Goal: Information Seeking & Learning: Find contact information

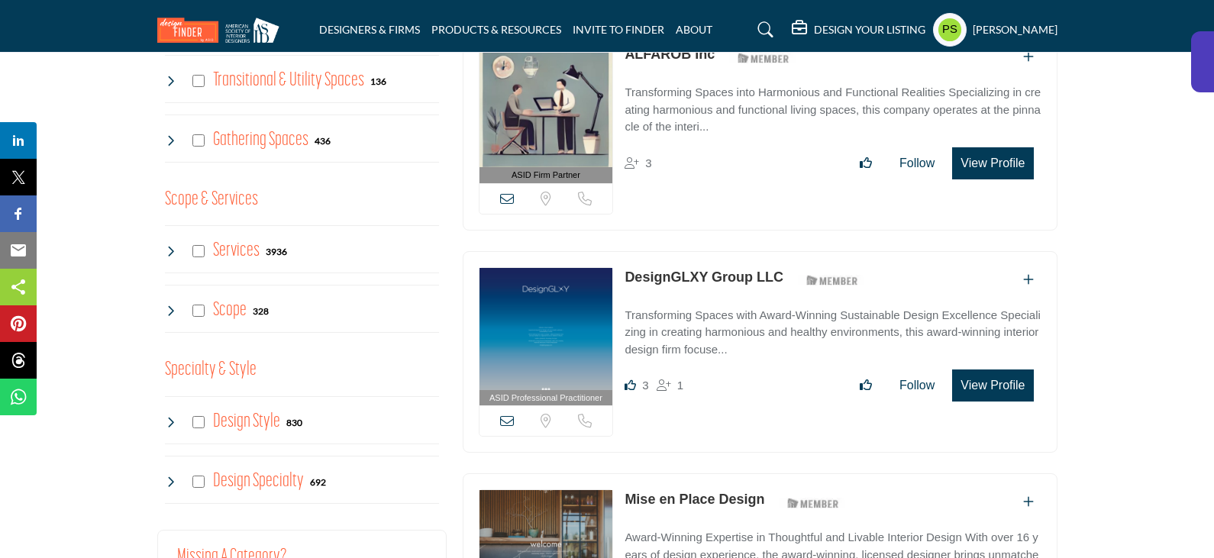
scroll to position [1527, 0]
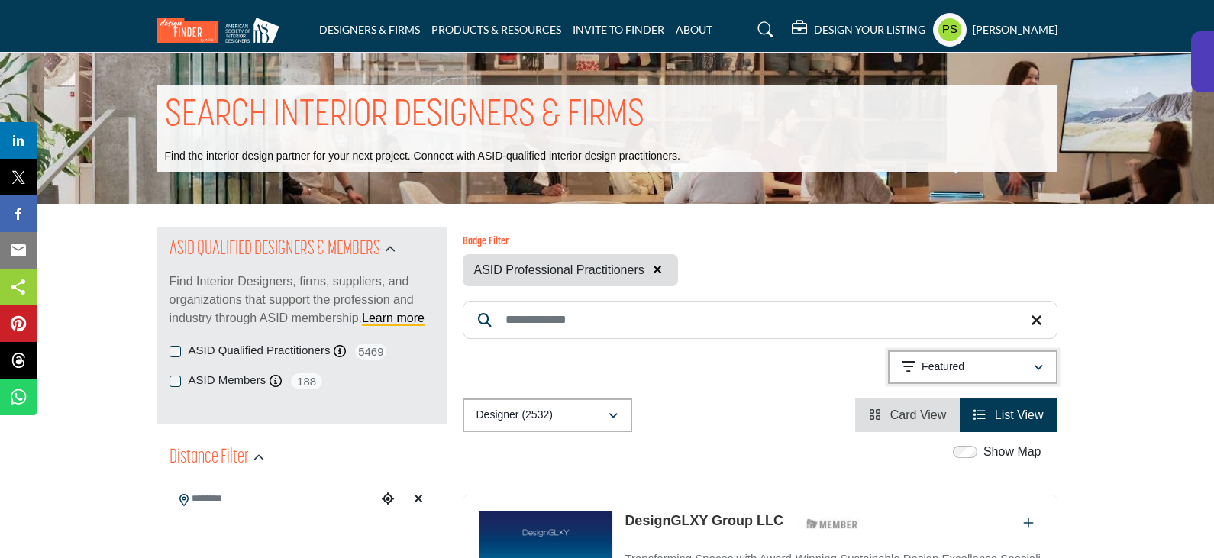
click at [942, 379] on button "Featured" at bounding box center [972, 367] width 169 height 34
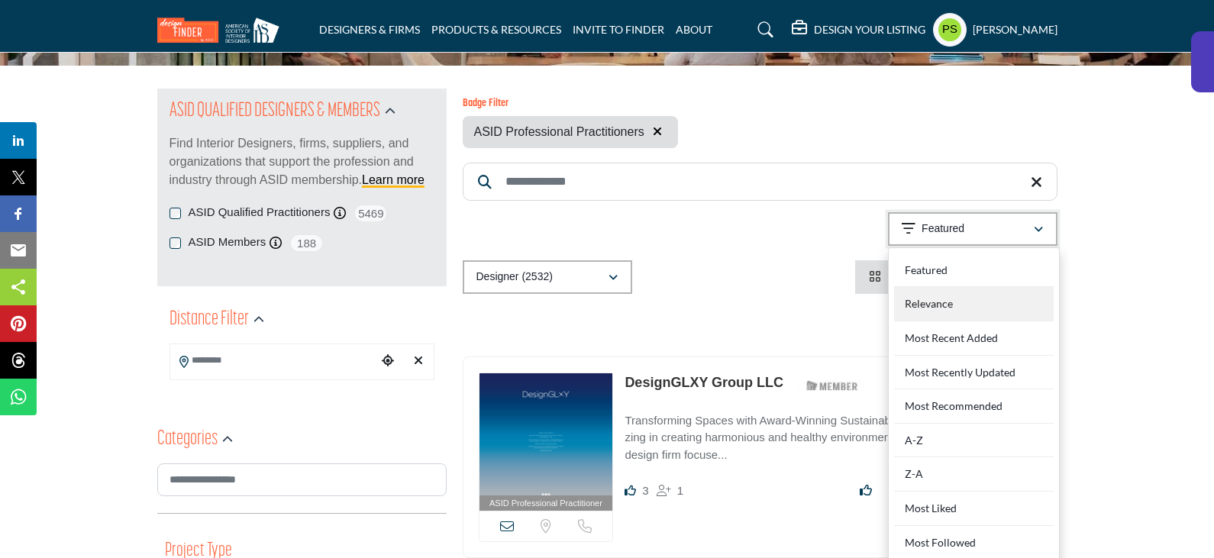
scroll to position [382, 0]
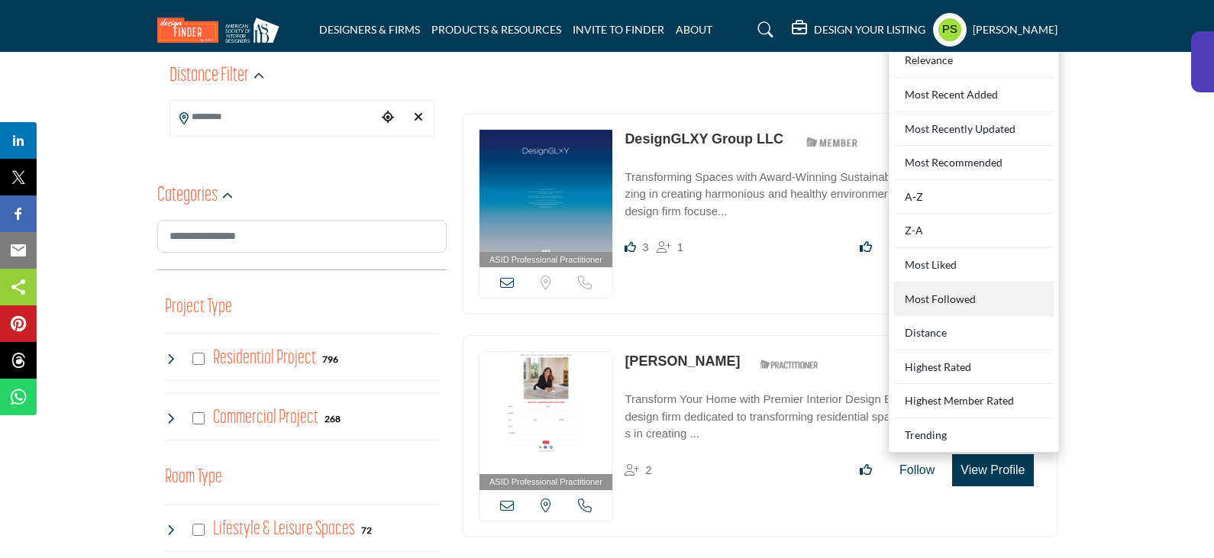
click at [946, 303] on Followed "Most Followed" at bounding box center [974, 299] width 160 height 34
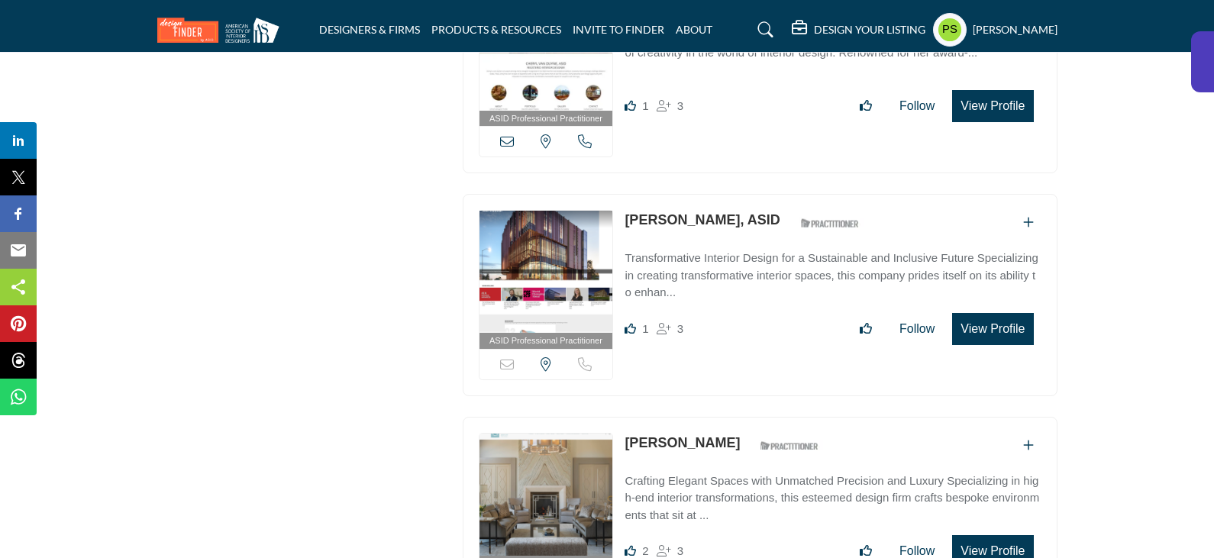
scroll to position [2213, 0]
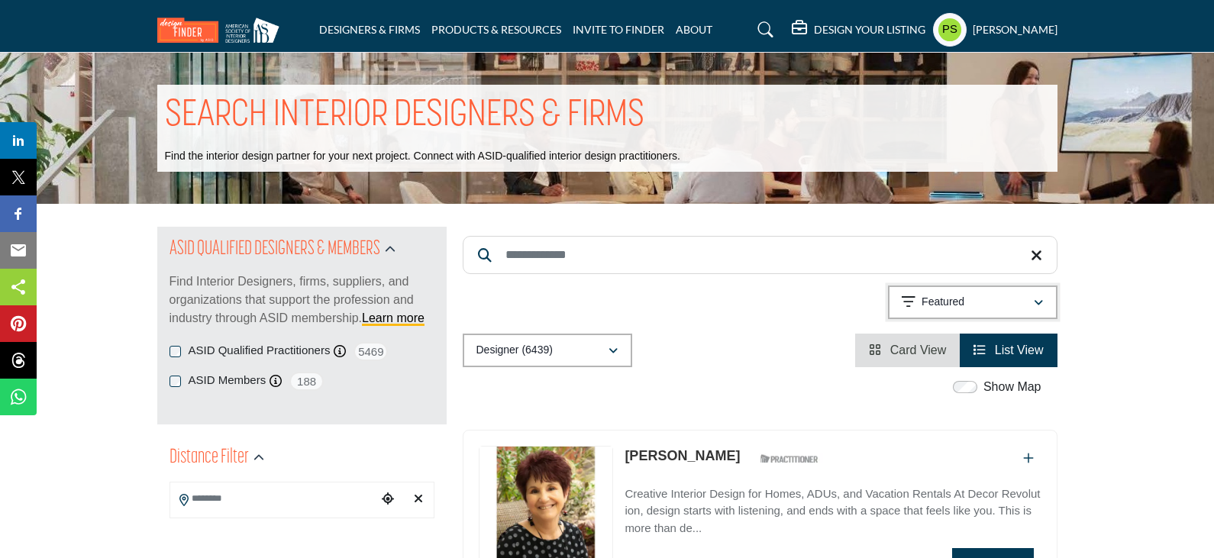
click at [983, 298] on div "Featured" at bounding box center [966, 302] width 131 height 18
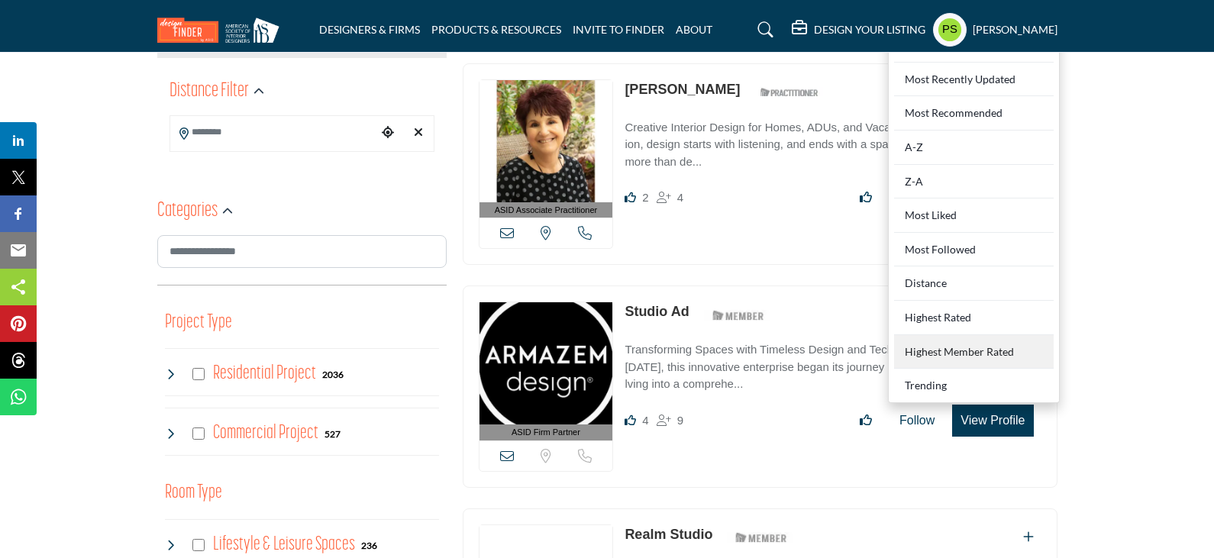
scroll to position [382, 0]
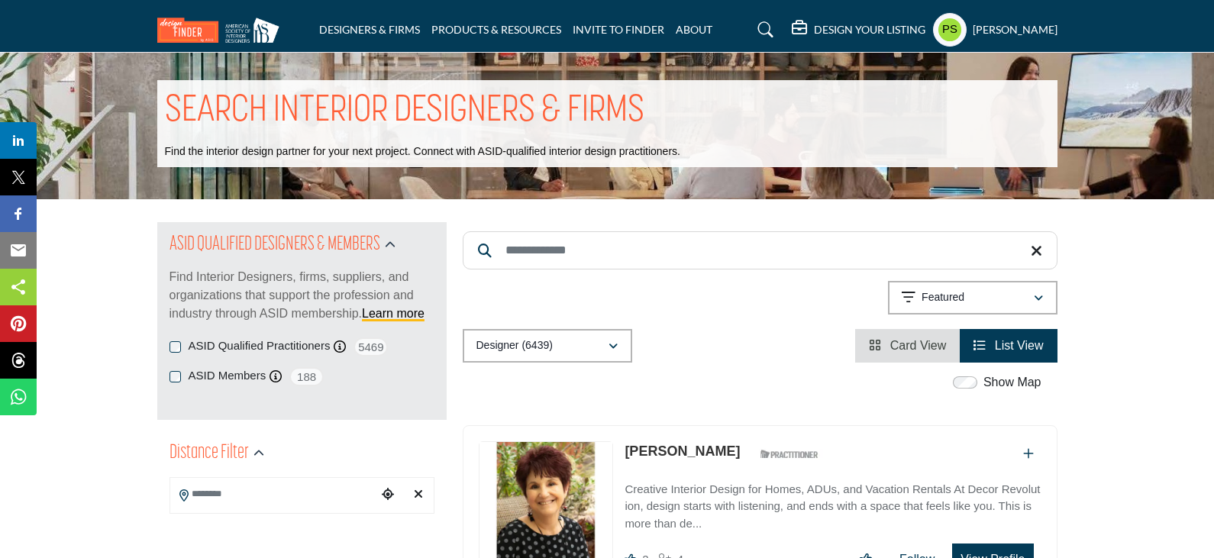
scroll to position [0, 0]
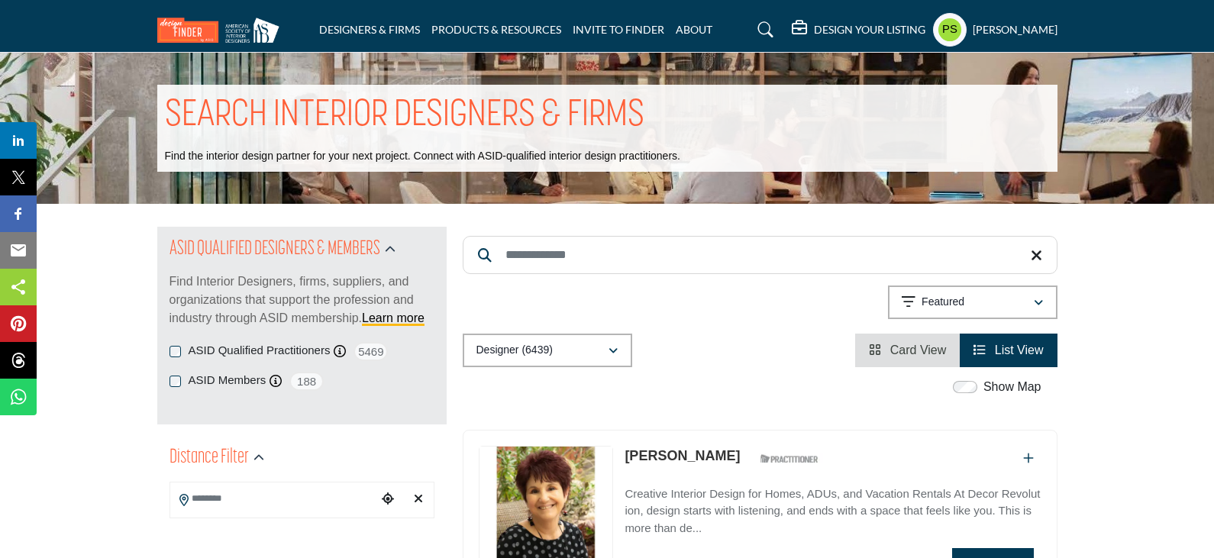
click at [974, 344] on icon "View List" at bounding box center [979, 349] width 12 height 12
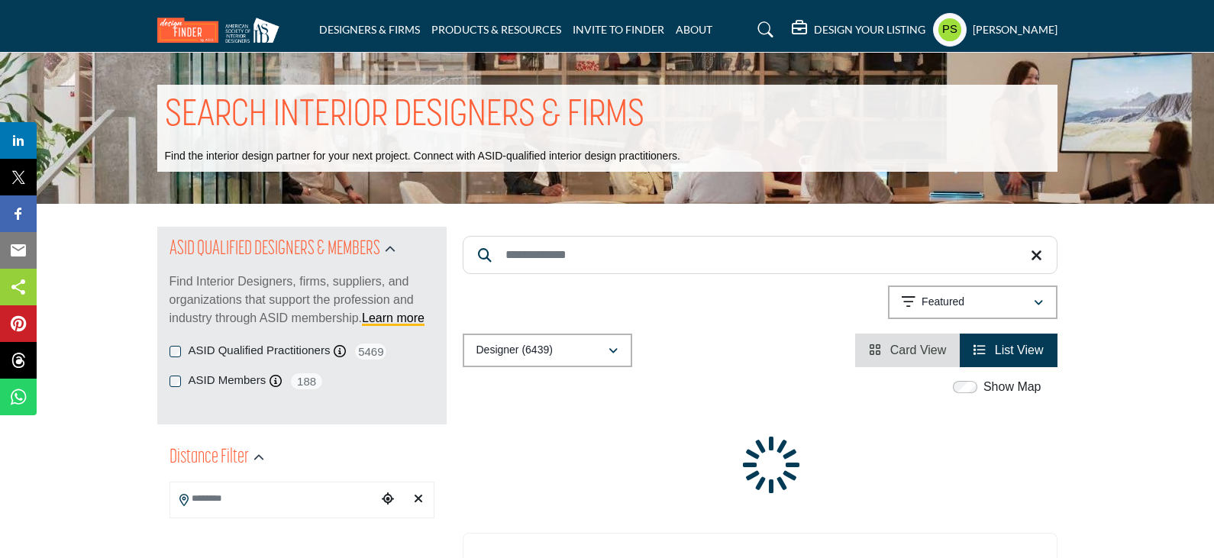
click at [888, 351] on link "Card View" at bounding box center [907, 349] width 77 height 13
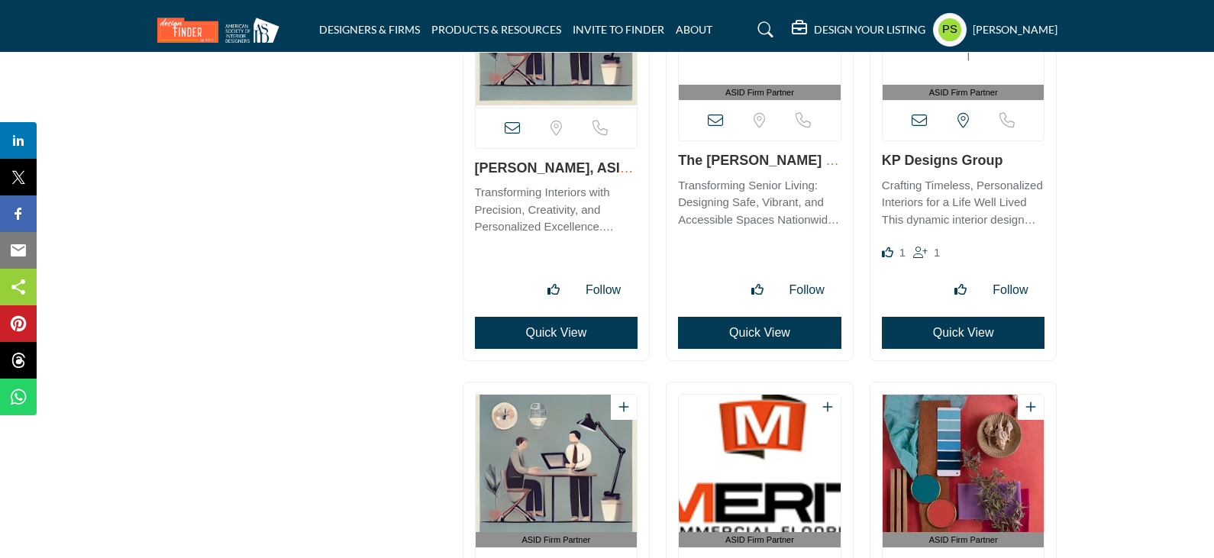
scroll to position [29505, 0]
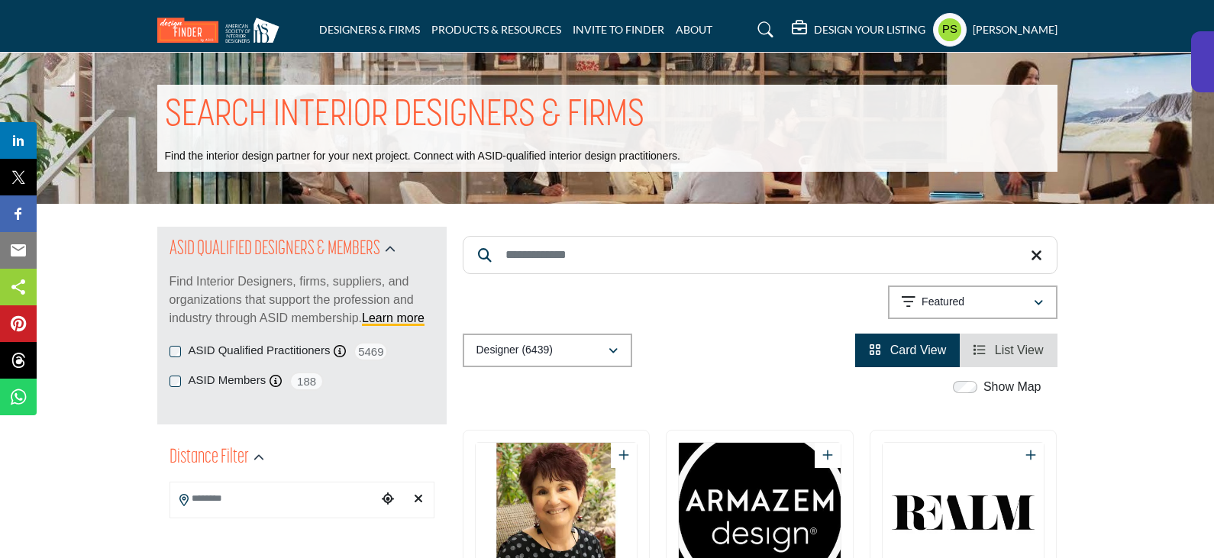
click at [1019, 349] on span "List View" at bounding box center [1019, 349] width 49 height 13
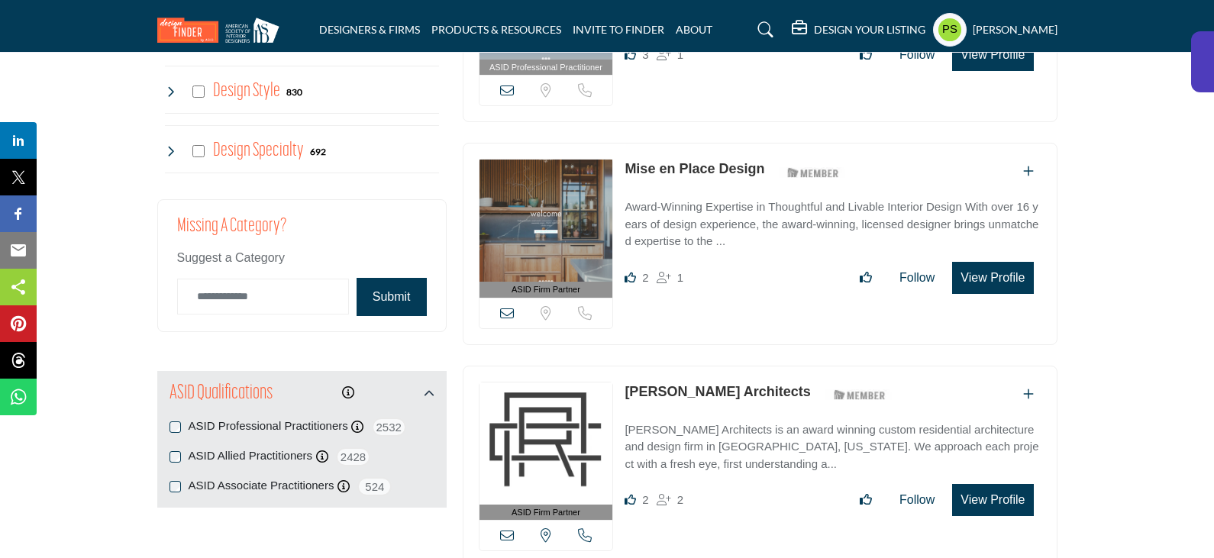
scroll to position [1527, 0]
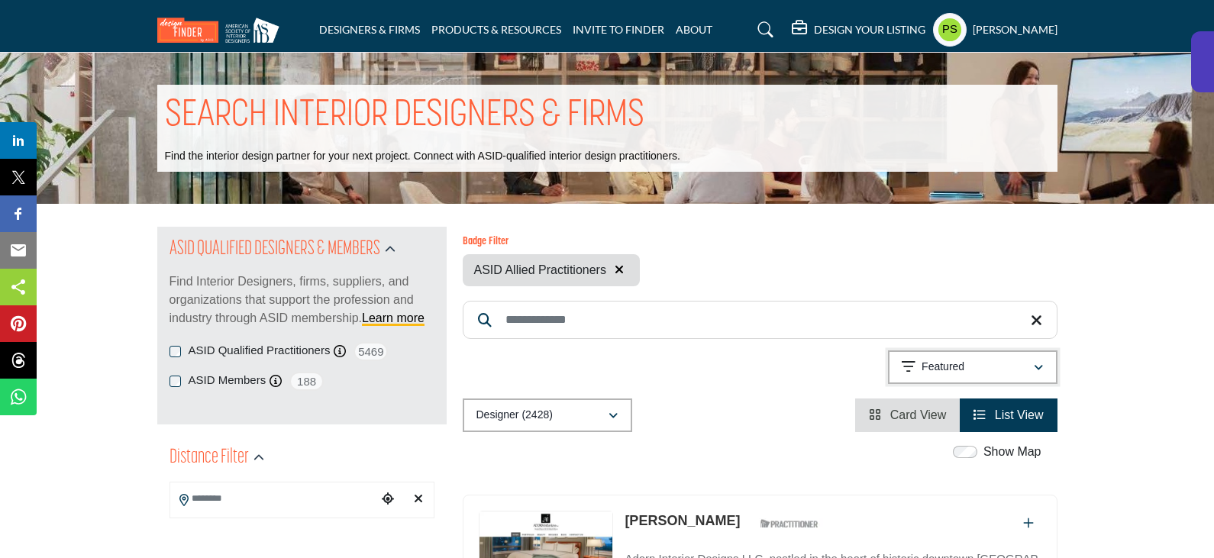
click at [917, 363] on div "Featured" at bounding box center [966, 367] width 131 height 18
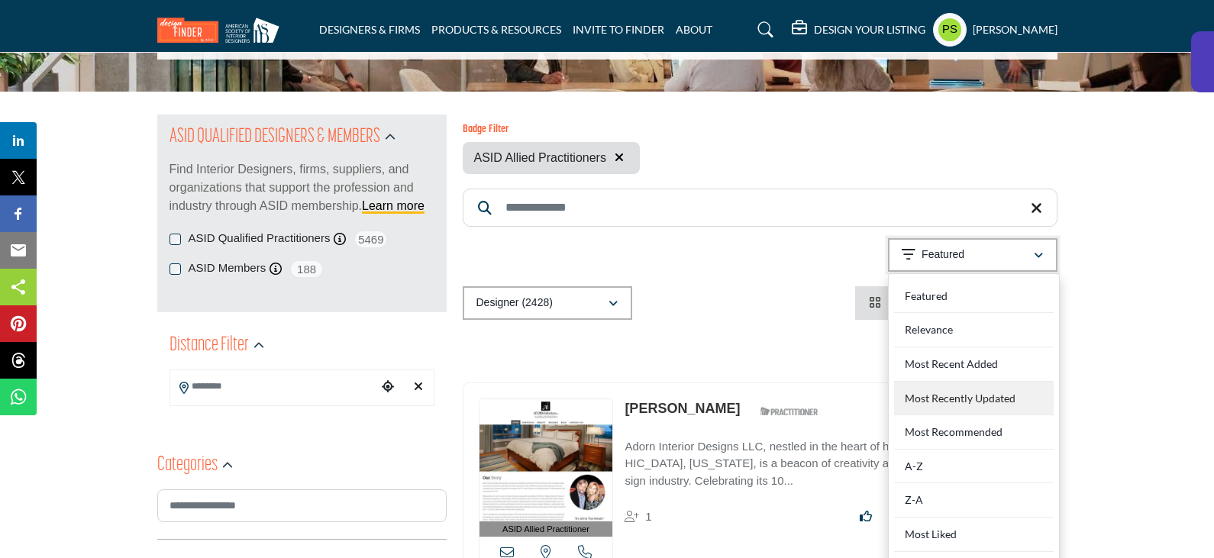
scroll to position [305, 0]
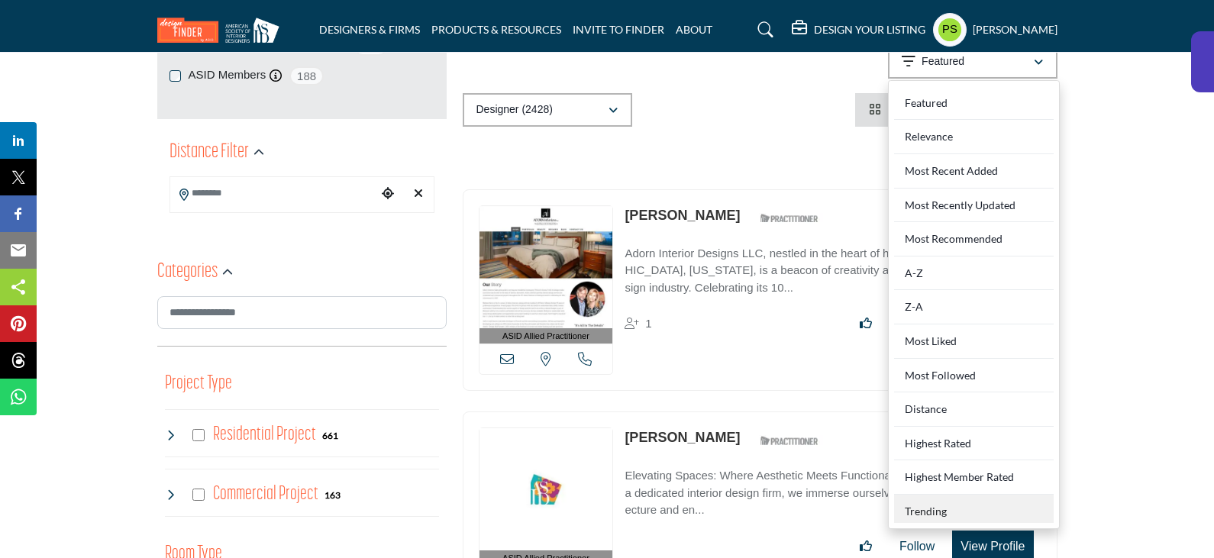
click at [962, 520] on div "Trending" at bounding box center [974, 509] width 160 height 28
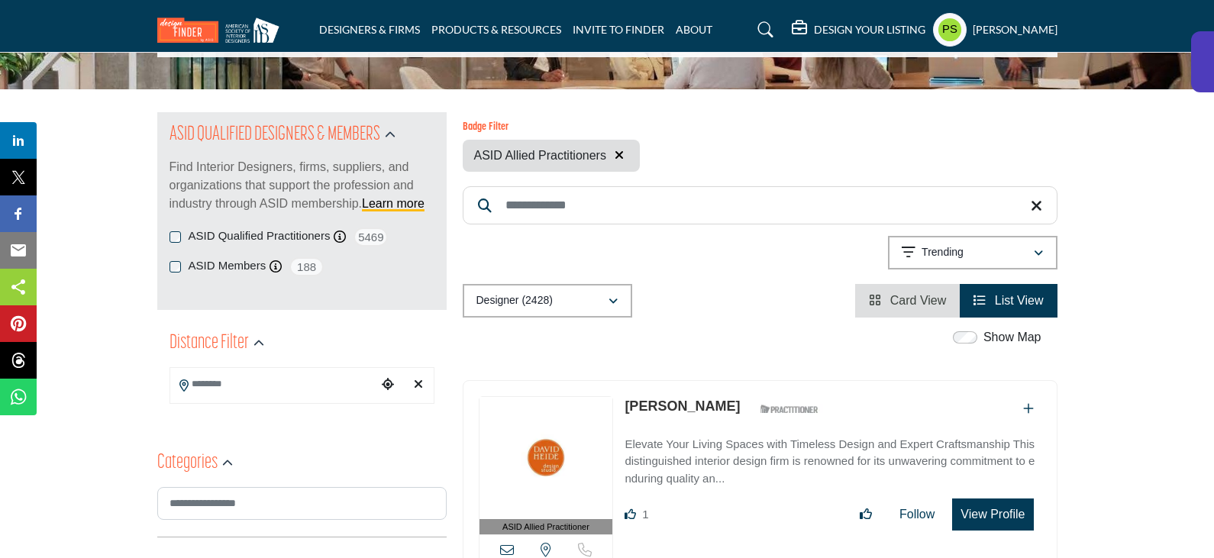
scroll to position [305, 0]
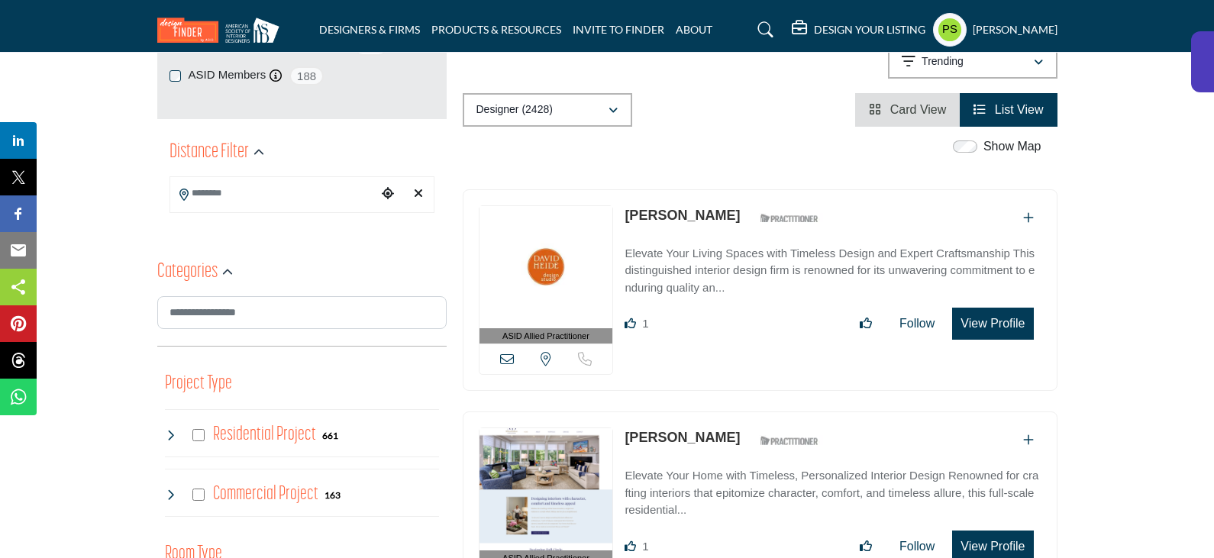
click at [917, 113] on span "Card View" at bounding box center [918, 109] width 56 height 13
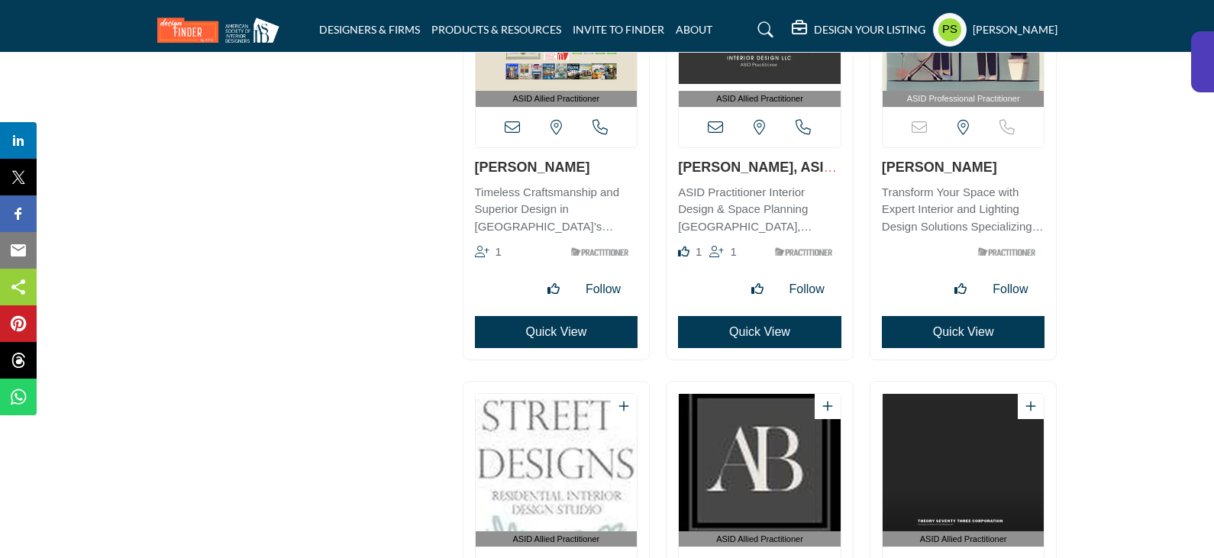
scroll to position [6106, 0]
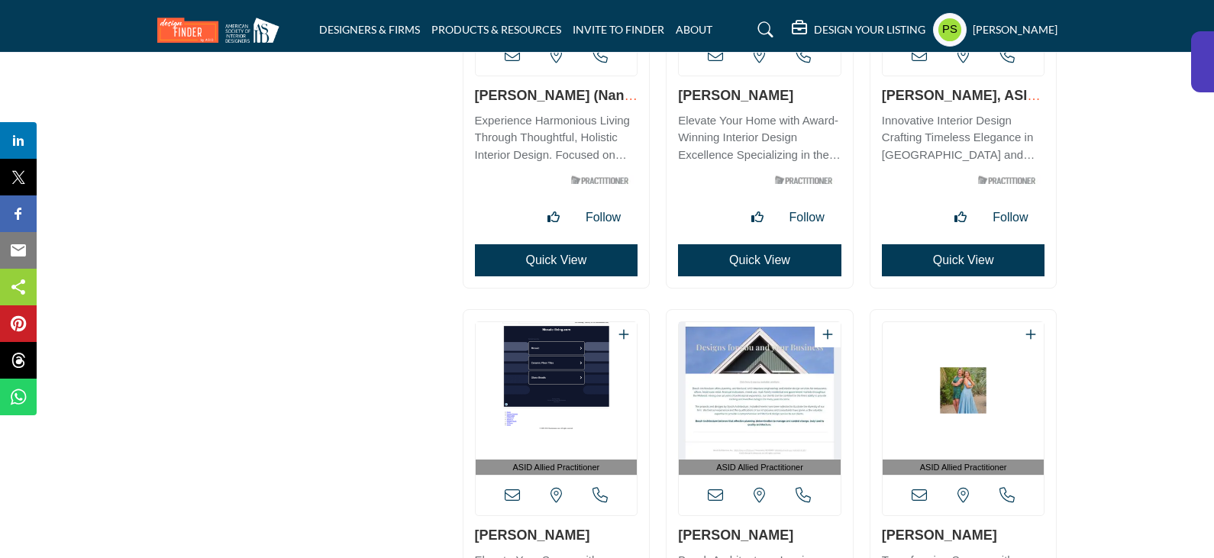
scroll to position [19292, 0]
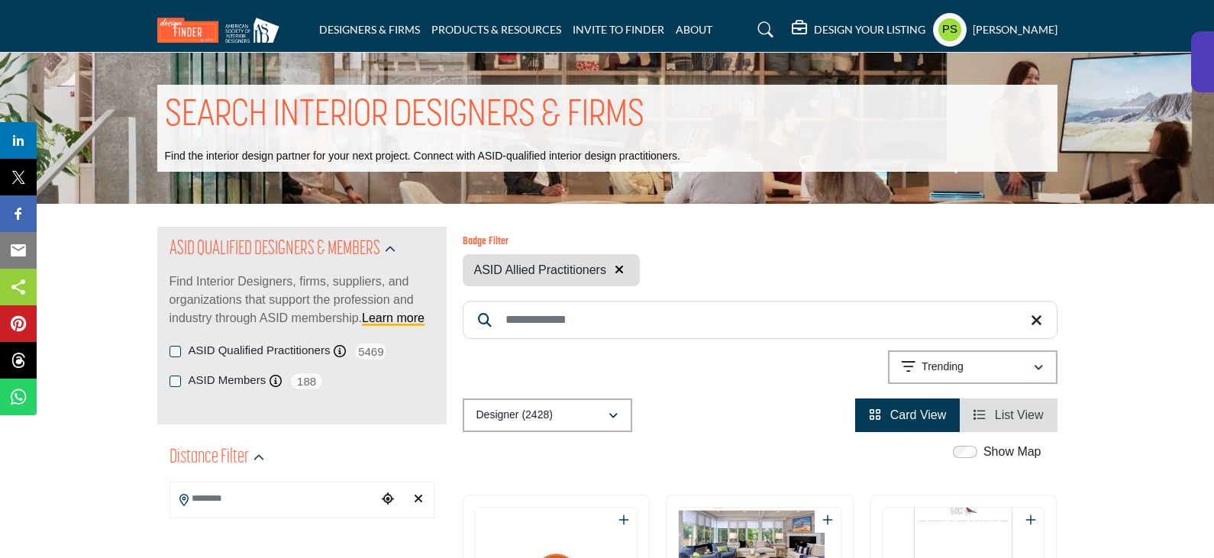
click at [1001, 416] on span "List View" at bounding box center [1019, 414] width 49 height 13
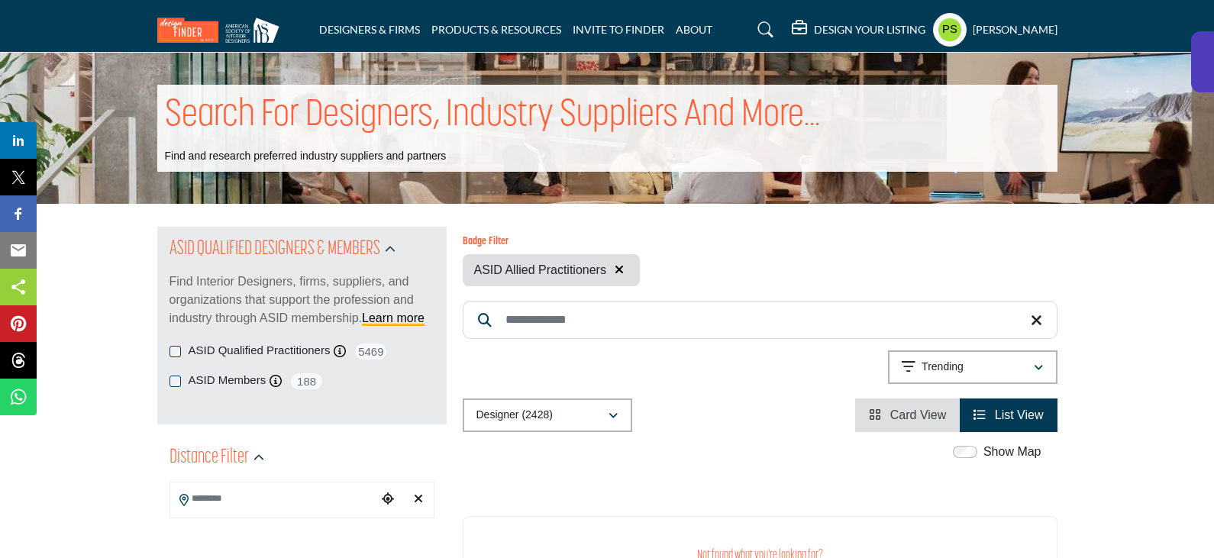
click at [585, 322] on input "Search Keyword" at bounding box center [760, 320] width 595 height 38
paste input "**********"
click at [620, 320] on input "**********" at bounding box center [760, 320] width 595 height 38
paste input "***"
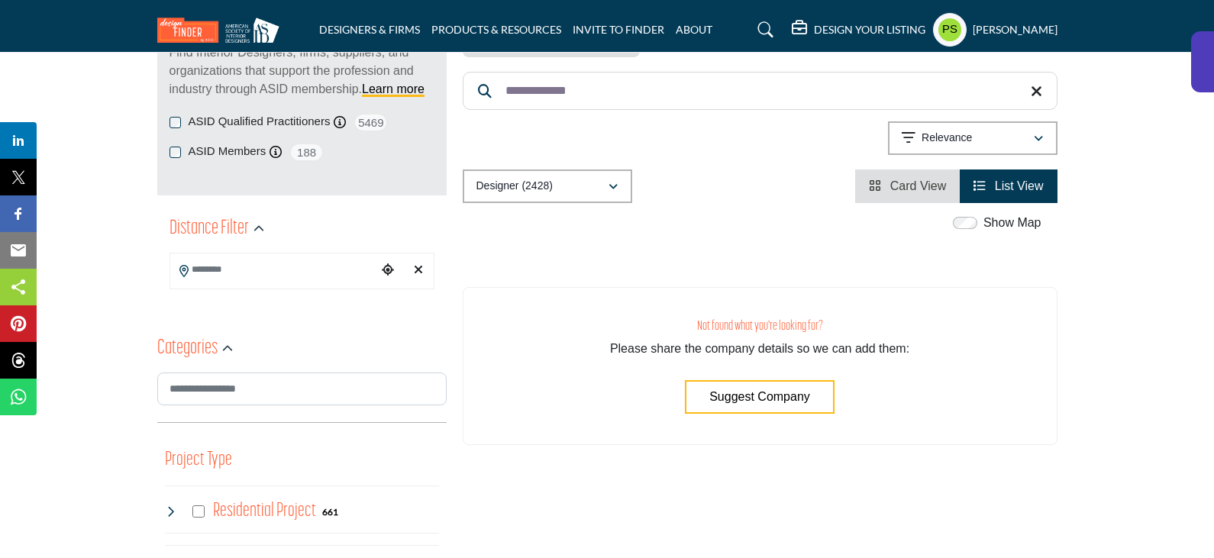
click at [902, 185] on span "Card View" at bounding box center [918, 185] width 56 height 13
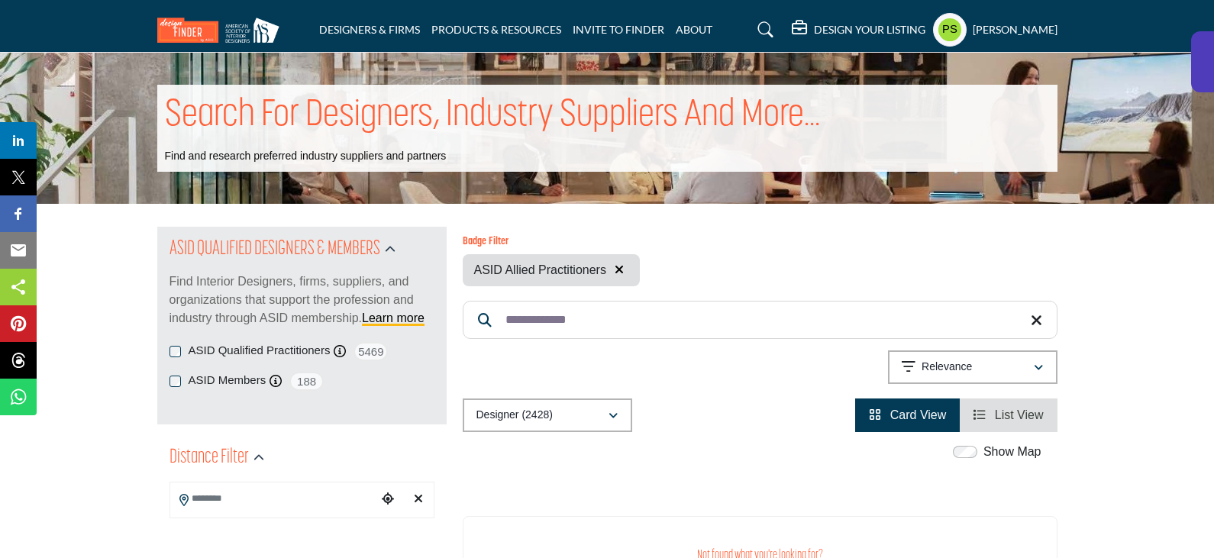
click at [617, 321] on input "**********" at bounding box center [760, 320] width 595 height 38
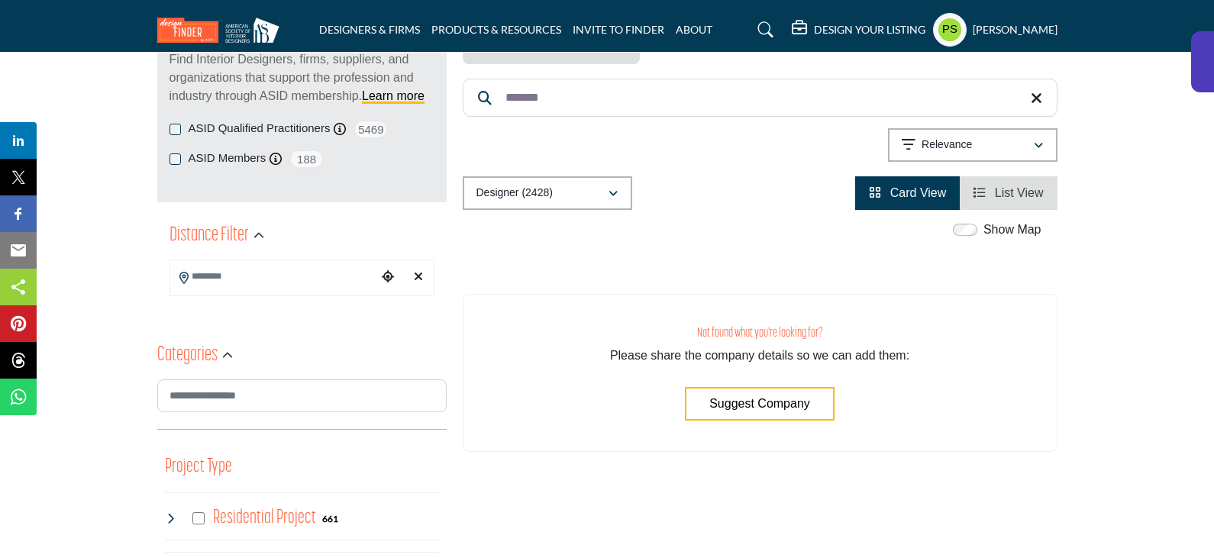
scroll to position [229, 0]
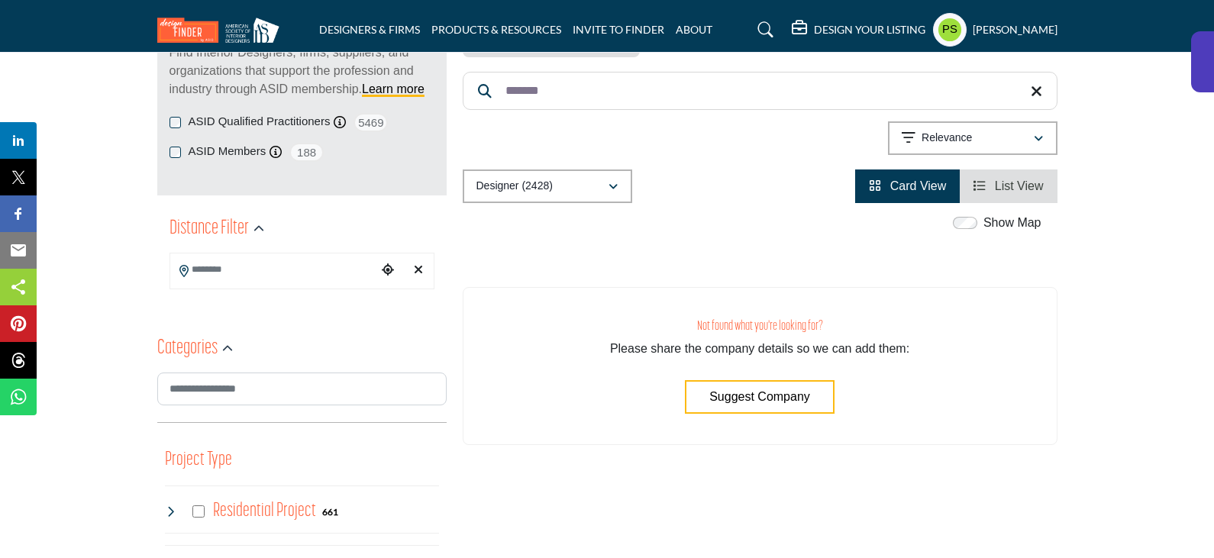
type input "*******"
click at [958, 143] on p "Relevance" at bounding box center [946, 138] width 50 height 15
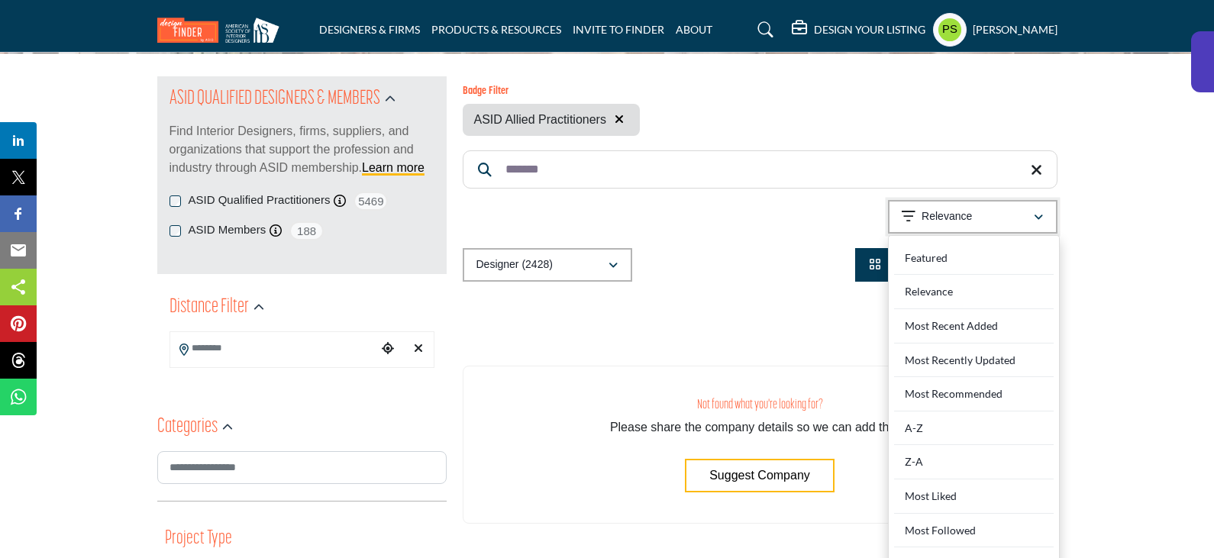
scroll to position [0, 0]
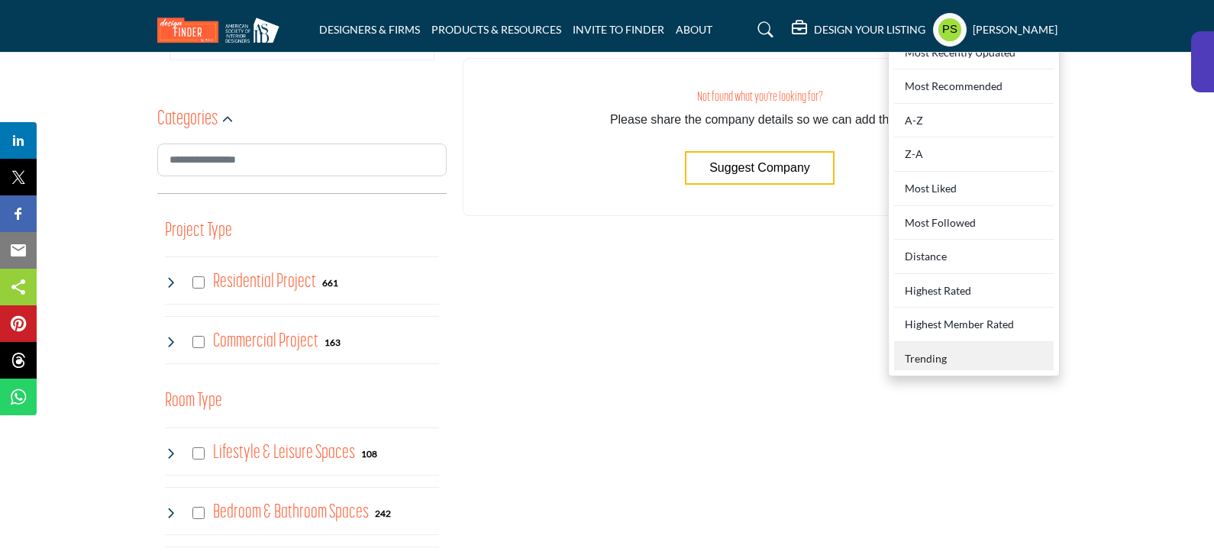
click at [940, 357] on div "Trending" at bounding box center [974, 356] width 160 height 28
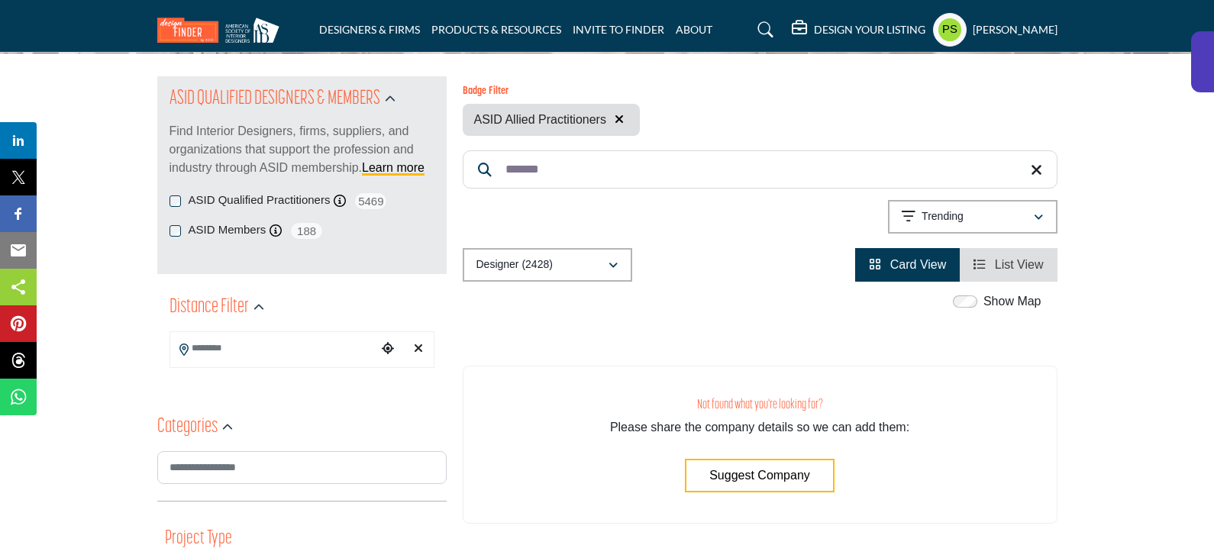
scroll to position [76, 0]
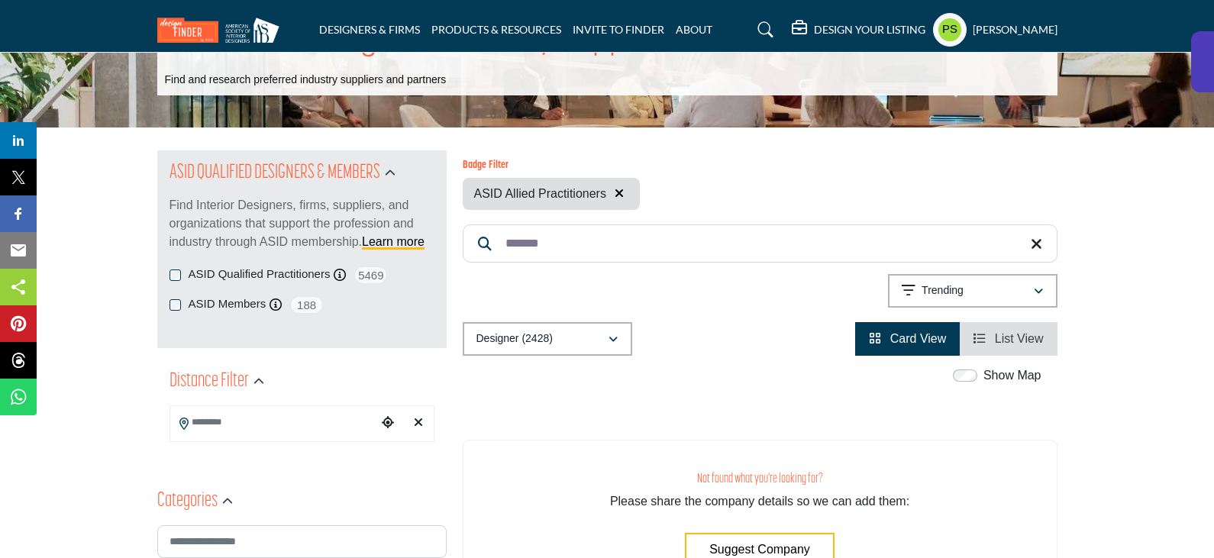
click at [986, 343] on link "List View" at bounding box center [1007, 338] width 69 height 13
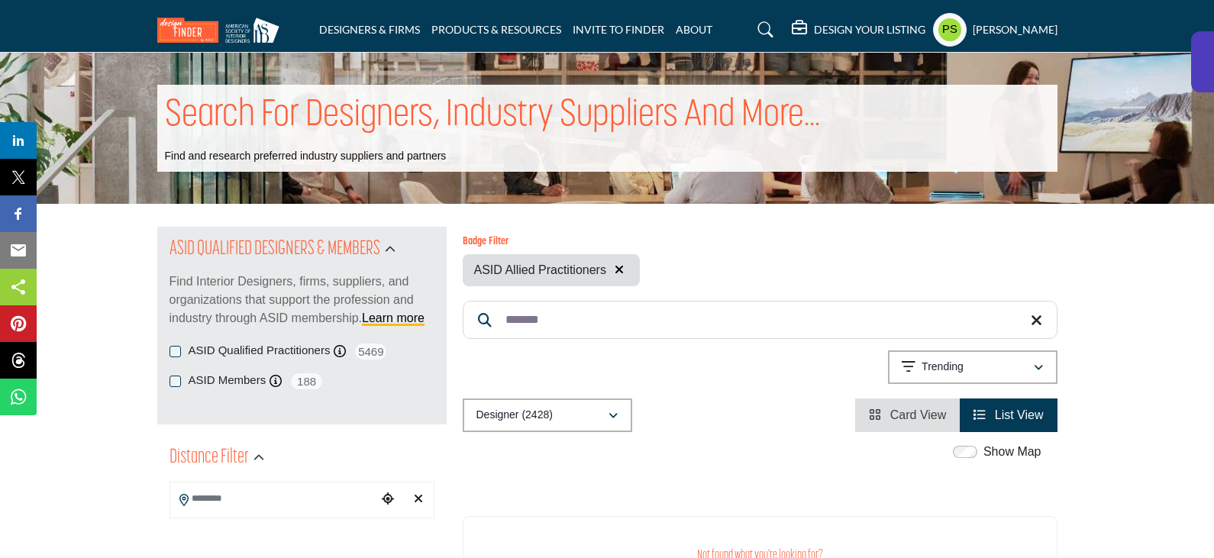
click at [573, 322] on input "*******" at bounding box center [760, 320] width 595 height 38
click at [620, 269] on icon "button" at bounding box center [618, 269] width 9 height 12
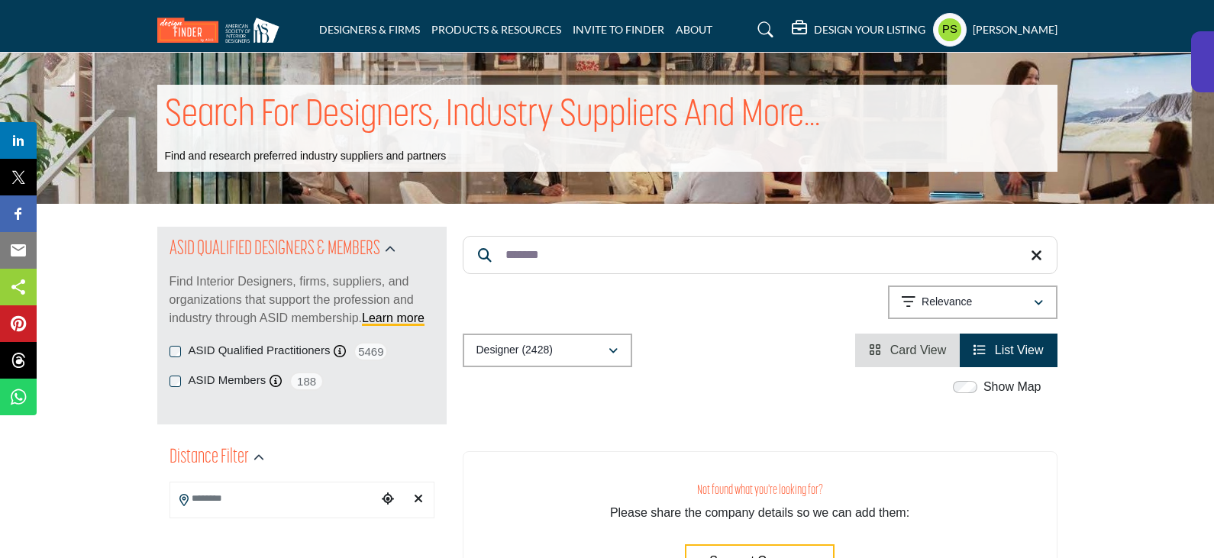
click at [1036, 255] on icon at bounding box center [1035, 255] width 11 height 15
click at [999, 305] on div "Featured" at bounding box center [966, 302] width 131 height 18
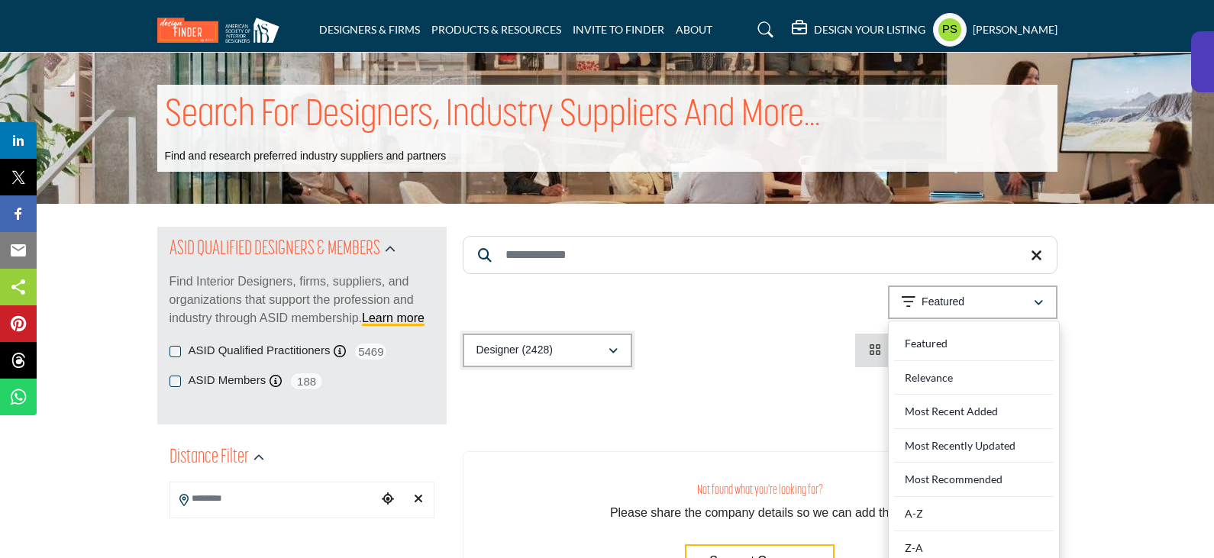
click at [589, 352] on div "Designer (2428)" at bounding box center [541, 350] width 131 height 18
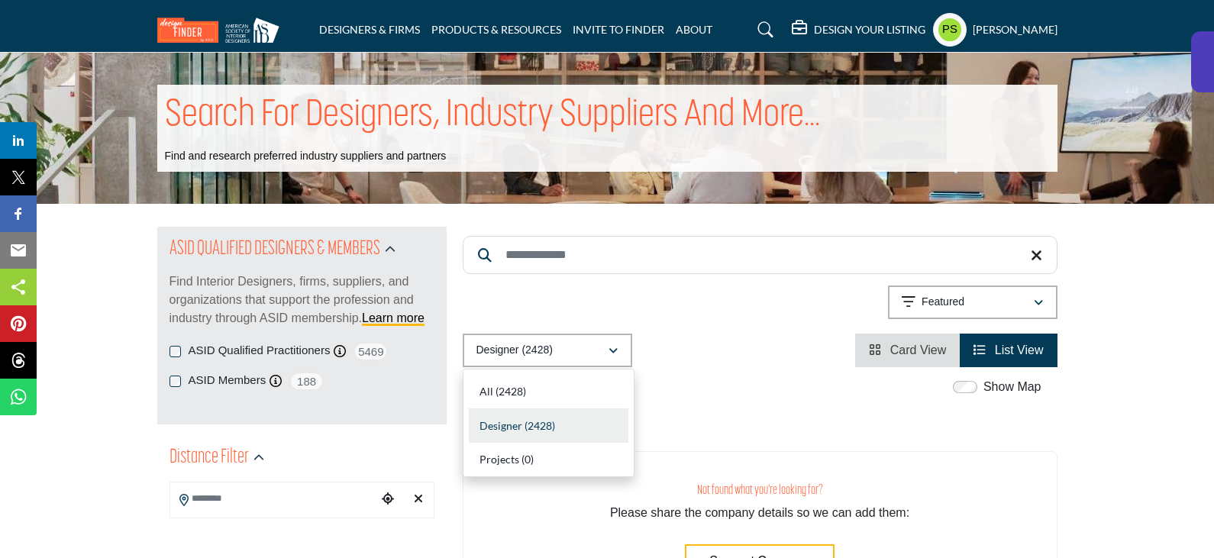
click at [726, 344] on div "Designer (2428) All (2428) Designer (2428) Products (0) Projects (0)" at bounding box center [760, 351] width 595 height 34
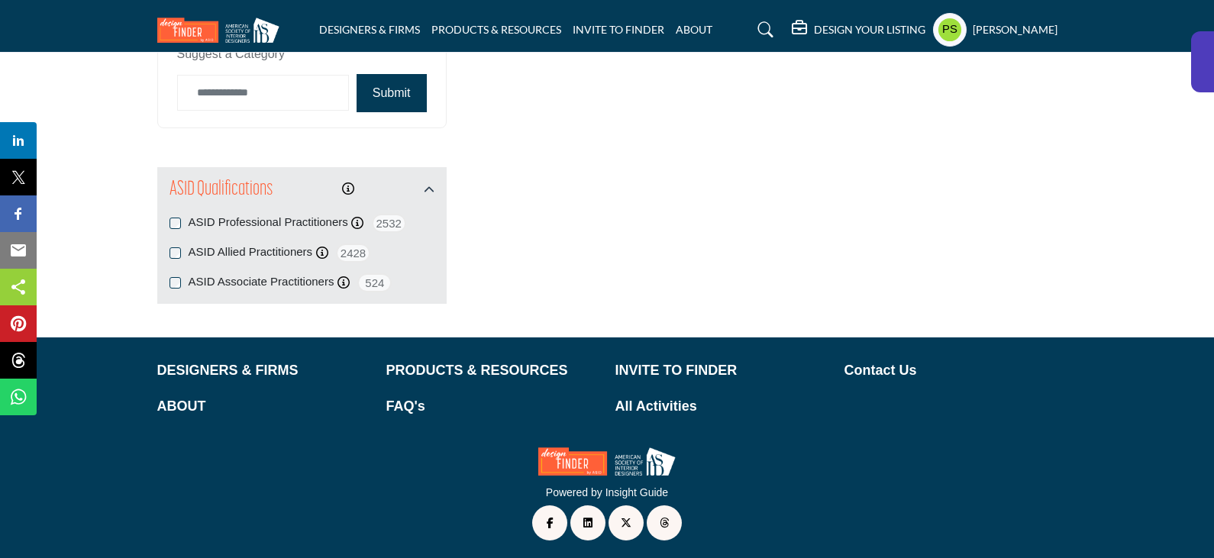
scroll to position [1606, 0]
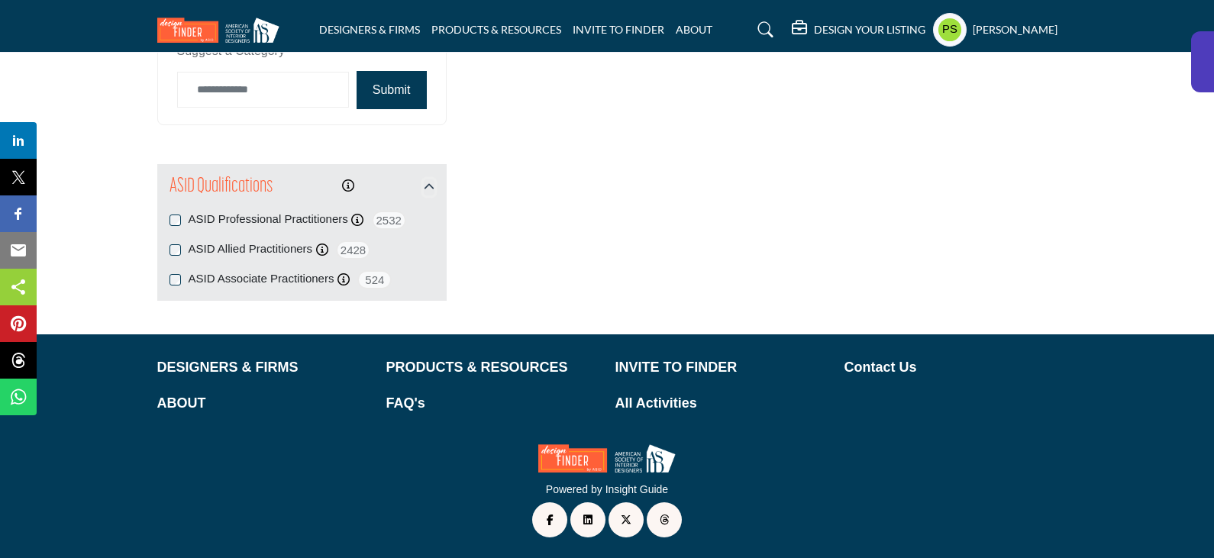
click at [430, 189] on icon "button" at bounding box center [429, 187] width 11 height 11
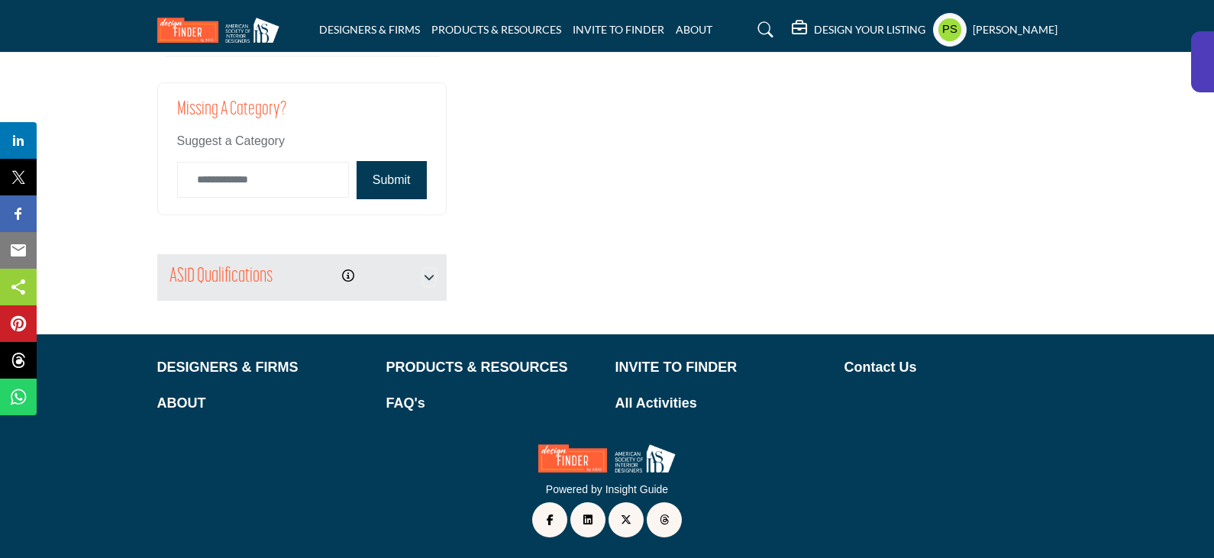
click at [427, 275] on icon "button" at bounding box center [429, 277] width 11 height 11
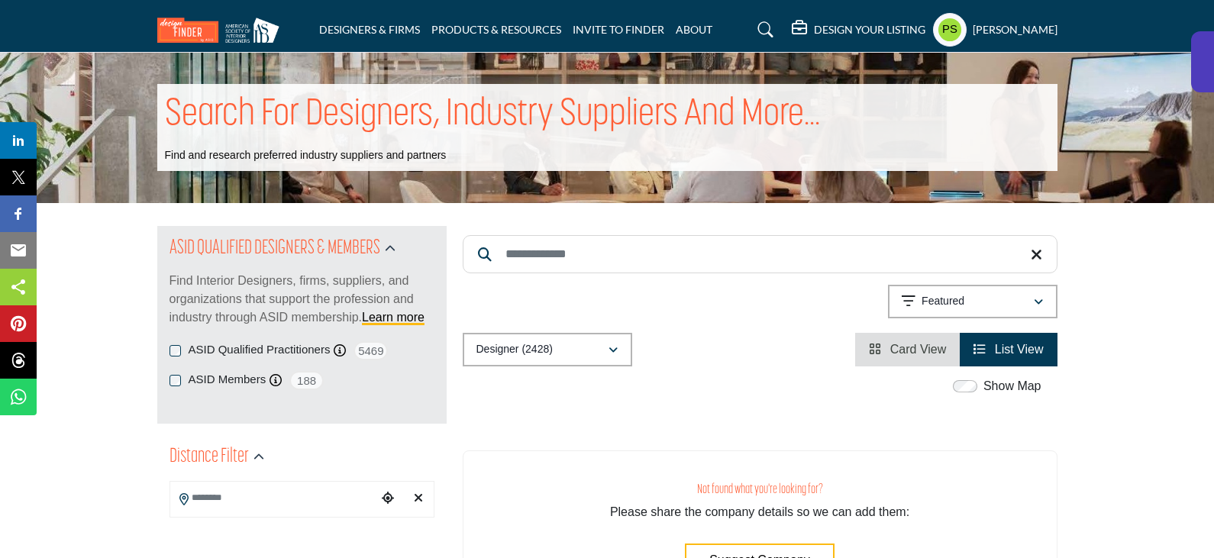
scroll to position [0, 0]
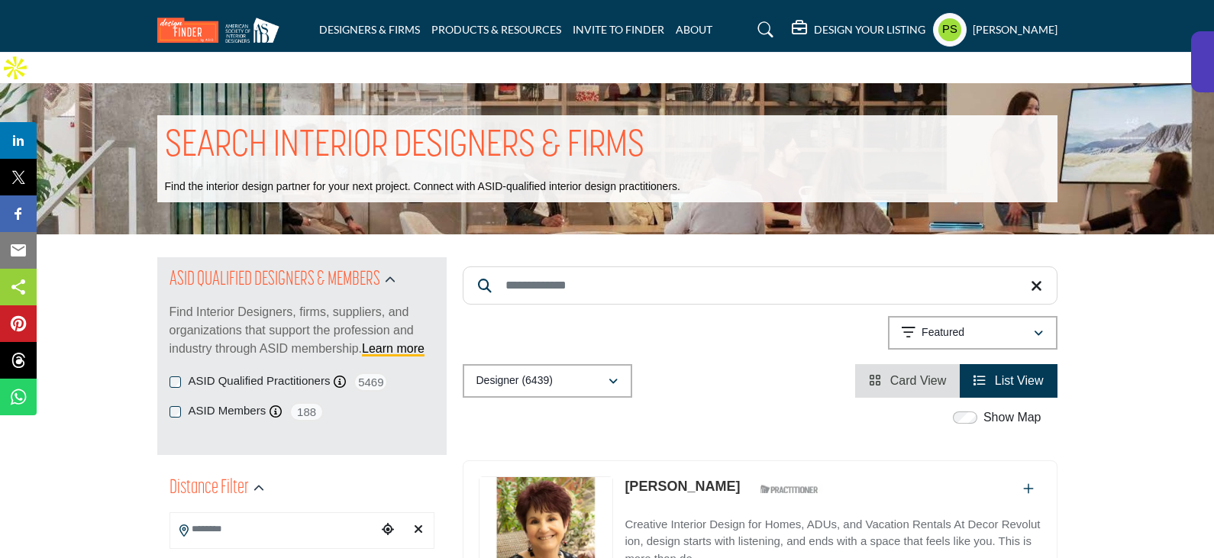
click at [560, 266] on input "Search Keyword" at bounding box center [760, 285] width 595 height 38
paste input "**********"
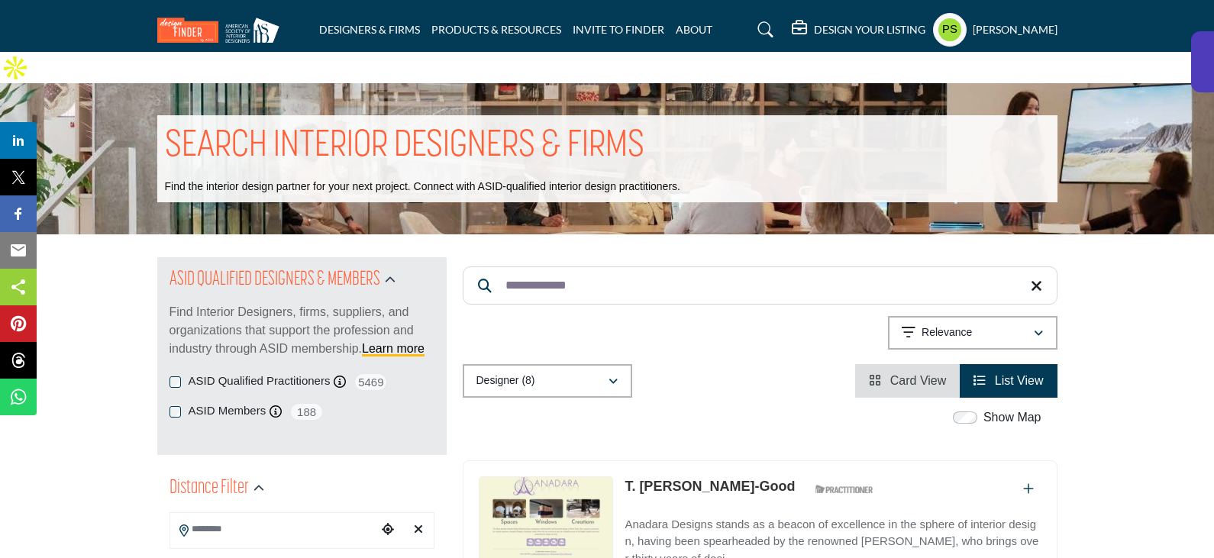
click at [614, 266] on input "**********" at bounding box center [760, 285] width 595 height 38
paste input "Search Keyword"
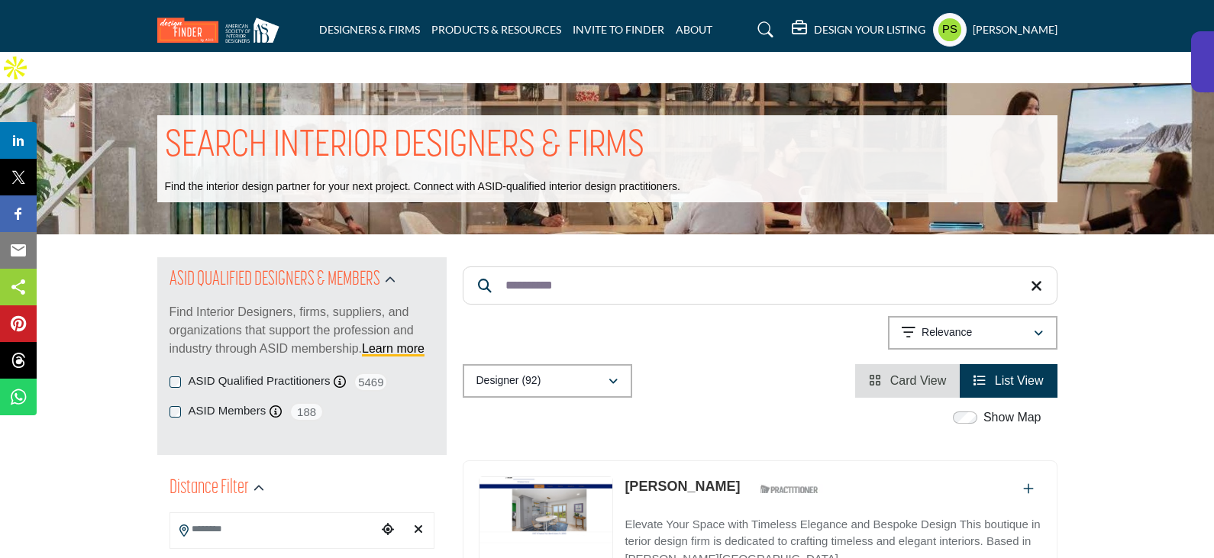
copy link "Christiane Connor"
click at [587, 266] on input "**********" at bounding box center [760, 285] width 595 height 38
paste input "Search Keyword"
type input "********"
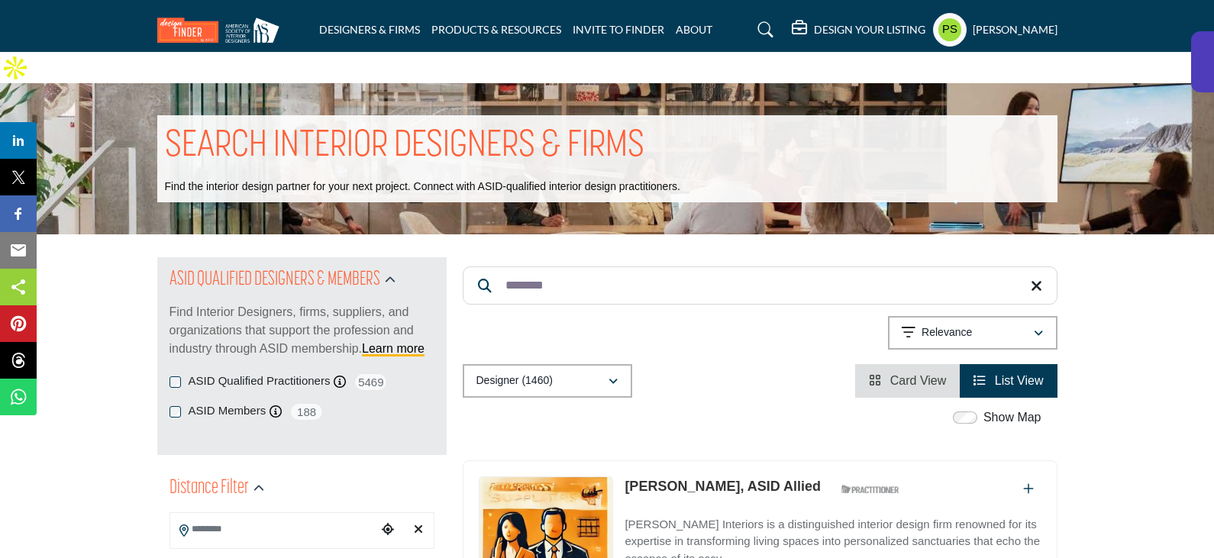
drag, startPoint x: 626, startPoint y: 453, endPoint x: 692, endPoint y: 459, distance: 66.7
click at [692, 460] on div "ASID Allied Practitioner ASID Allied Practitioners have successfully completed …" at bounding box center [760, 561] width 595 height 202
copy link "Sam Rook"
click at [1037, 279] on icon at bounding box center [1035, 286] width 11 height 15
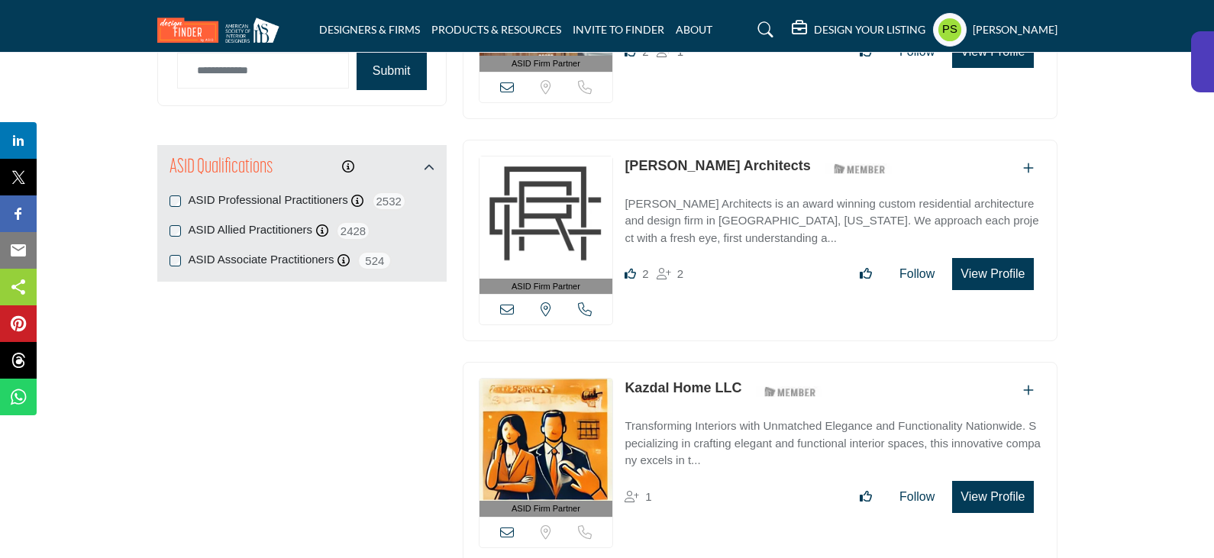
scroll to position [1527, 0]
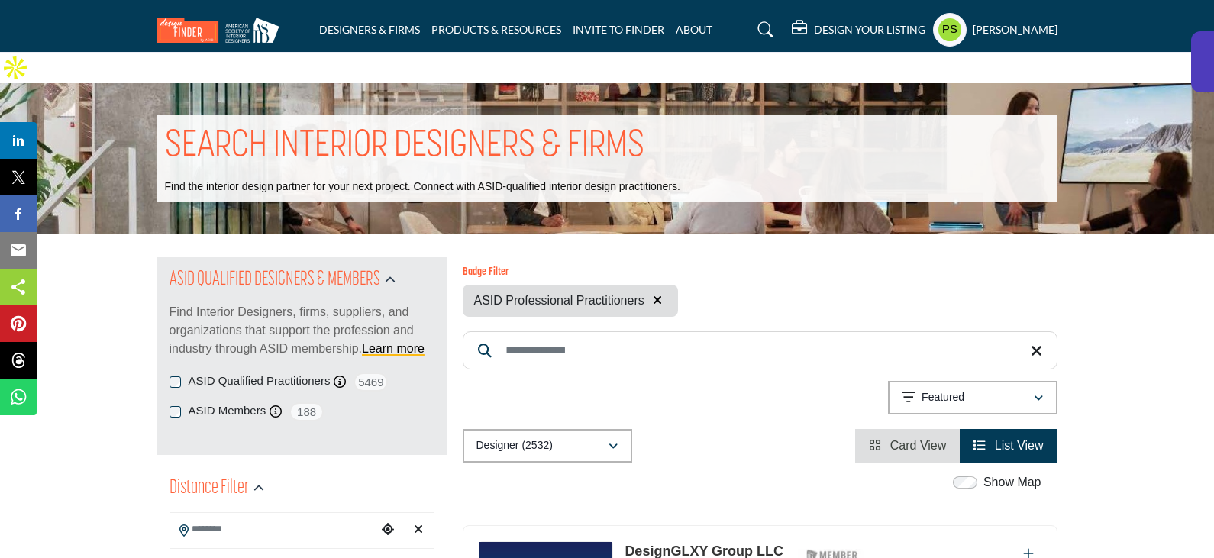
click at [659, 294] on icon "button" at bounding box center [657, 300] width 9 height 12
click at [659, 331] on input "Search Keyword" at bounding box center [760, 350] width 595 height 38
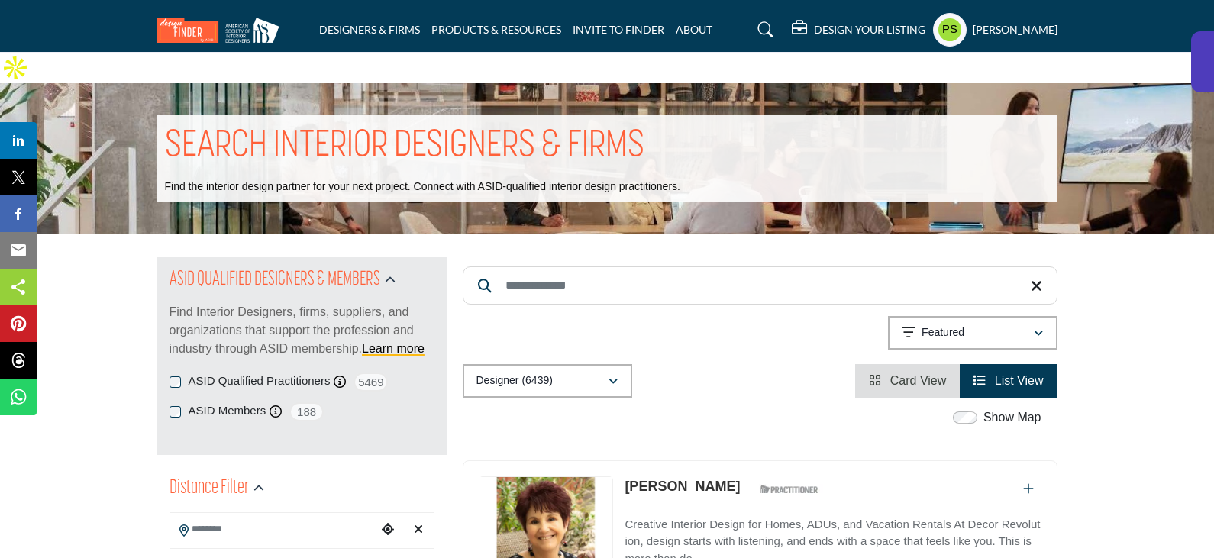
click at [722, 328] on div "Searched Term Searched Results 21" at bounding box center [760, 327] width 595 height 140
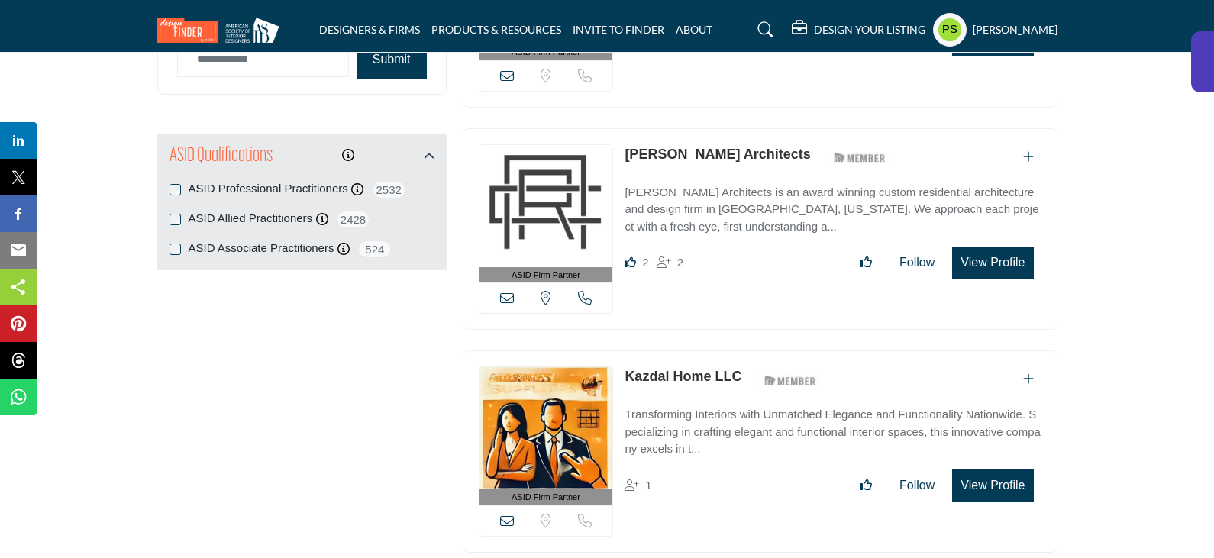
scroll to position [1679, 0]
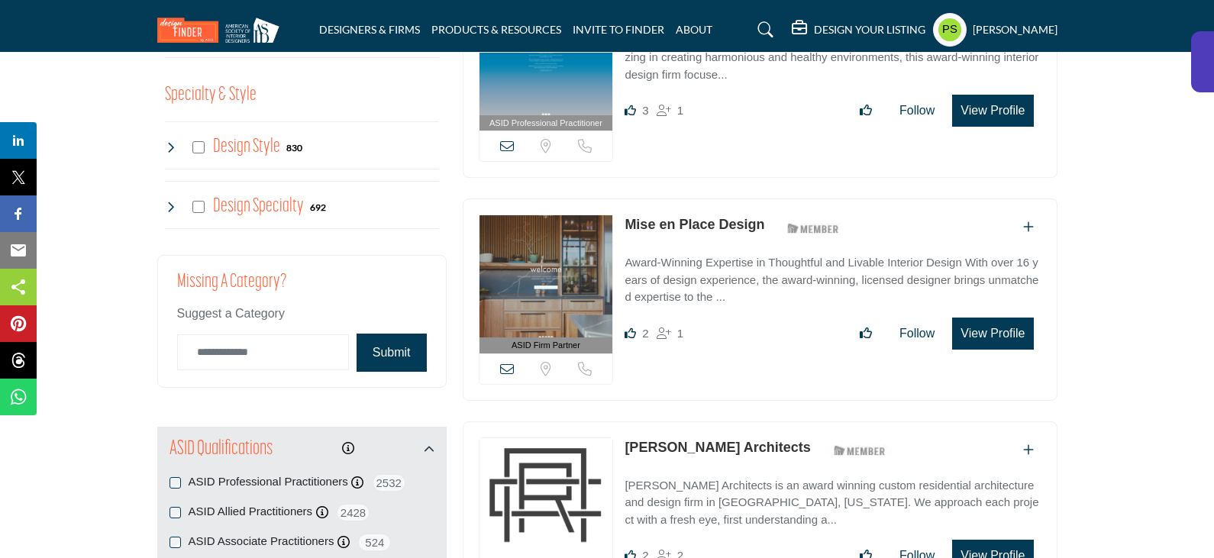
scroll to position [1603, 0]
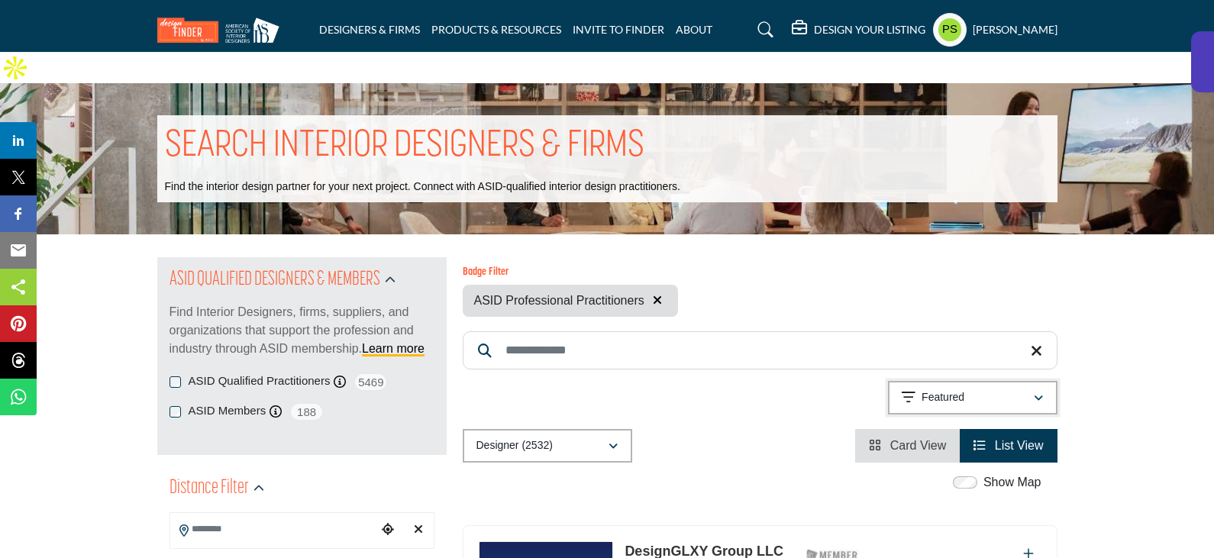
click at [994, 389] on div "Featured" at bounding box center [966, 398] width 131 height 18
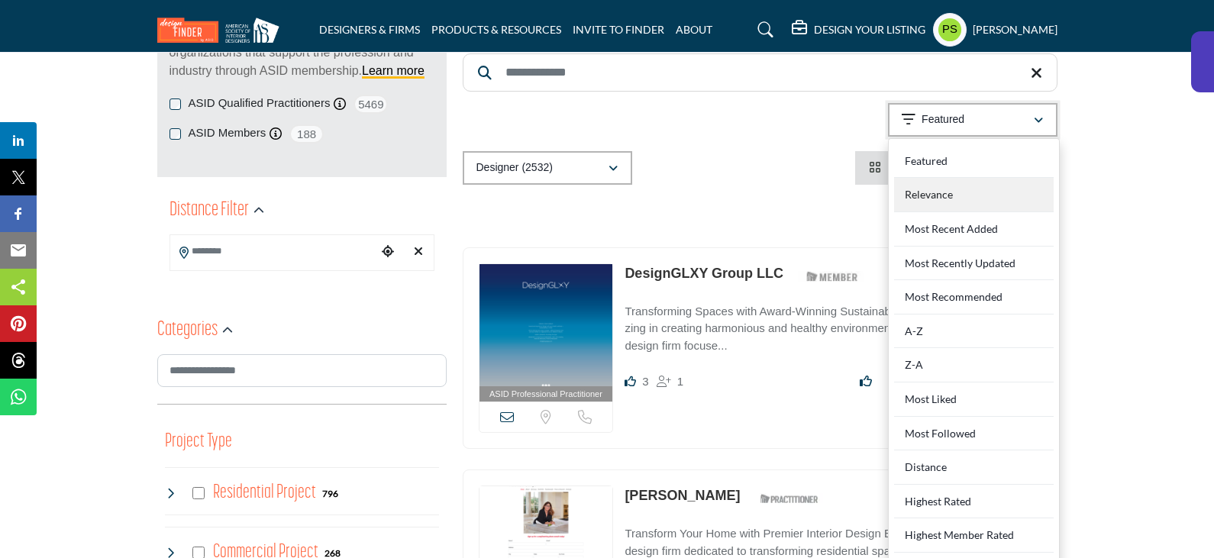
scroll to position [305, 0]
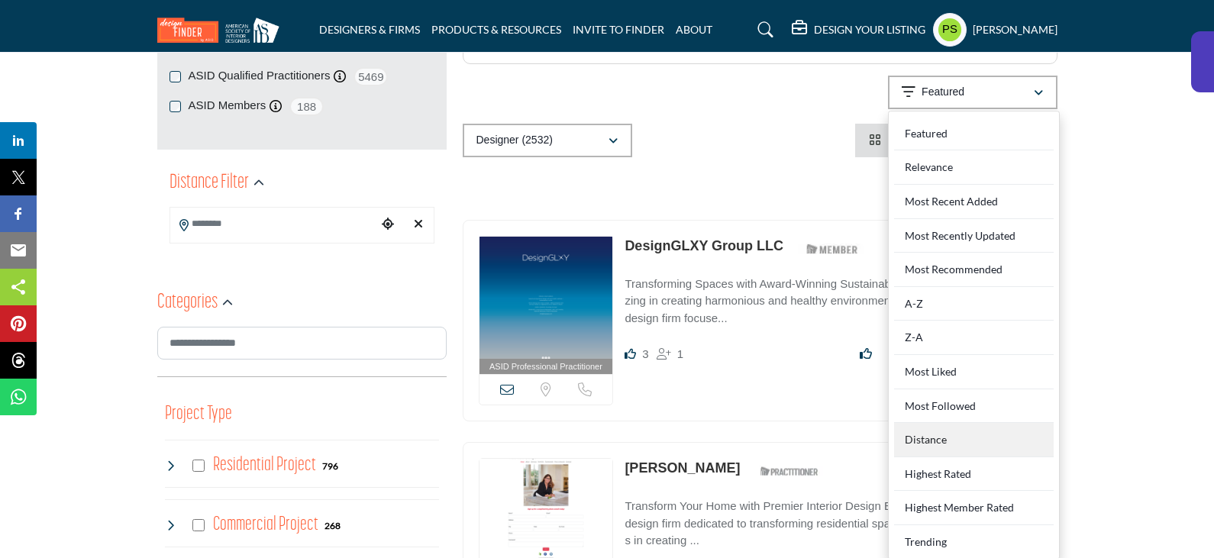
click at [949, 423] on div "Distance" at bounding box center [974, 440] width 160 height 34
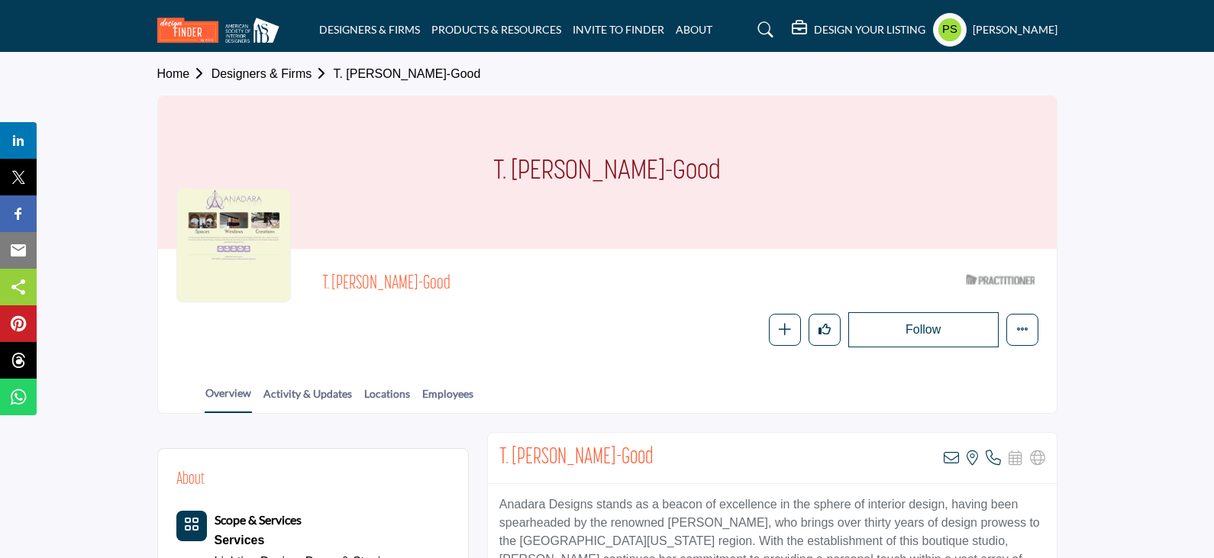
drag, startPoint x: 318, startPoint y: 283, endPoint x: 392, endPoint y: 272, distance: 75.6
click at [0, 0] on div at bounding box center [0, 0] width 0 height 0
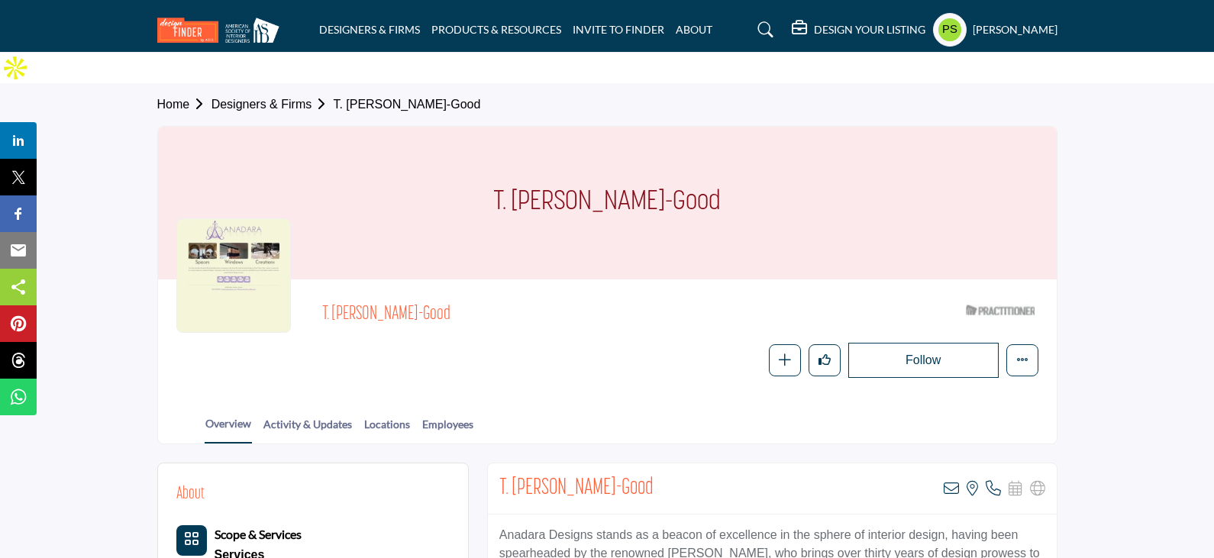
drag, startPoint x: 321, startPoint y: 282, endPoint x: 411, endPoint y: 286, distance: 89.4
click at [411, 298] on div "T. [PERSON_NAME]-Good ASID Qualified Practitioner who validates work and experi…" at bounding box center [607, 338] width 862 height 80
copy span "T. [PERSON_NAME]"
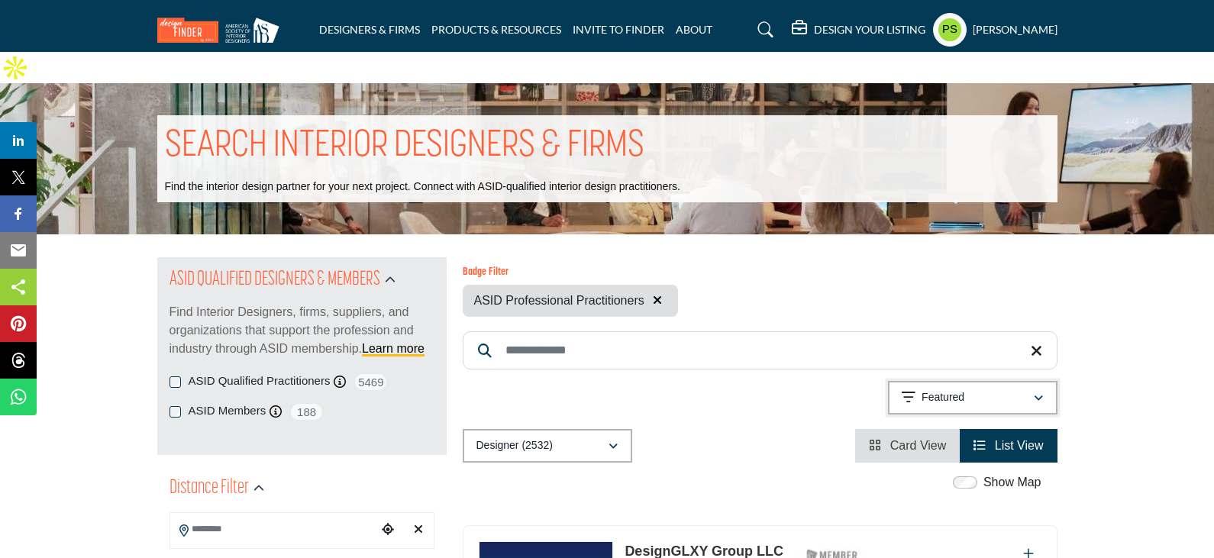
click at [984, 389] on div "Featured" at bounding box center [966, 398] width 131 height 18
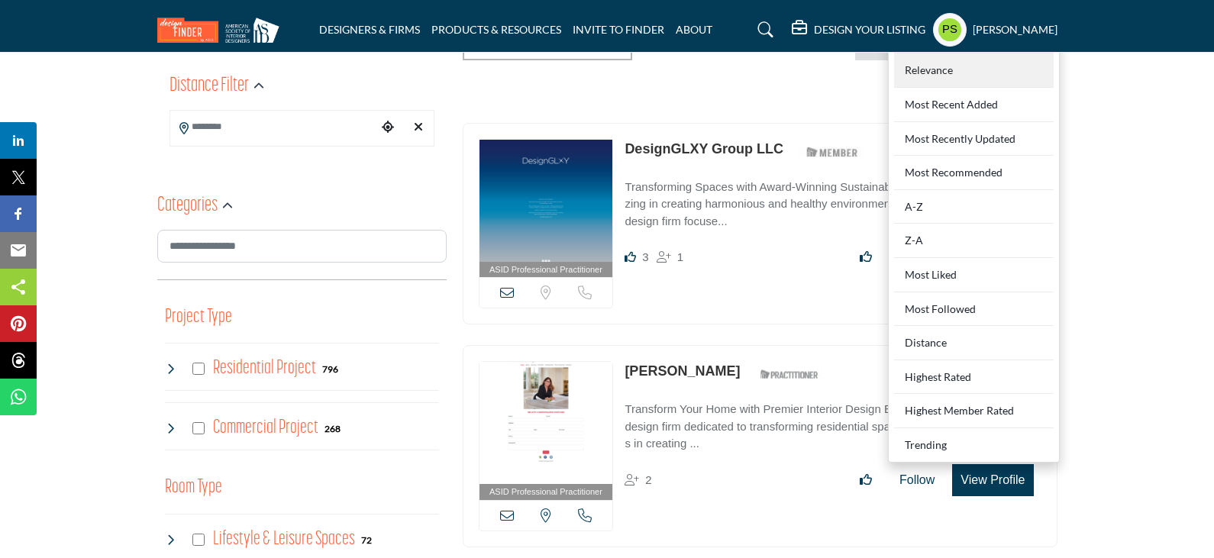
scroll to position [458, 0]
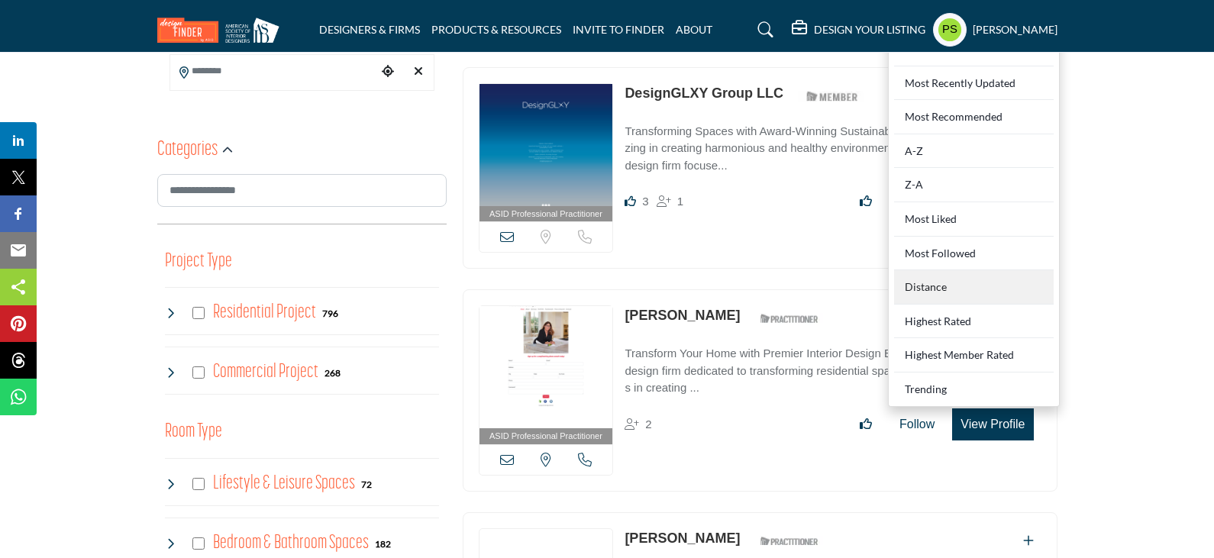
click at [953, 270] on div "Distance" at bounding box center [974, 287] width 160 height 34
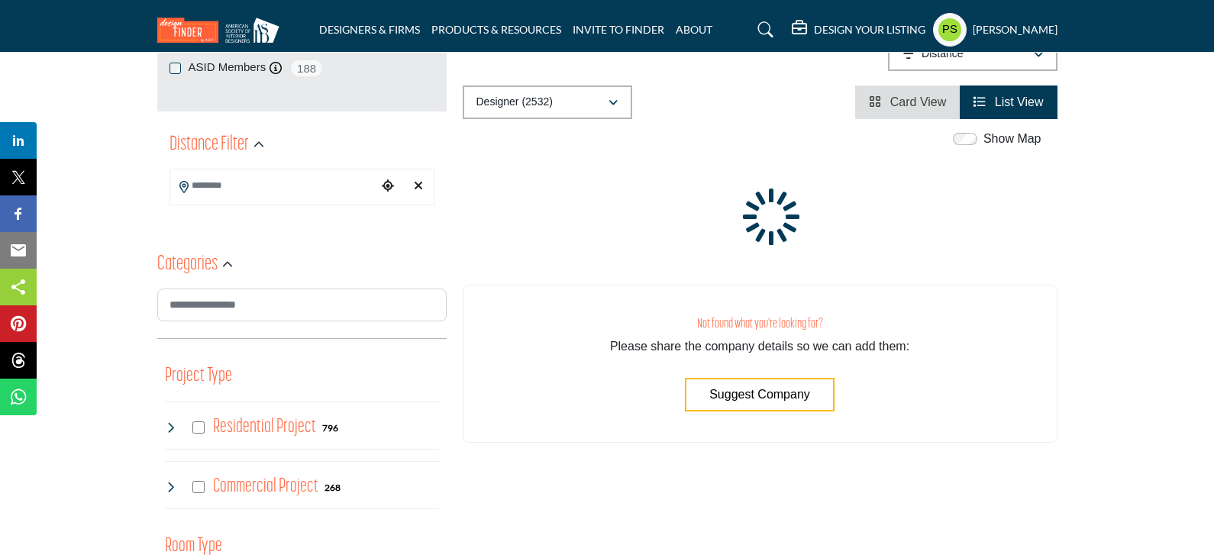
scroll to position [153, 0]
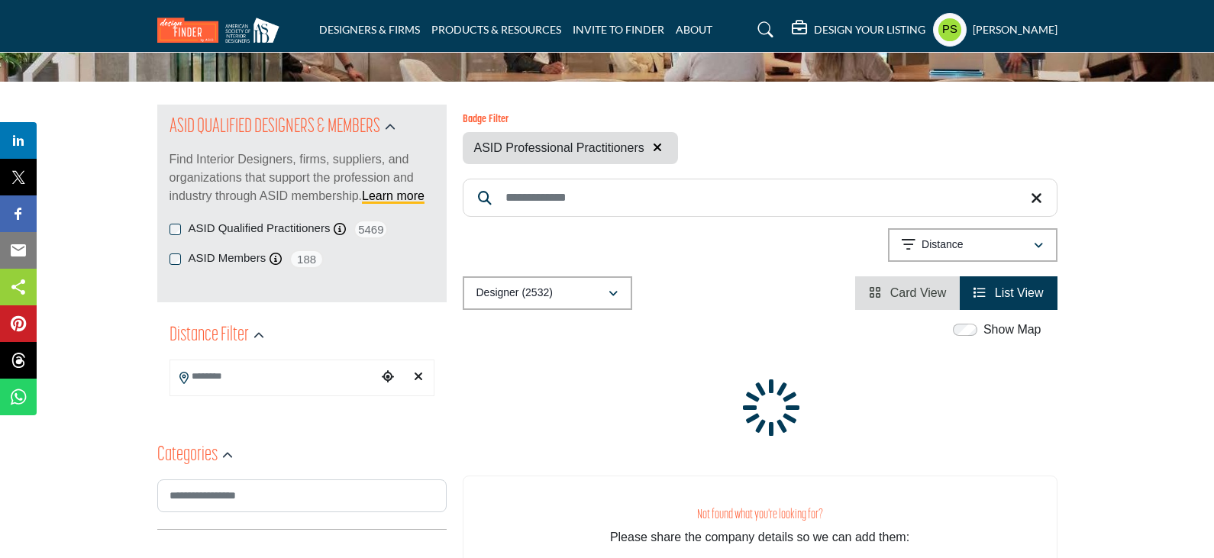
click at [915, 286] on span "Card View" at bounding box center [918, 292] width 56 height 13
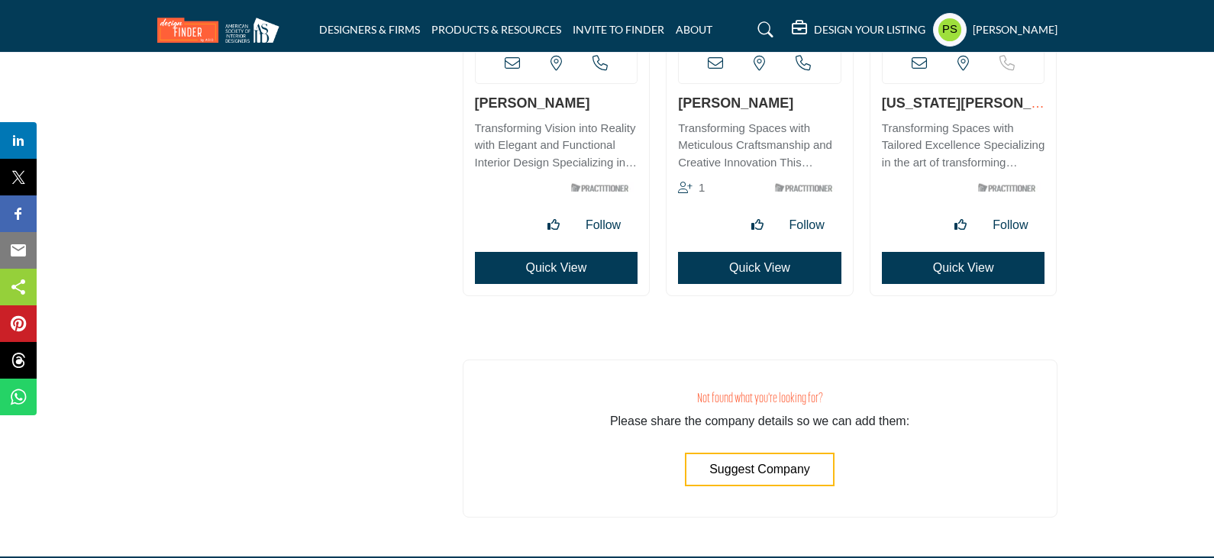
scroll to position [37218, 0]
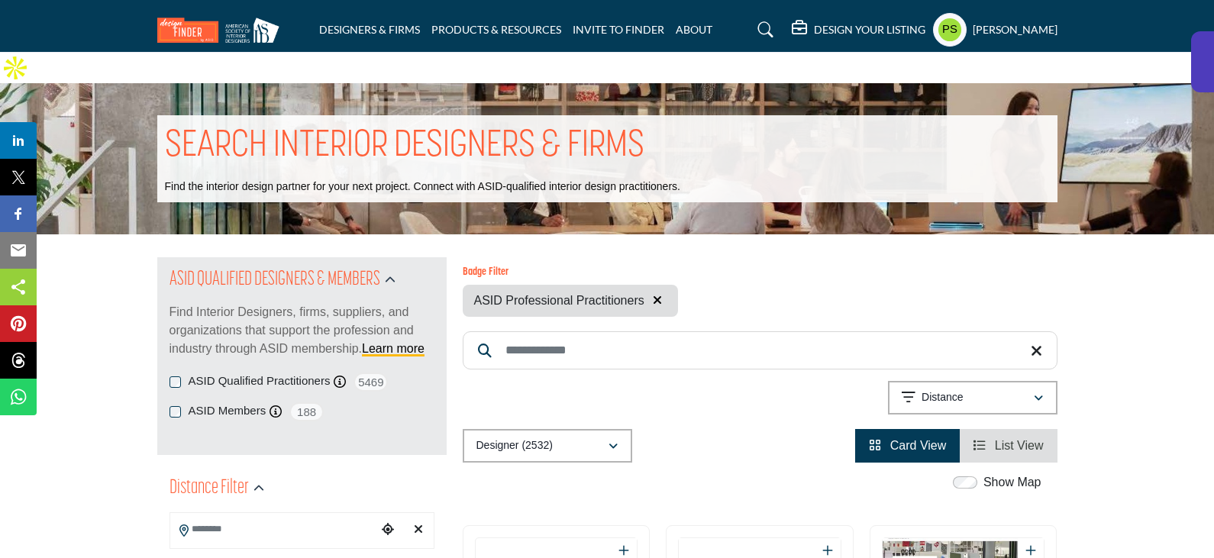
click at [603, 331] on input "Search Keyword" at bounding box center [760, 350] width 595 height 38
paste input "*******"
click at [583, 331] on input "*******" at bounding box center [760, 350] width 595 height 38
paste input "********"
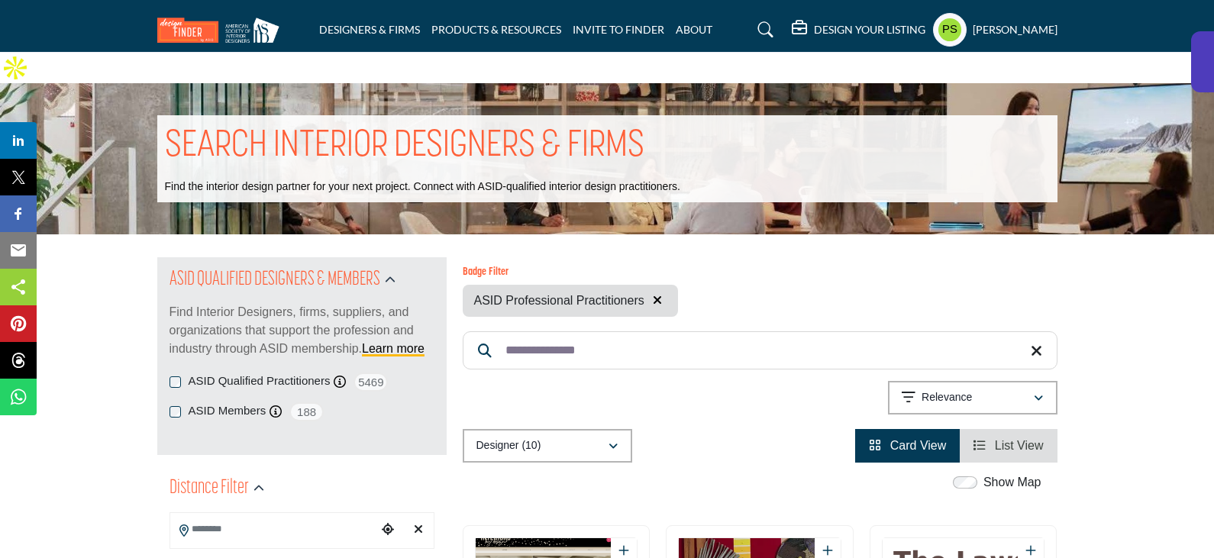
scroll to position [305, 0]
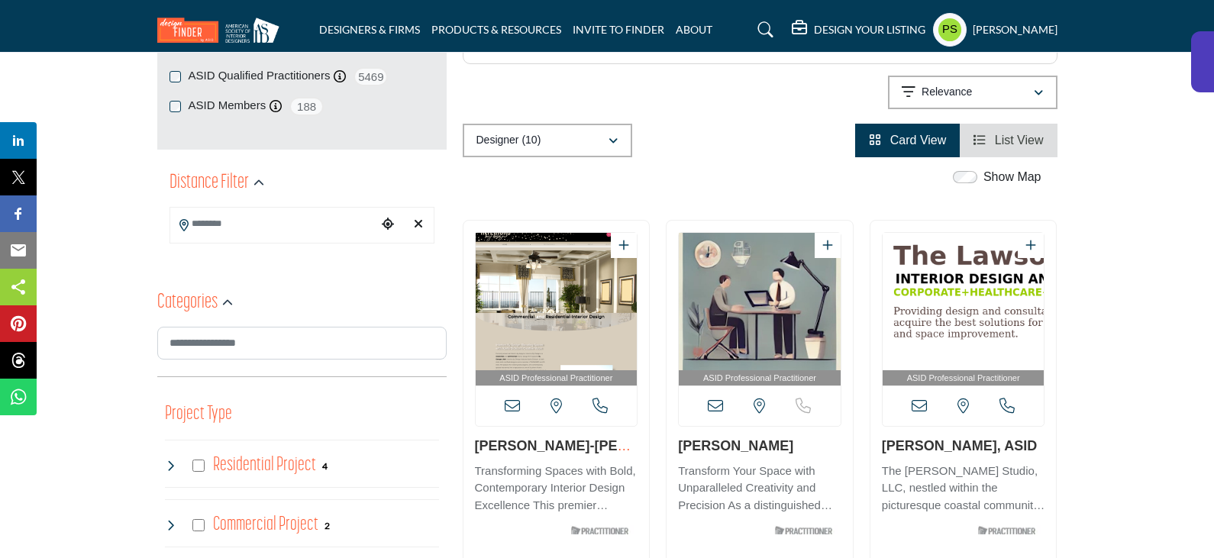
click at [569, 438] on link "[PERSON_NAME]-[PERSON_NAME]..." at bounding box center [556, 454] width 162 height 32
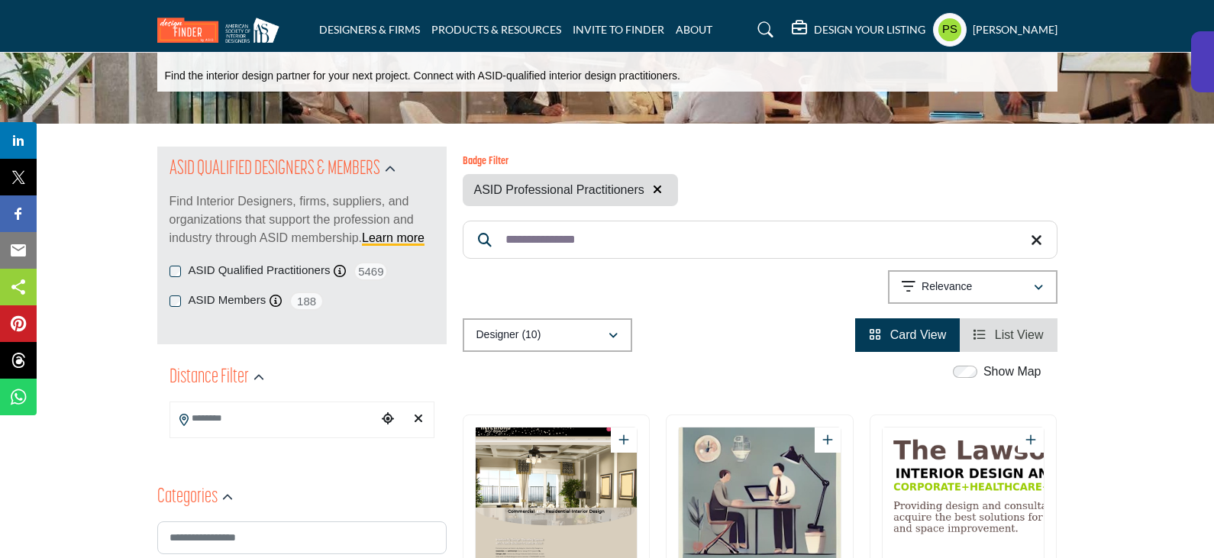
scroll to position [0, 0]
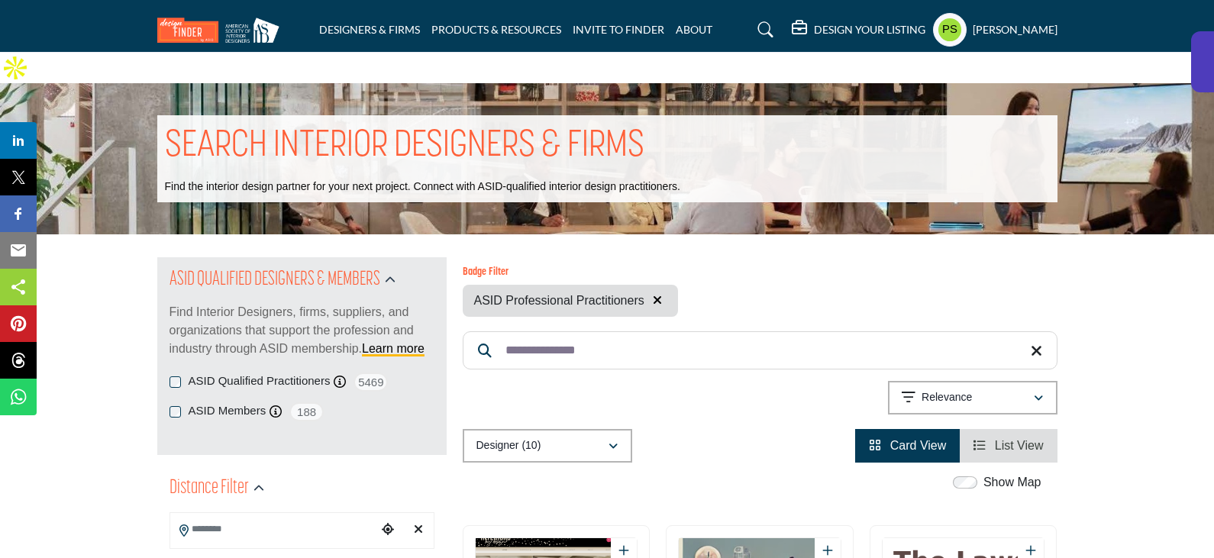
click at [610, 331] on input "**********" at bounding box center [760, 350] width 595 height 38
paste input "**"
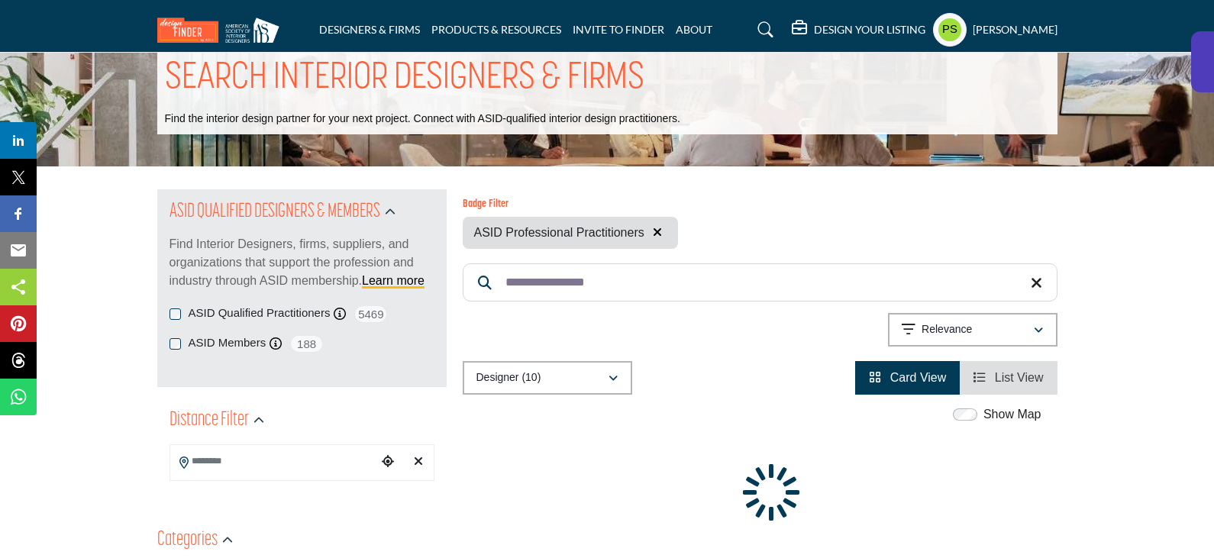
scroll to position [229, 0]
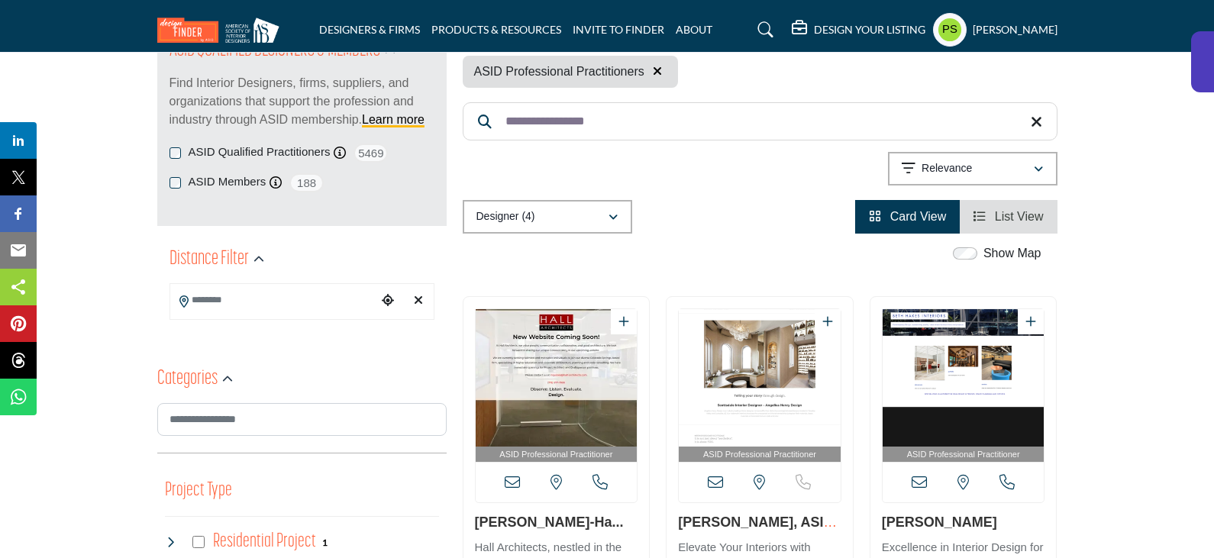
click at [575, 514] on link "[PERSON_NAME]-Ha..." at bounding box center [549, 521] width 149 height 15
click at [610, 102] on input "**********" at bounding box center [760, 121] width 595 height 38
paste input "***"
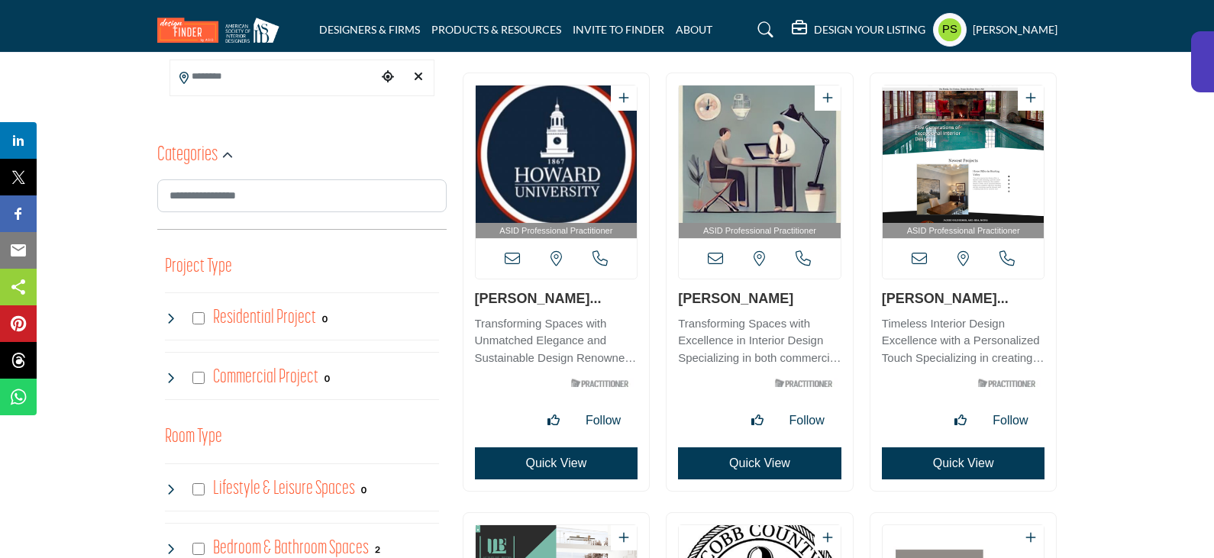
scroll to position [458, 0]
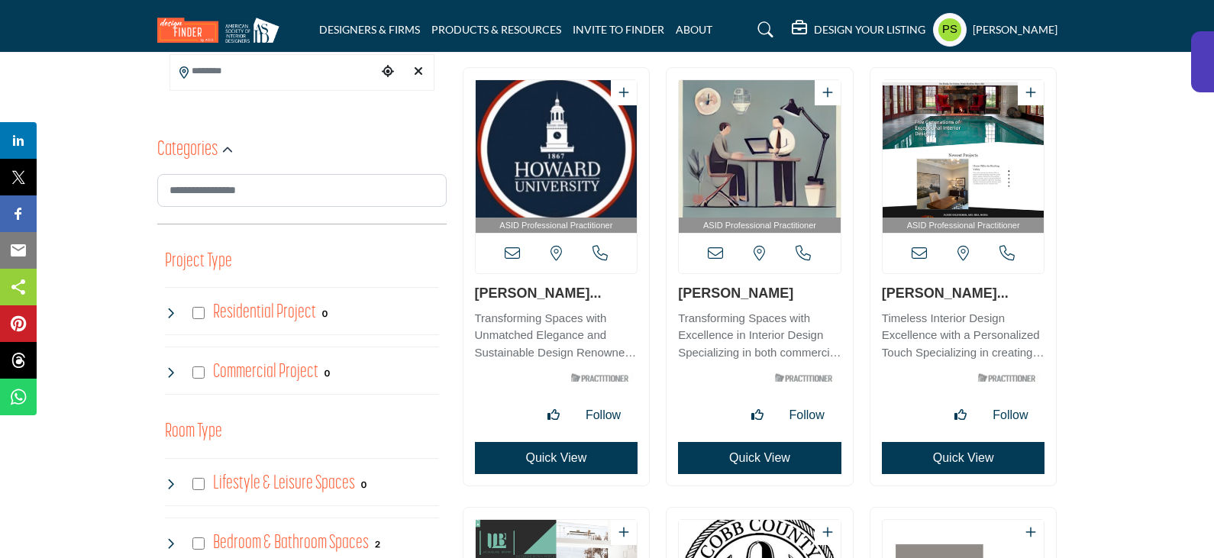
type input "**********"
click at [586, 285] on link "[PERSON_NAME]..." at bounding box center [538, 292] width 127 height 15
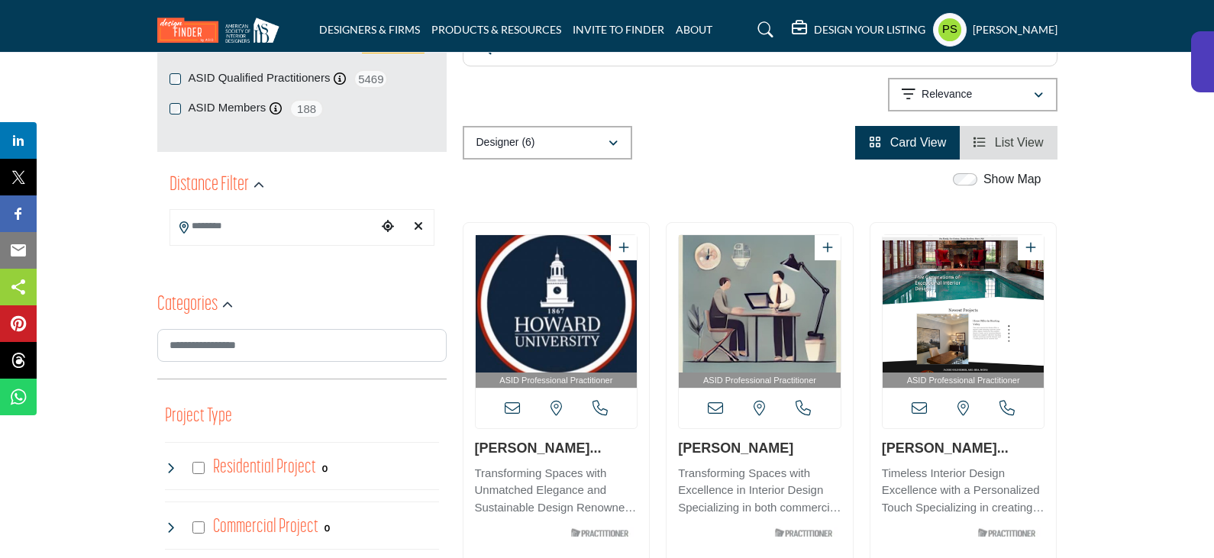
scroll to position [153, 0]
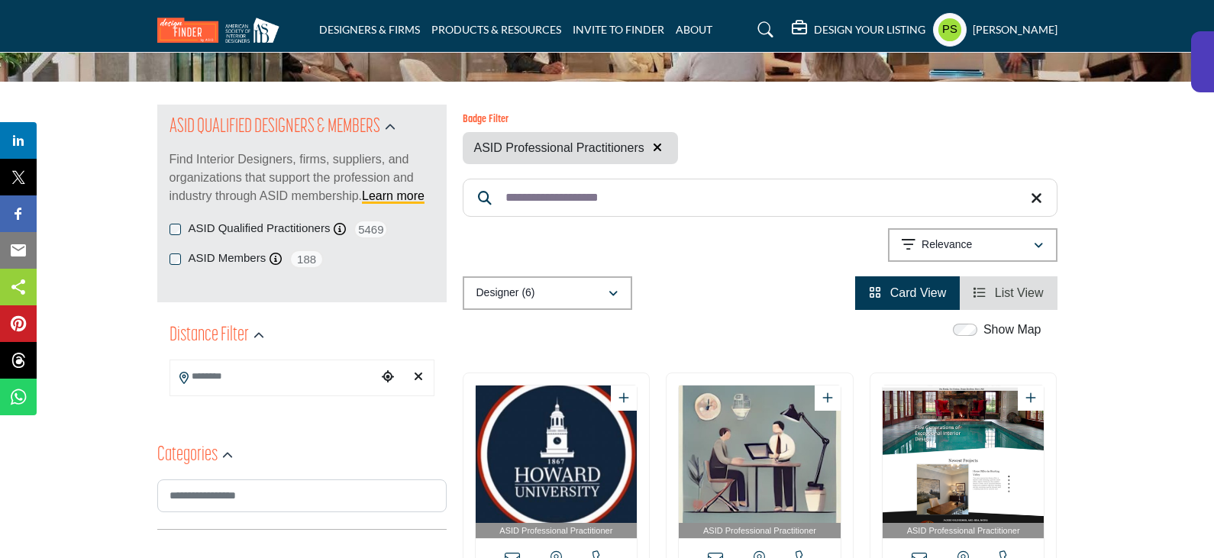
click at [1030, 286] on span "List View" at bounding box center [1019, 292] width 49 height 13
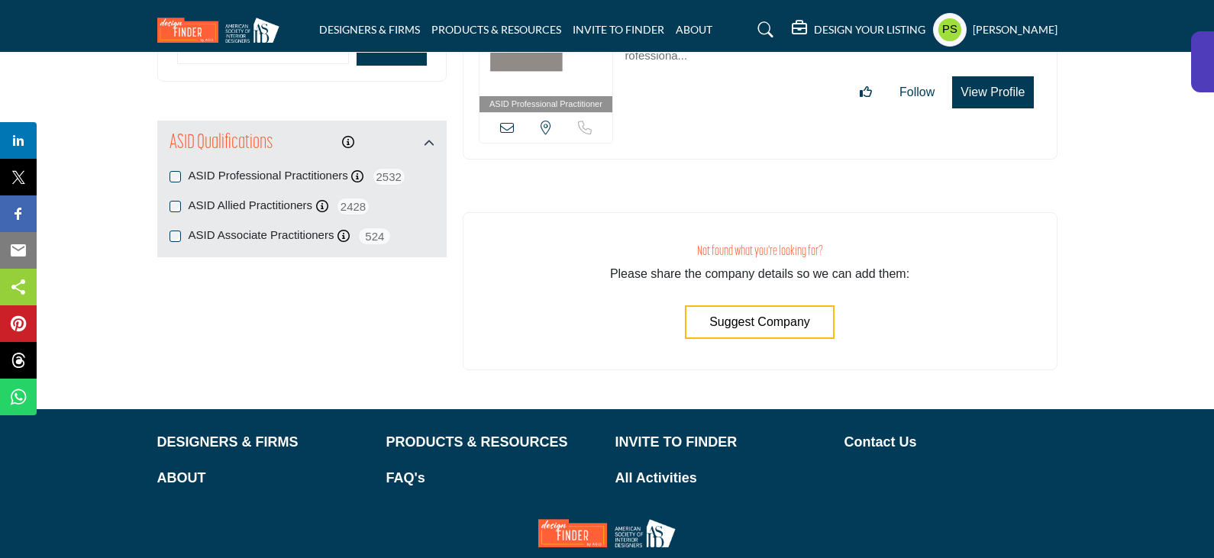
scroll to position [1681, 0]
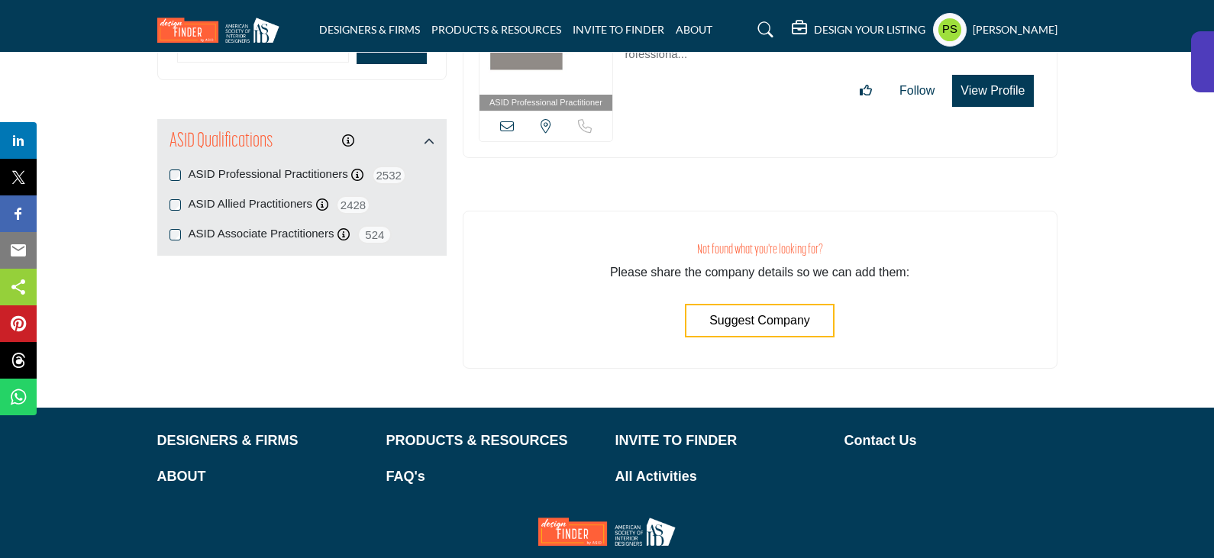
click at [936, 298] on div "Not found what you're looking for? Please share the company details so we can a…" at bounding box center [760, 290] width 595 height 158
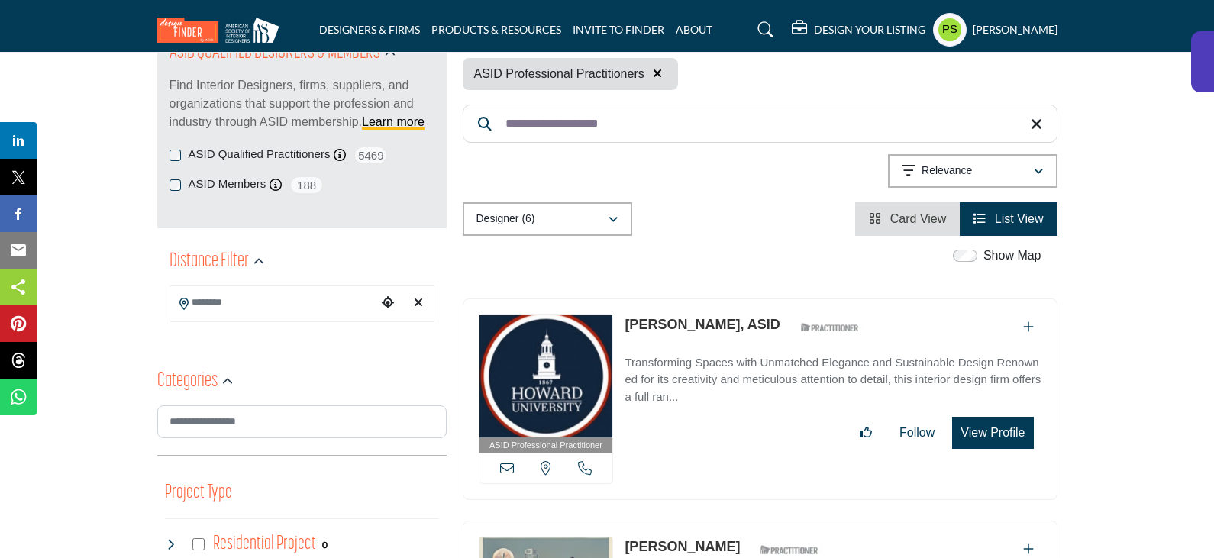
scroll to position [0, 0]
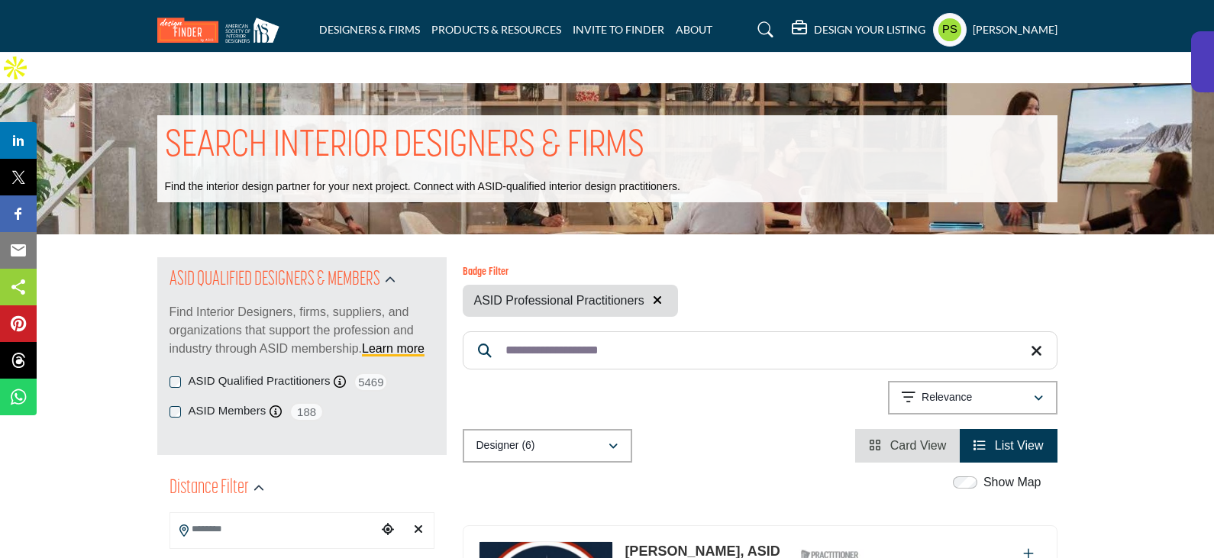
click at [662, 291] on button "button" at bounding box center [657, 301] width 18 height 20
click at [1041, 381] on button "Relevance" at bounding box center [972, 398] width 169 height 34
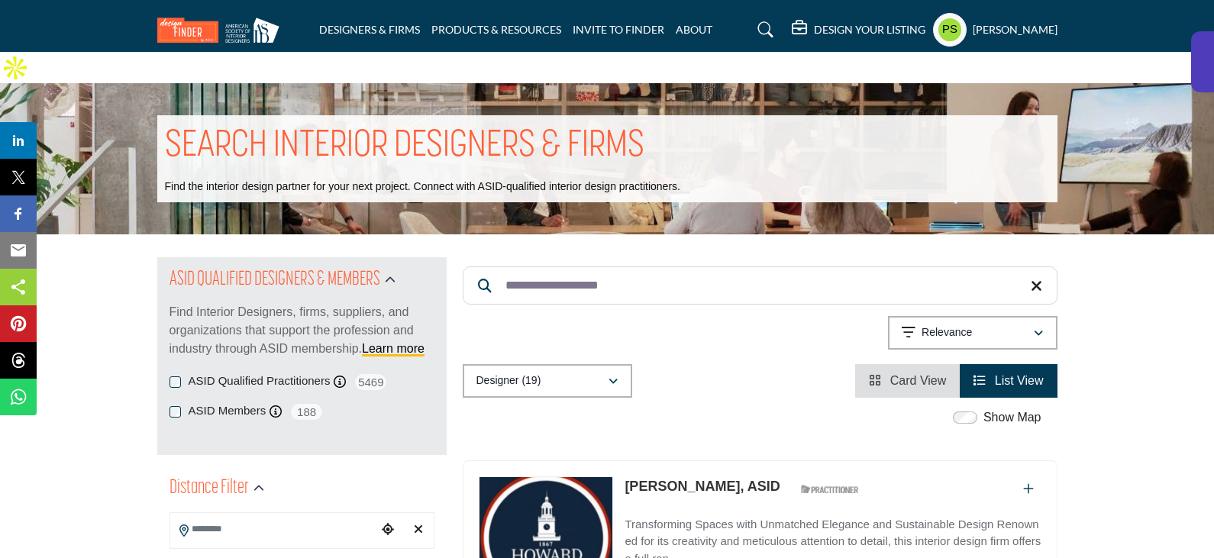
click at [1036, 279] on icon at bounding box center [1035, 286] width 11 height 15
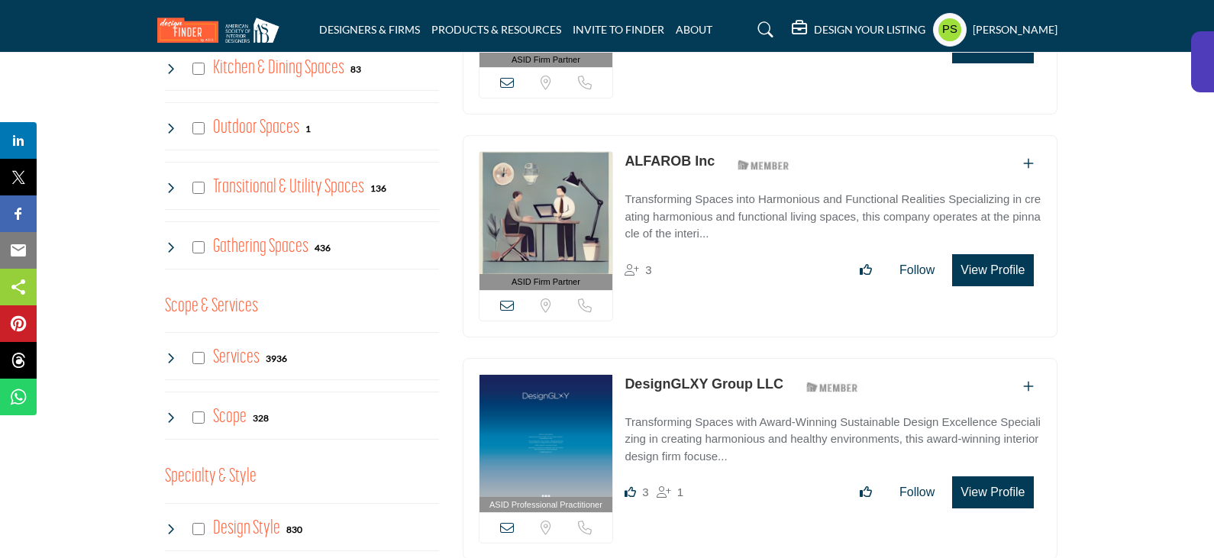
scroll to position [1374, 0]
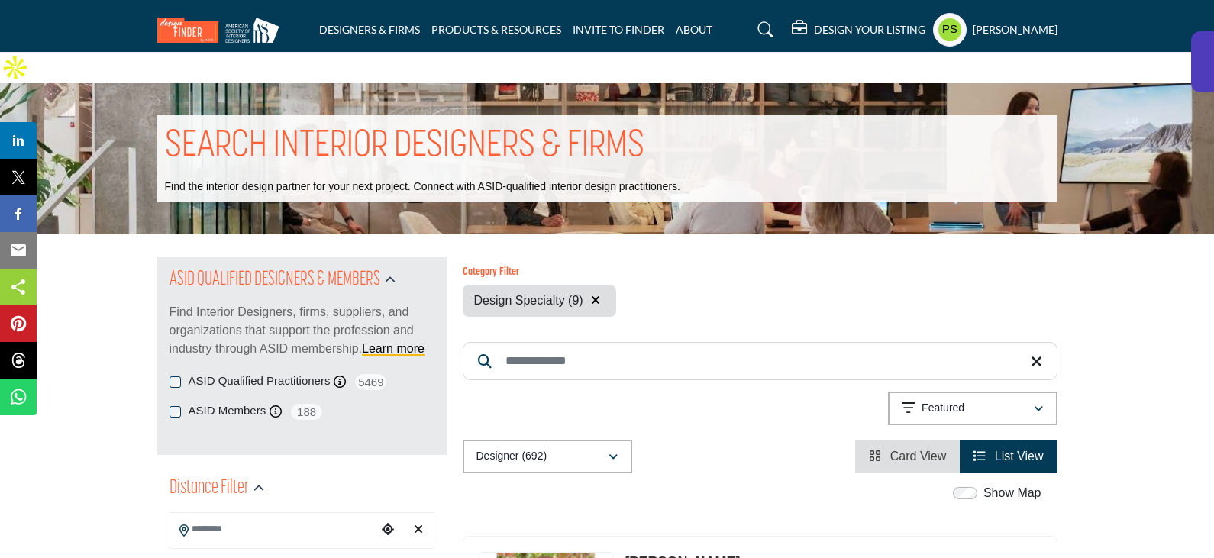
scroll to position [1374, 0]
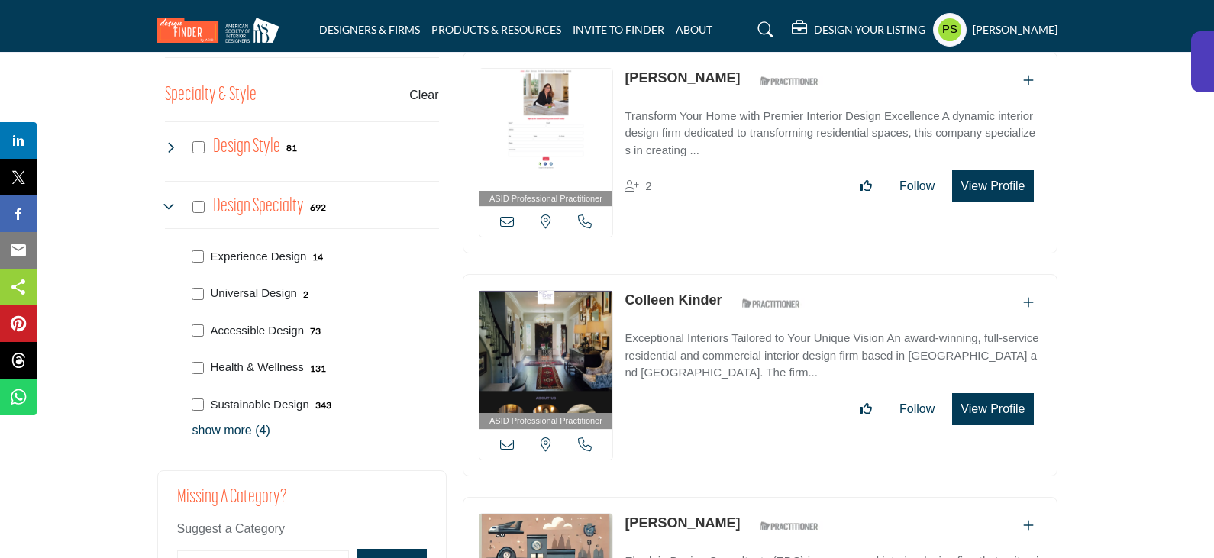
click at [240, 421] on p "show more (4)" at bounding box center [315, 430] width 247 height 18
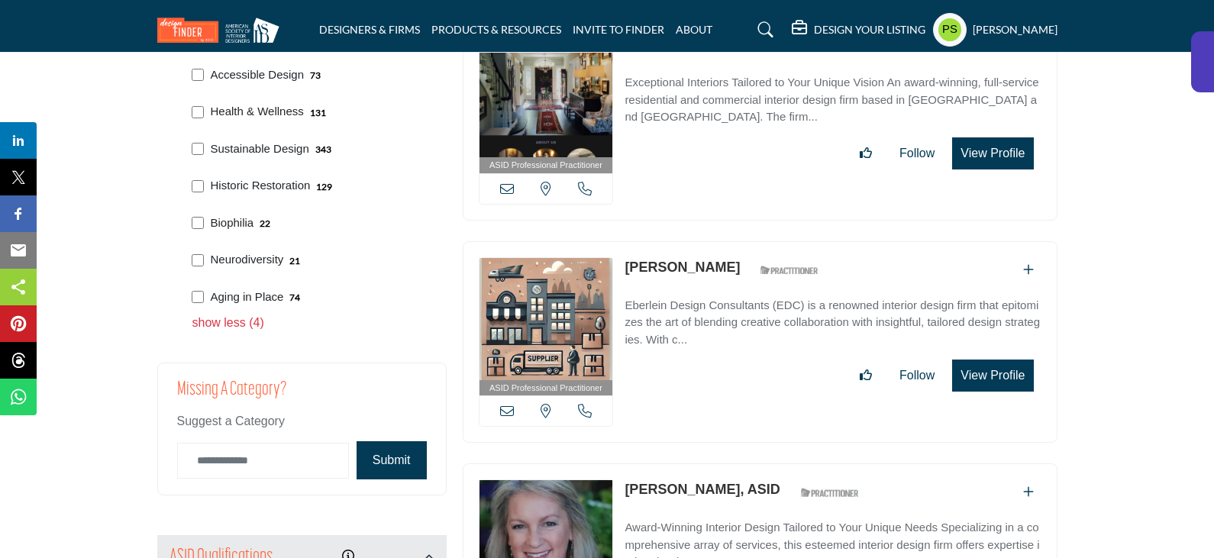
scroll to position [1603, 0]
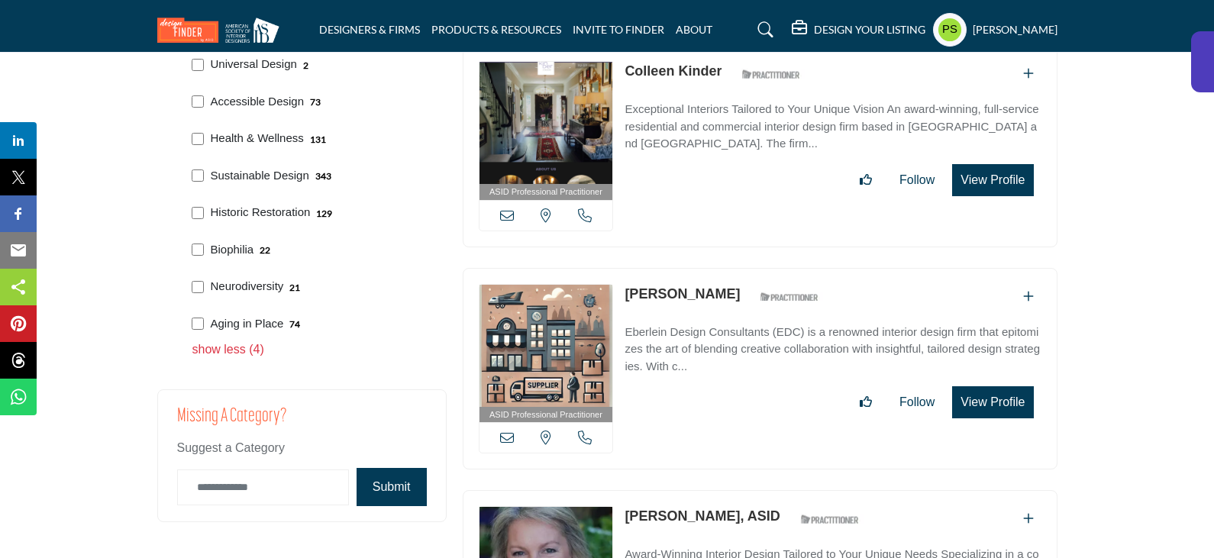
click at [240, 340] on p "show less (4)" at bounding box center [315, 349] width 247 height 18
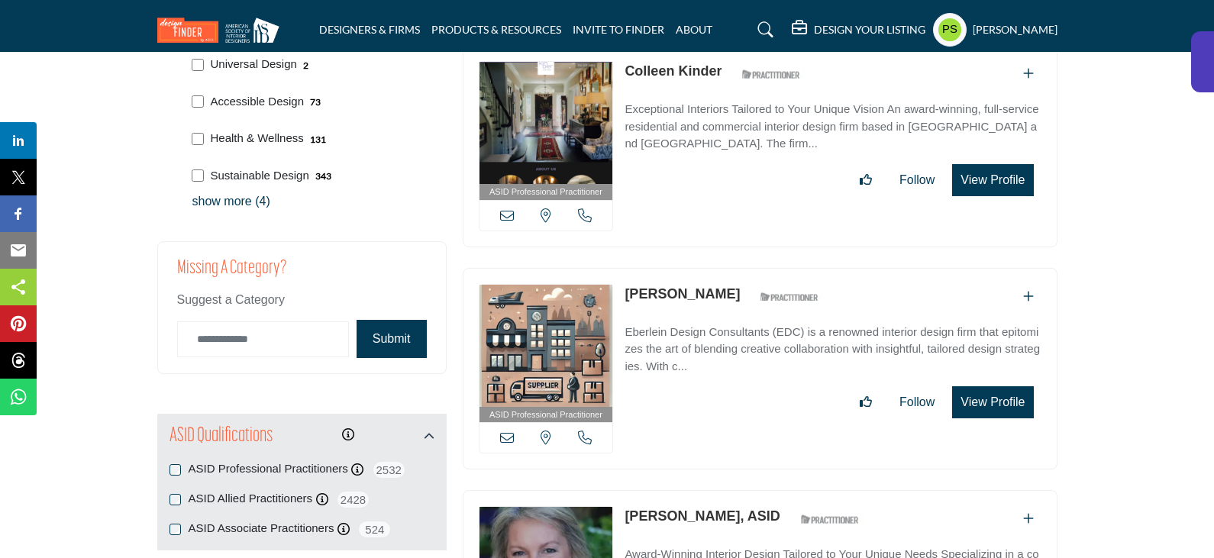
click at [229, 192] on p "show more (4)" at bounding box center [315, 201] width 247 height 18
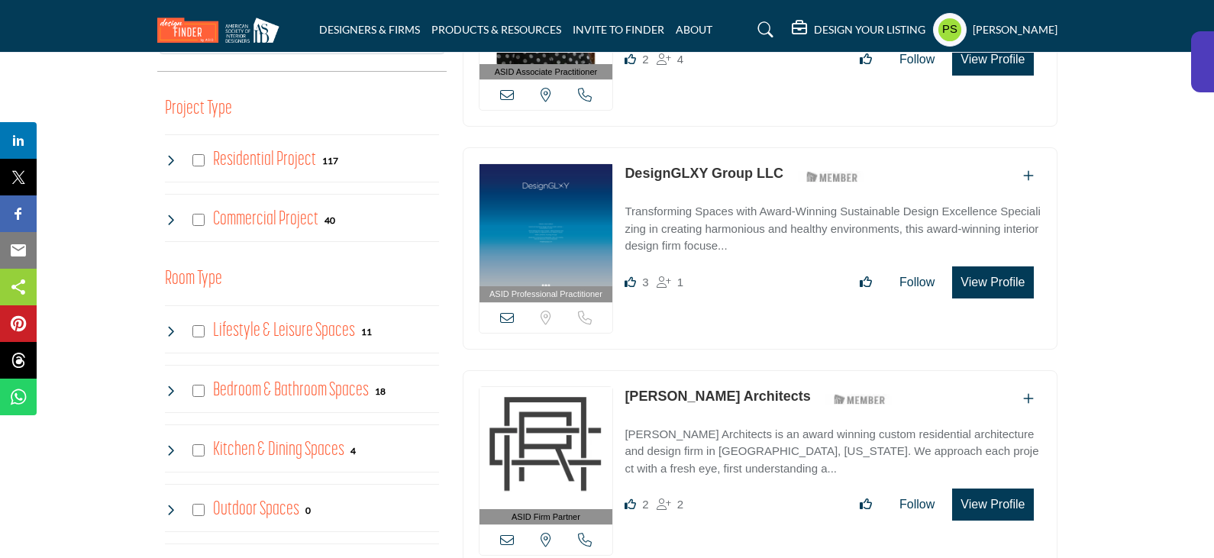
scroll to position [382, 0]
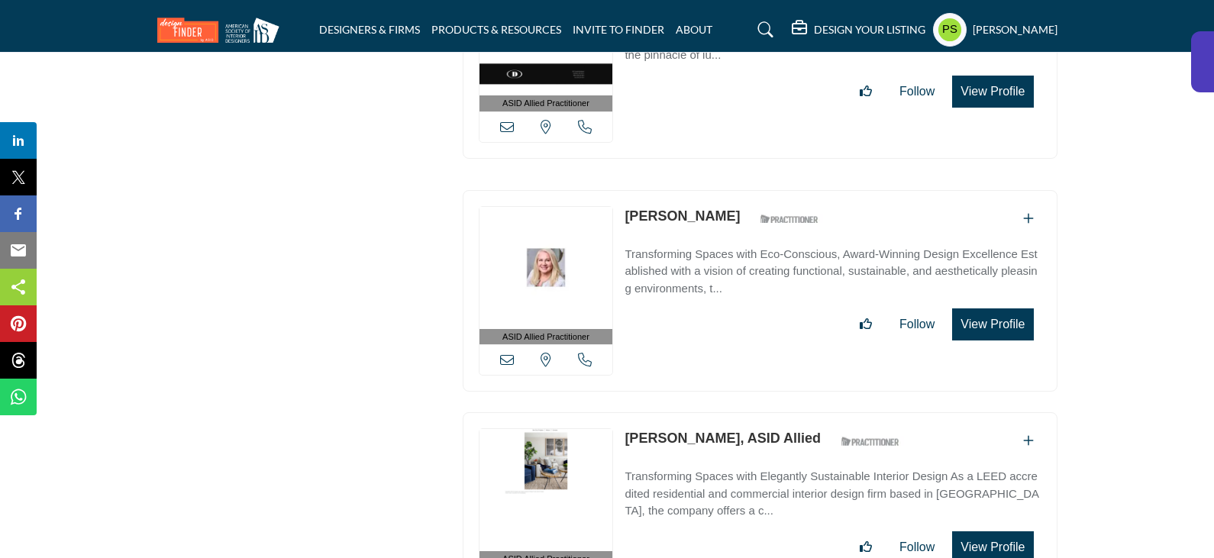
scroll to position [18983, 0]
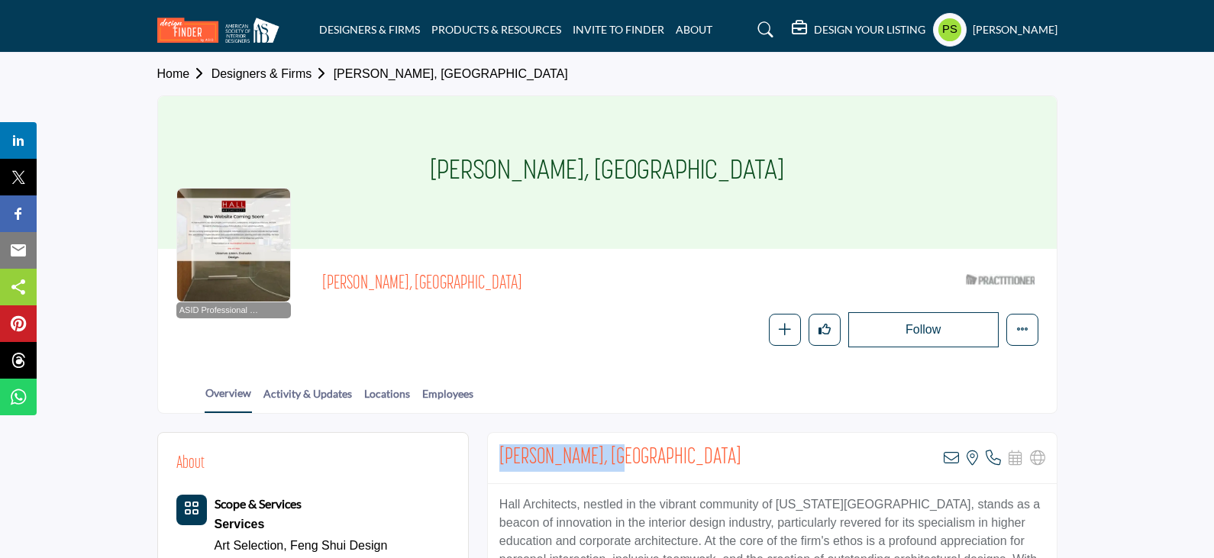
drag, startPoint x: 491, startPoint y: 456, endPoint x: 618, endPoint y: 463, distance: 127.6
click at [618, 463] on div "[PERSON_NAME], [GEOGRAPHIC_DATA] View email address of this listing View the lo…" at bounding box center [772, 458] width 569 height 51
copy h2 "[PERSON_NAME]"
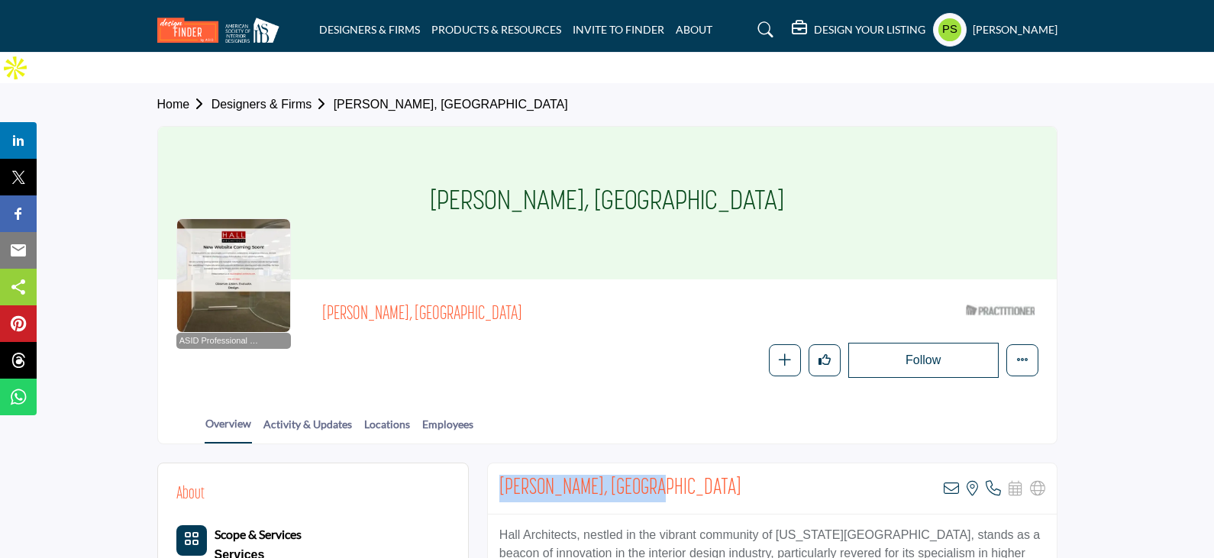
click at [764, 31] on icon at bounding box center [765, 29] width 15 height 15
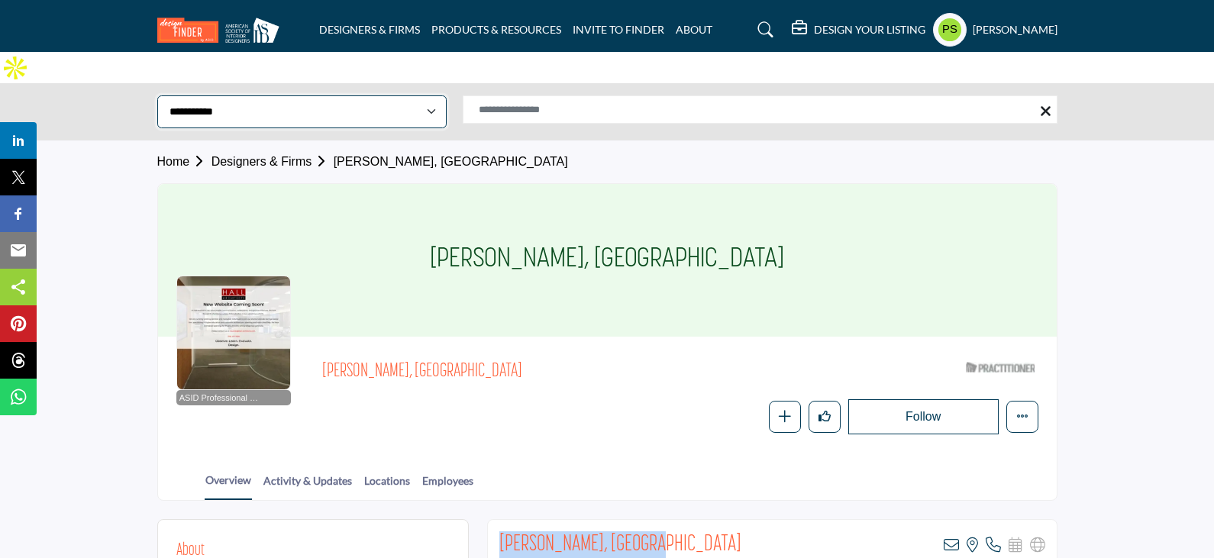
click at [360, 95] on select "**********" at bounding box center [301, 111] width 289 height 33
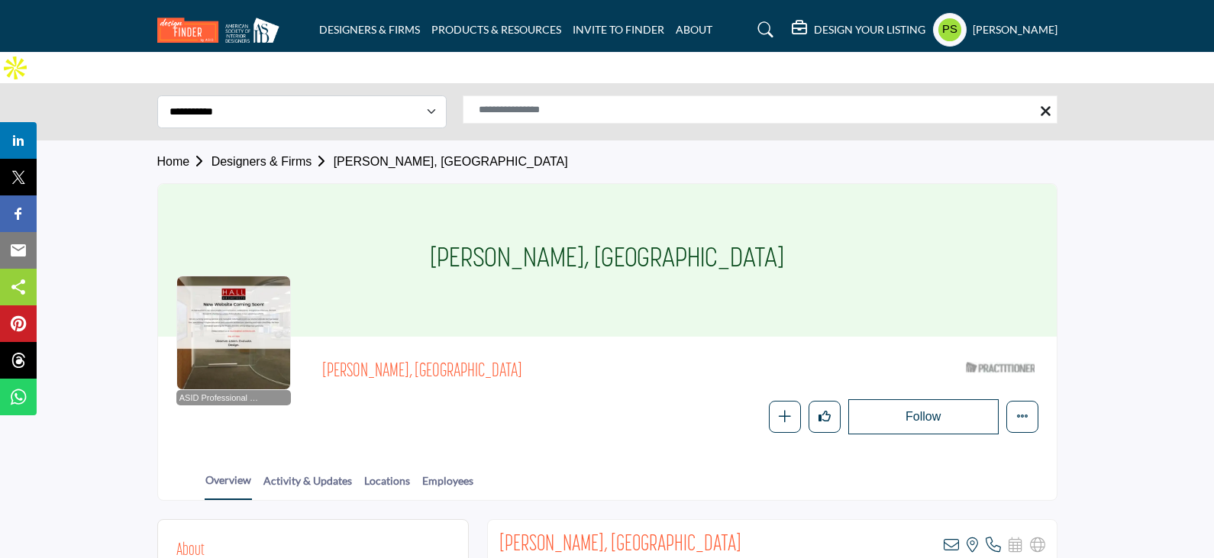
click at [625, 140] on div "Home Designers & Firms Angeline Aradanas-Hall, ASID" at bounding box center [607, 161] width 900 height 43
click at [593, 95] on input "Search Solutions" at bounding box center [760, 109] width 595 height 28
paste input "**********"
type input "**********"
click at [593, 95] on input "**********" at bounding box center [760, 109] width 595 height 28
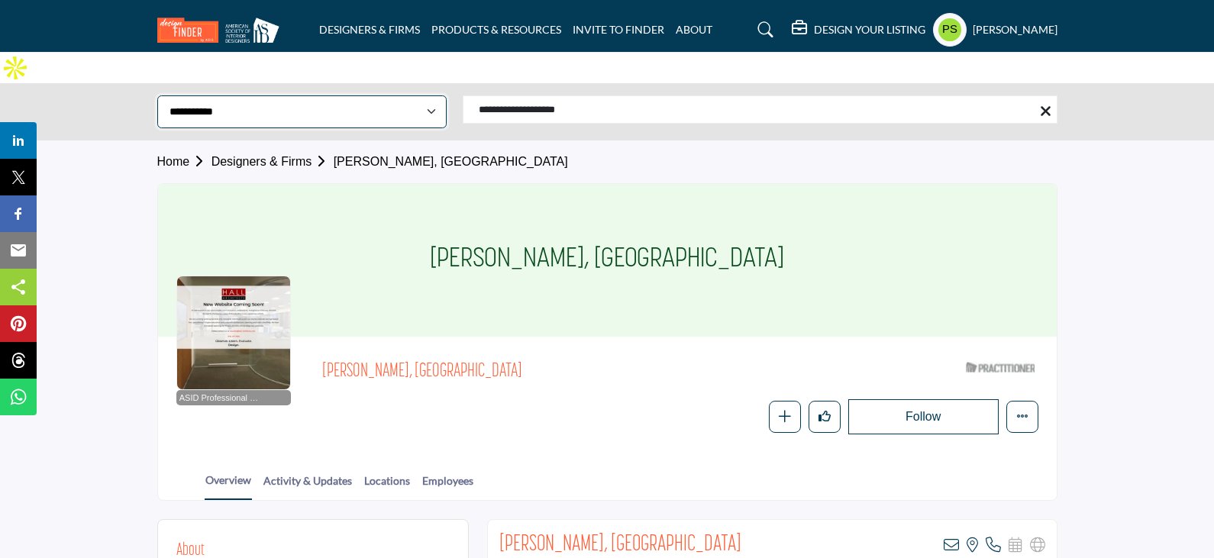
click at [341, 95] on select "**********" at bounding box center [301, 111] width 289 height 33
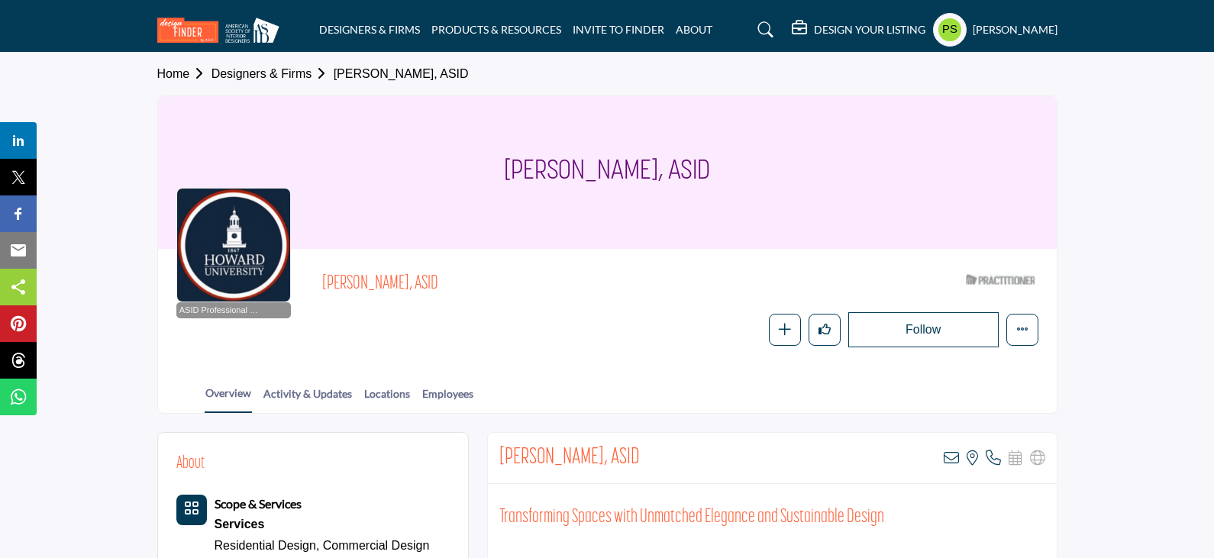
drag, startPoint x: 322, startPoint y: 284, endPoint x: 443, endPoint y: 287, distance: 121.4
click at [443, 287] on div "ASID Professional Practitioner ASID Professional Practitioners have successfull…" at bounding box center [607, 307] width 862 height 80
copy span "[PERSON_NAME]"
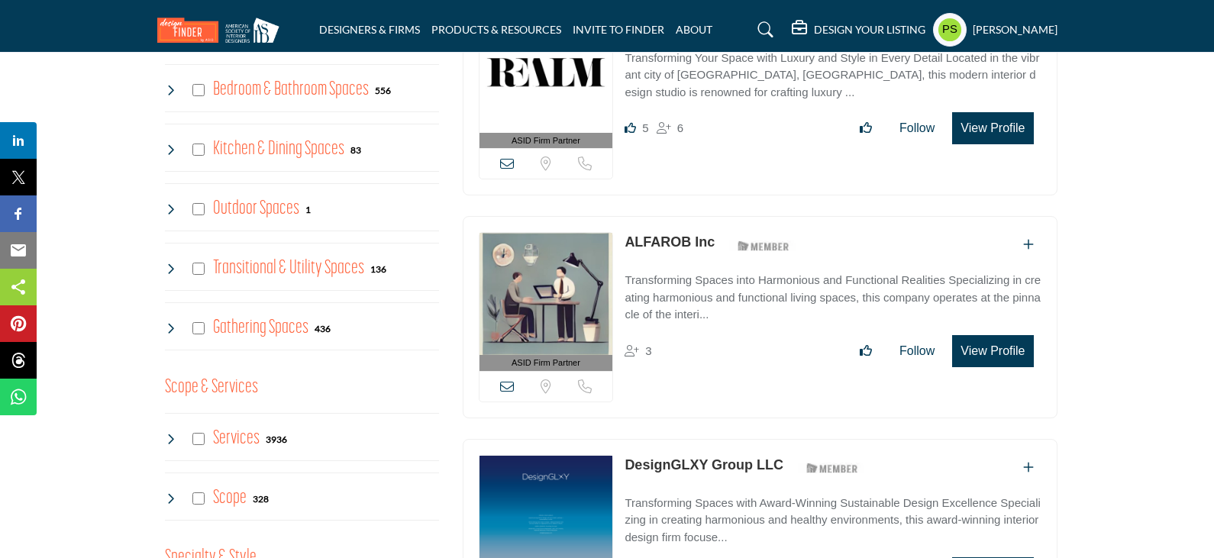
scroll to position [1145, 0]
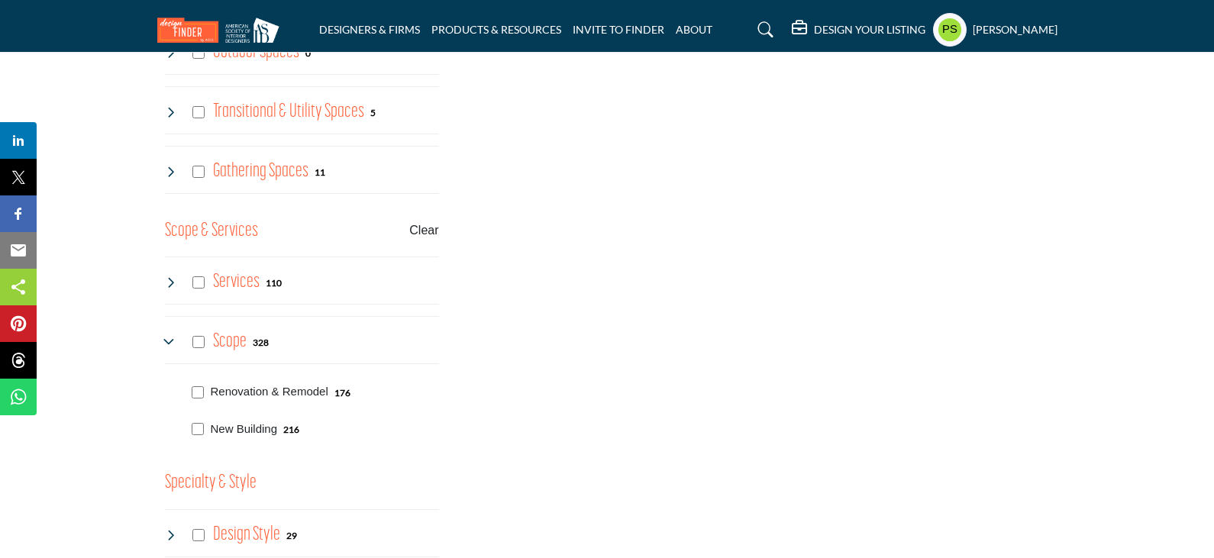
scroll to position [1069, 0]
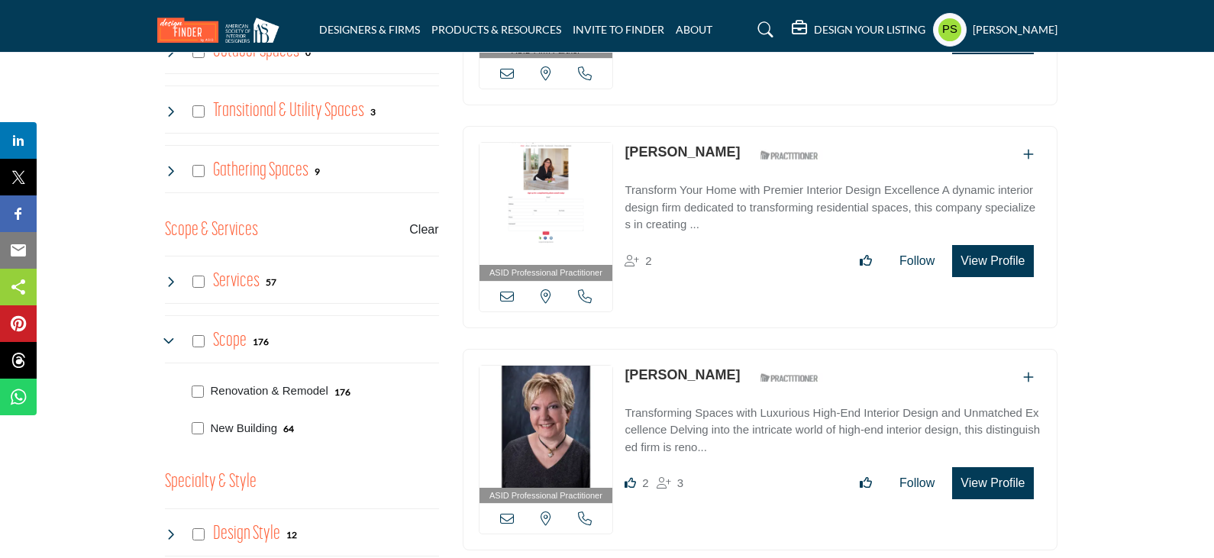
scroll to position [153, 0]
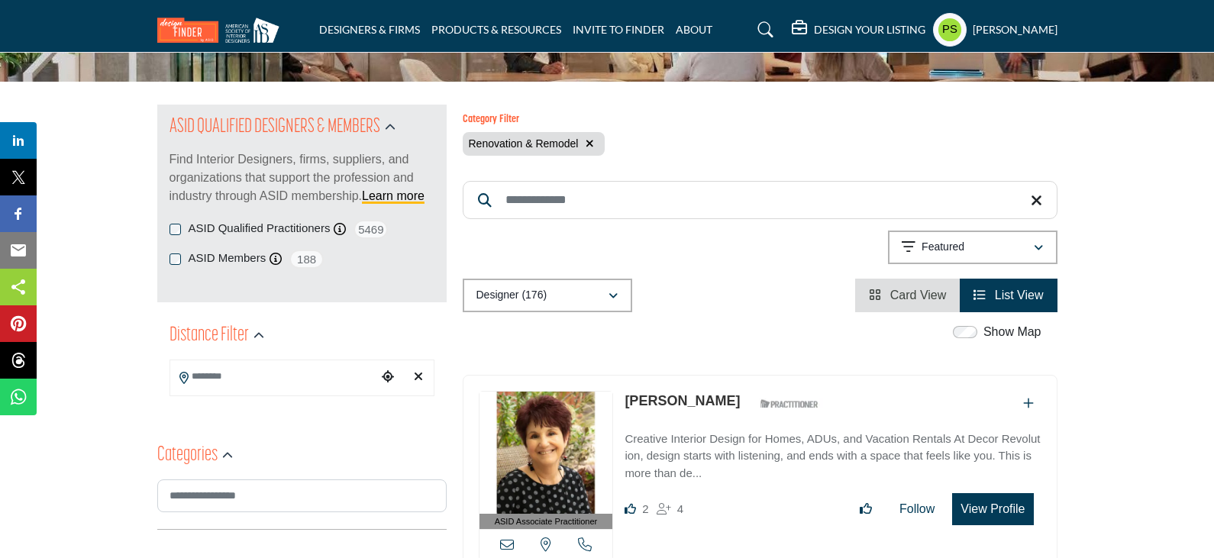
drag, startPoint x: 513, startPoint y: 330, endPoint x: 910, endPoint y: 266, distance: 402.0
click at [910, 289] on span "Card View" at bounding box center [918, 295] width 56 height 13
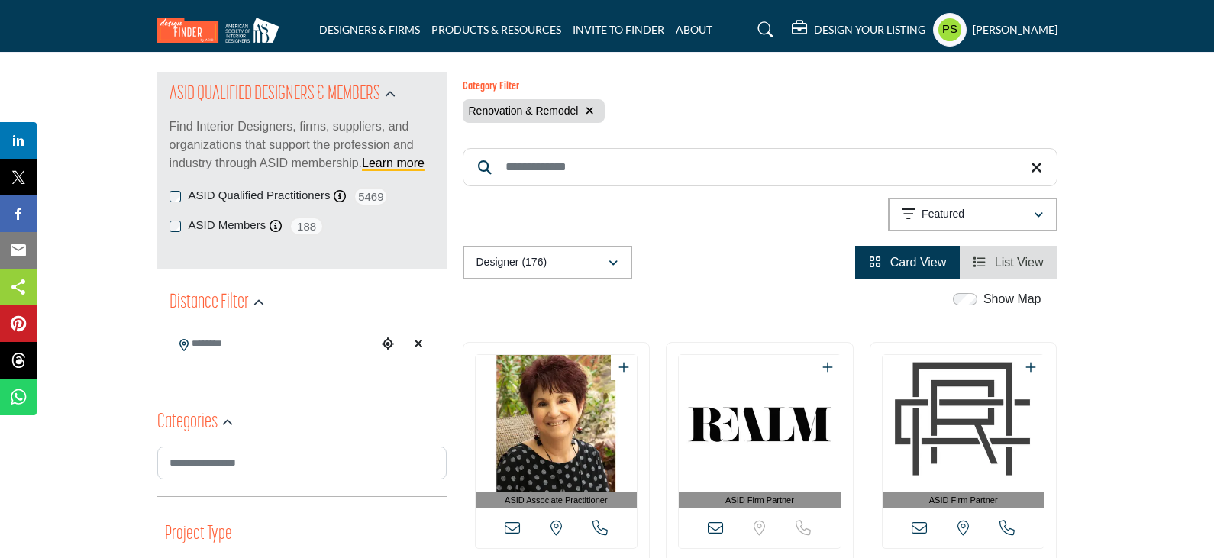
scroll to position [76, 0]
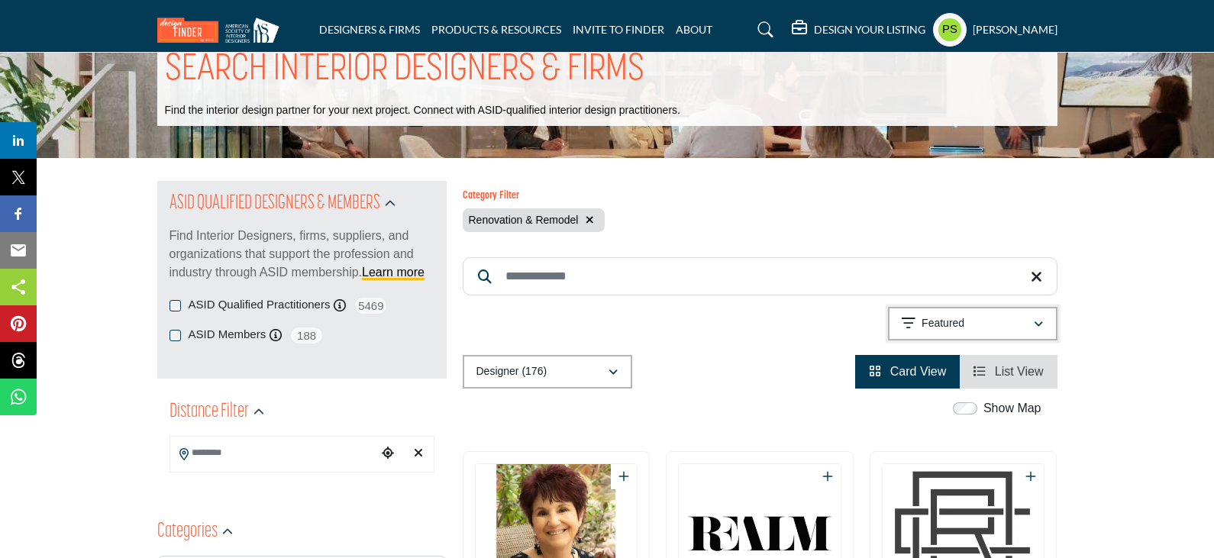
click at [991, 314] on div "Featured" at bounding box center [966, 323] width 131 height 18
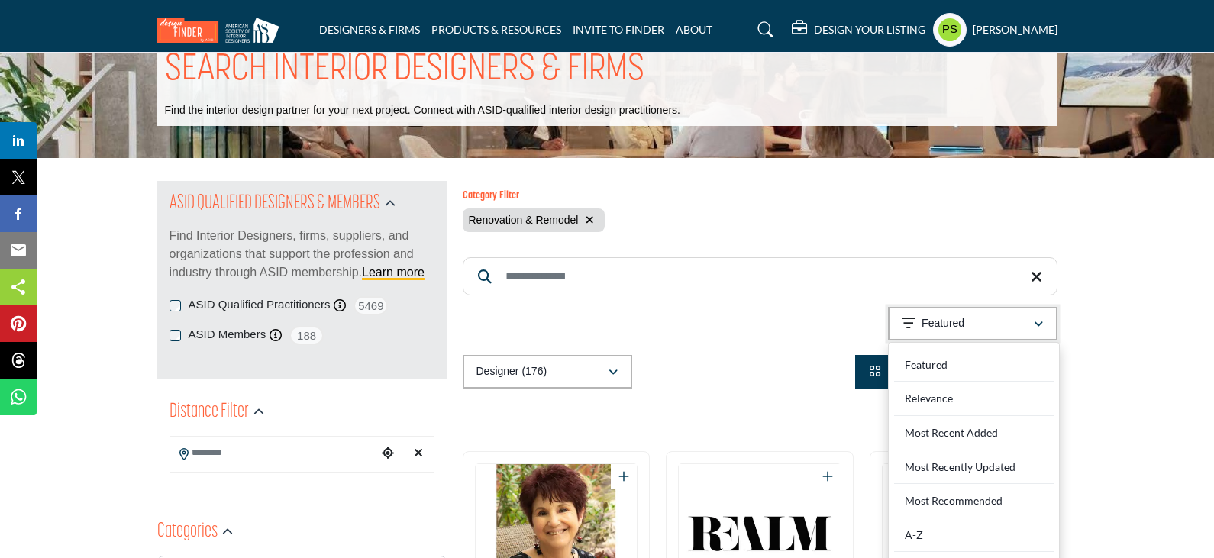
click at [972, 314] on div "Featured" at bounding box center [966, 323] width 131 height 18
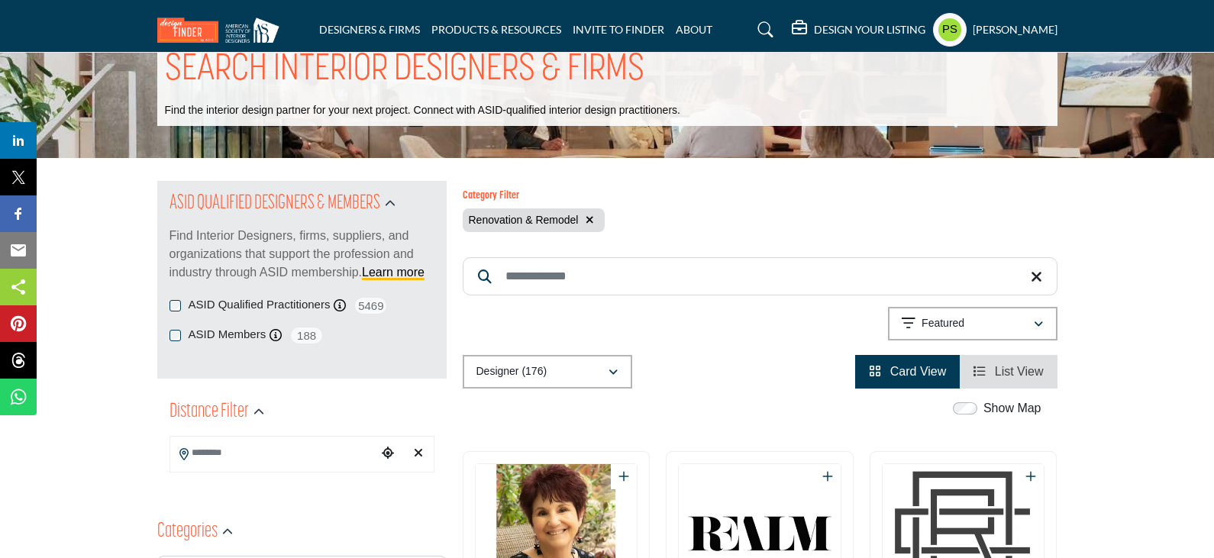
click at [587, 214] on icon "button" at bounding box center [589, 219] width 8 height 11
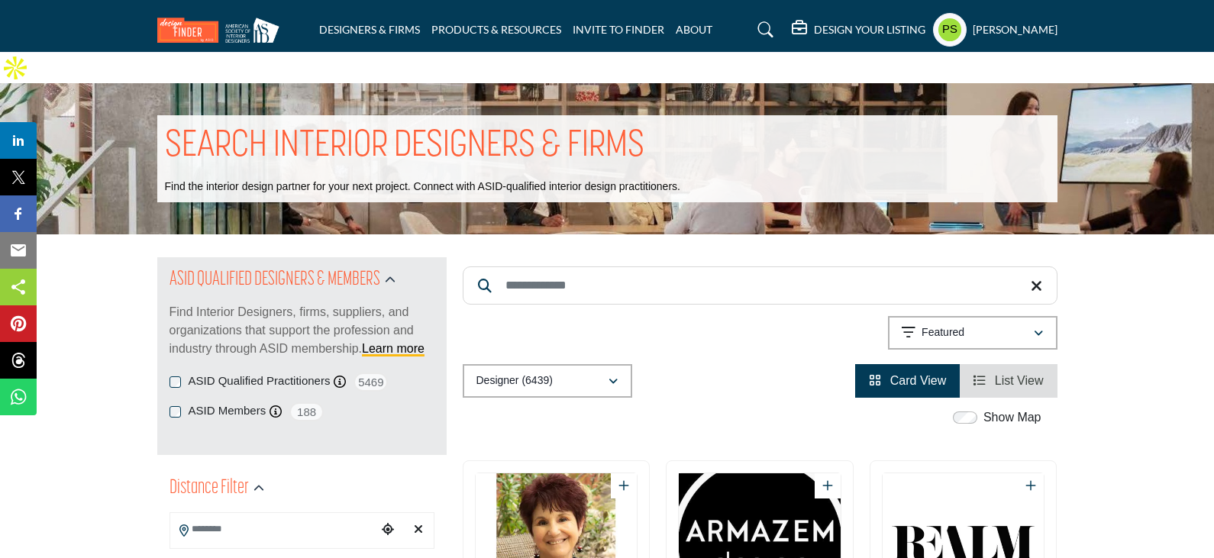
click at [1000, 374] on span "List View" at bounding box center [1019, 380] width 49 height 13
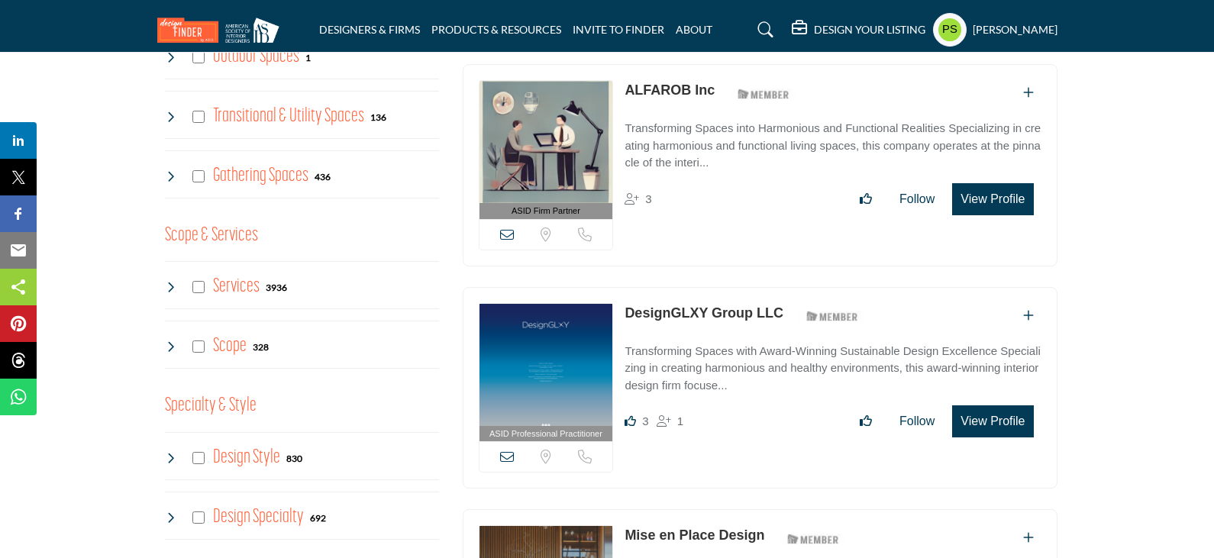
scroll to position [1069, 0]
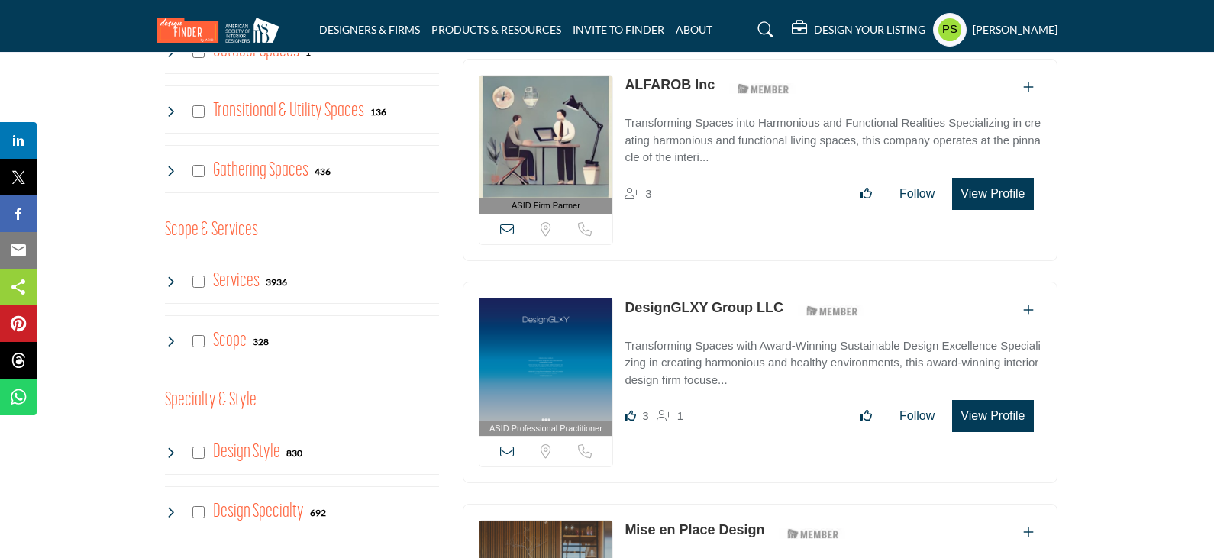
click at [172, 276] on icon at bounding box center [171, 282] width 12 height 12
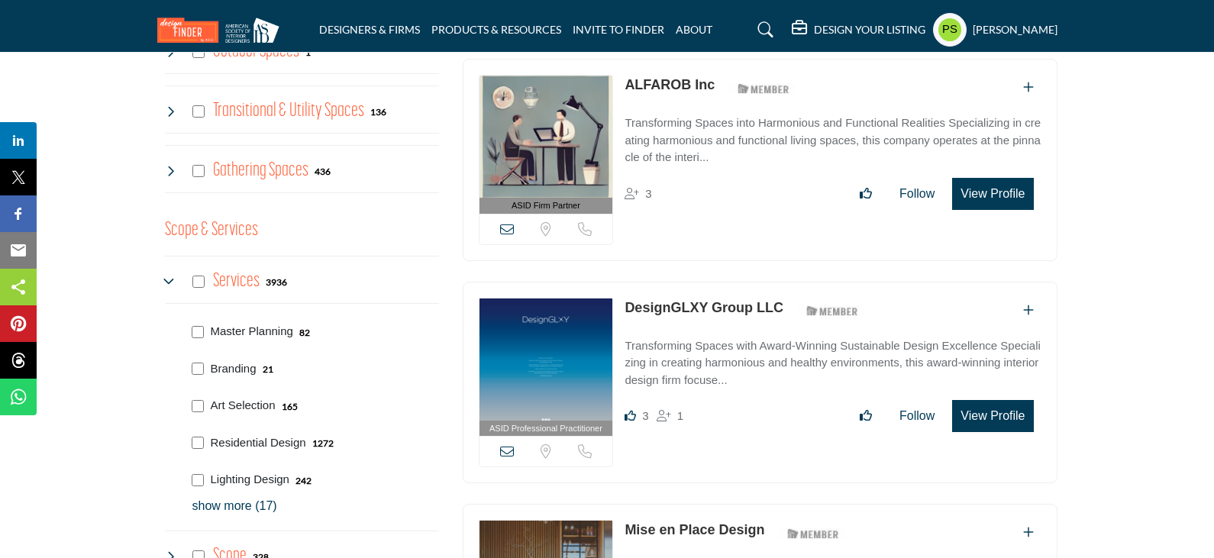
scroll to position [1145, 0]
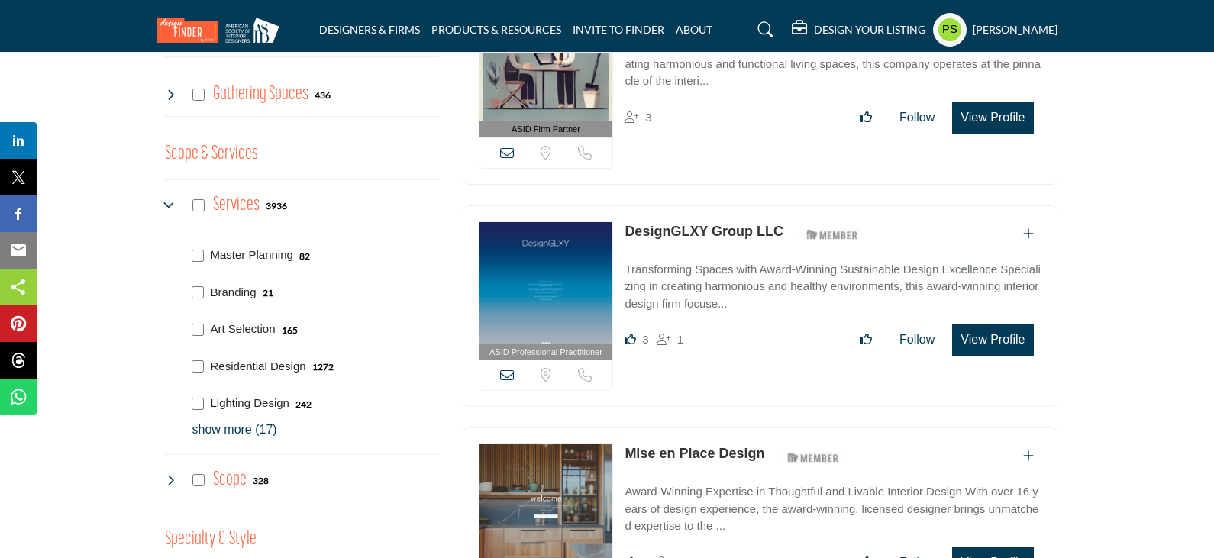
click at [236, 421] on p "show more (17)" at bounding box center [315, 430] width 247 height 18
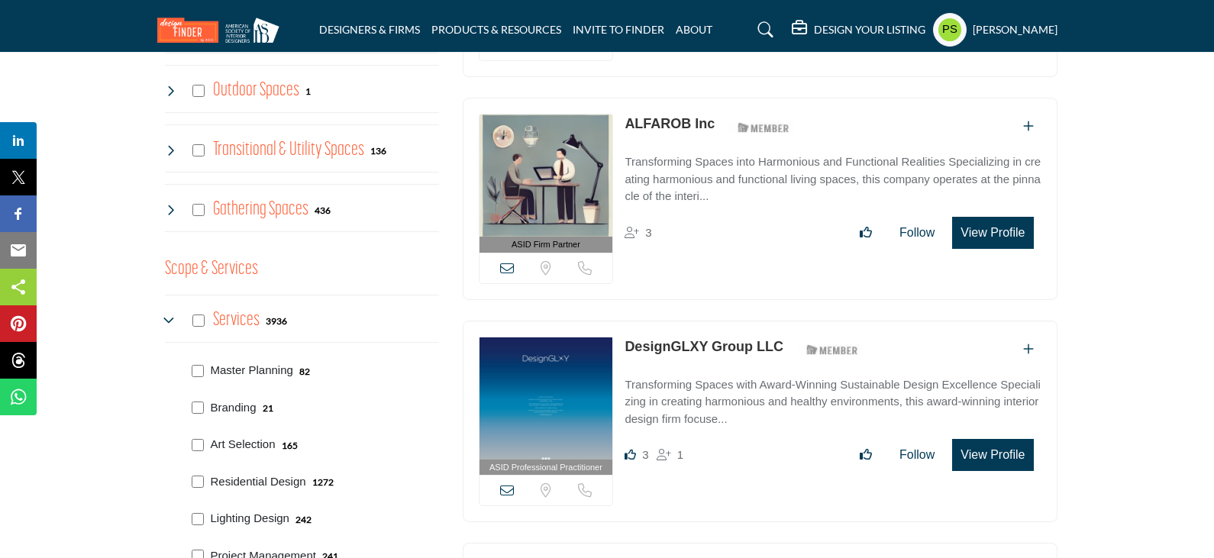
scroll to position [1069, 0]
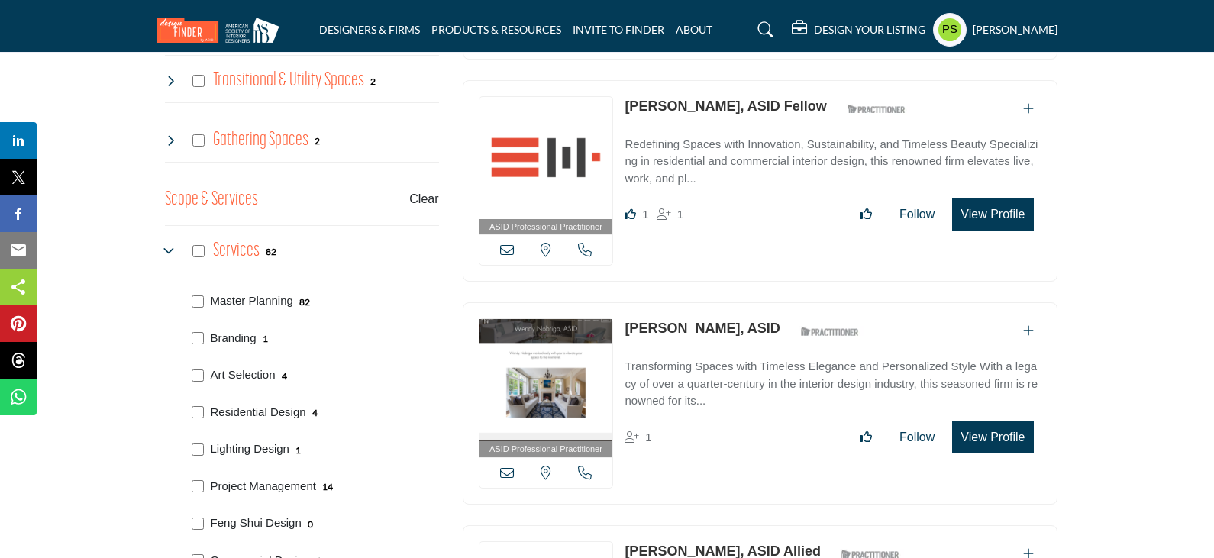
scroll to position [1145, 0]
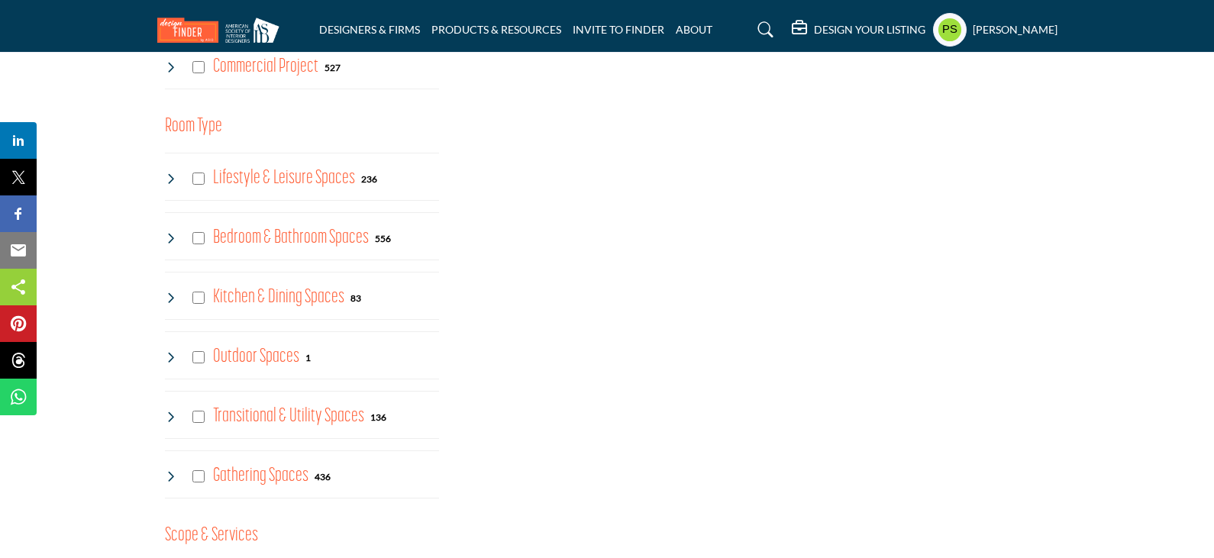
scroll to position [1059, 0]
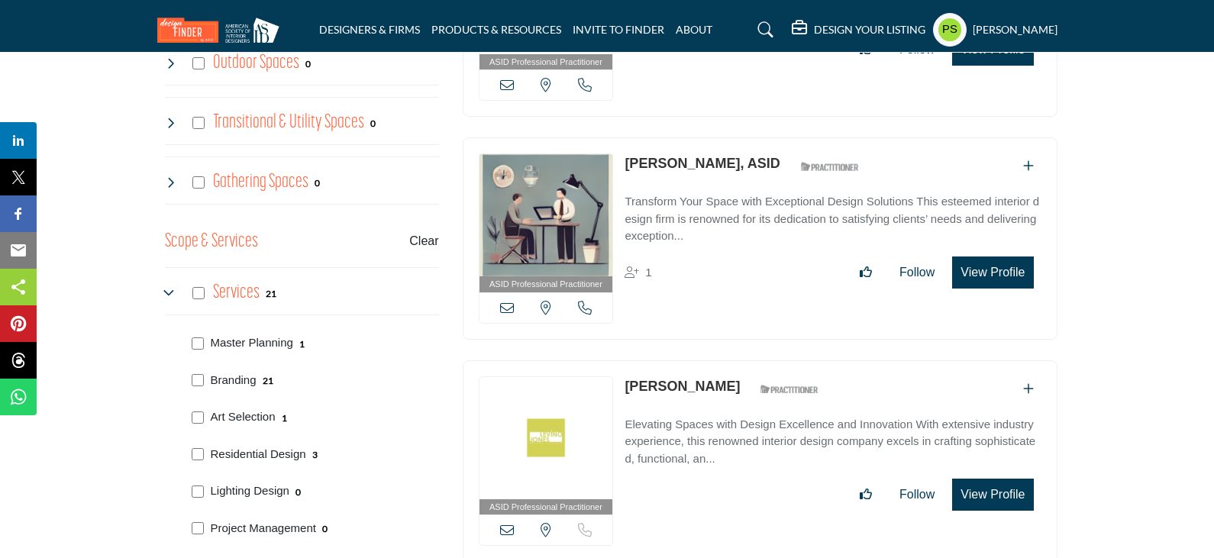
scroll to position [1145, 0]
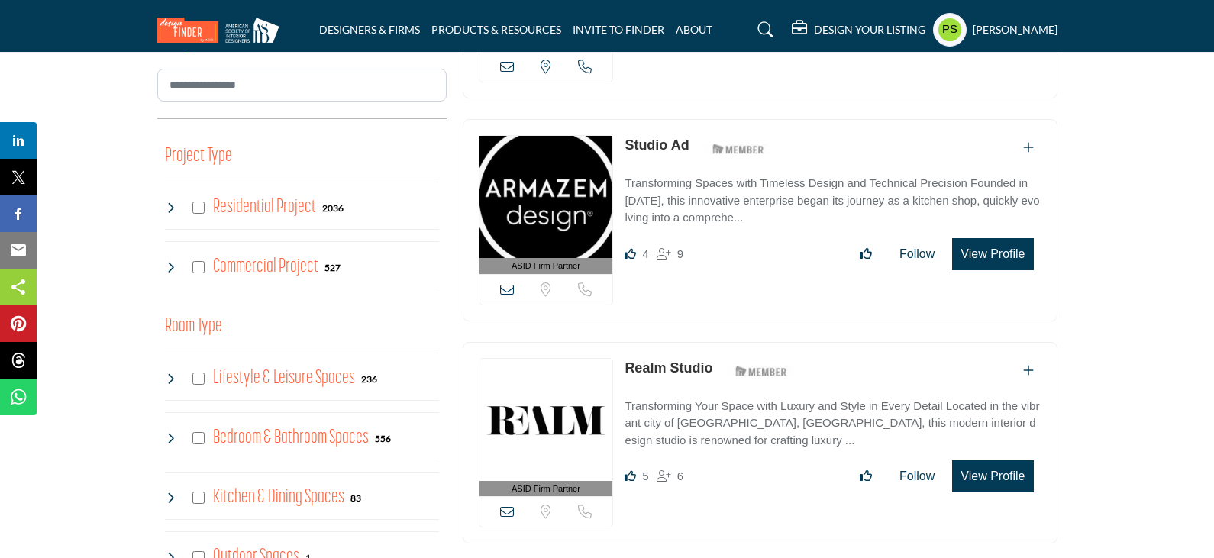
scroll to position [1145, 0]
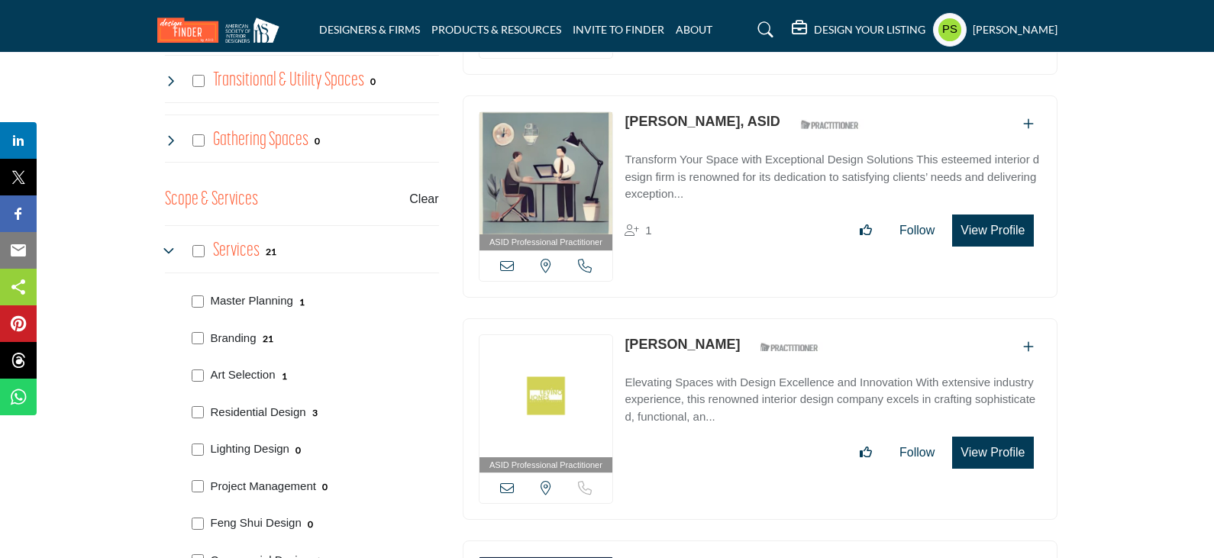
scroll to position [1069, 0]
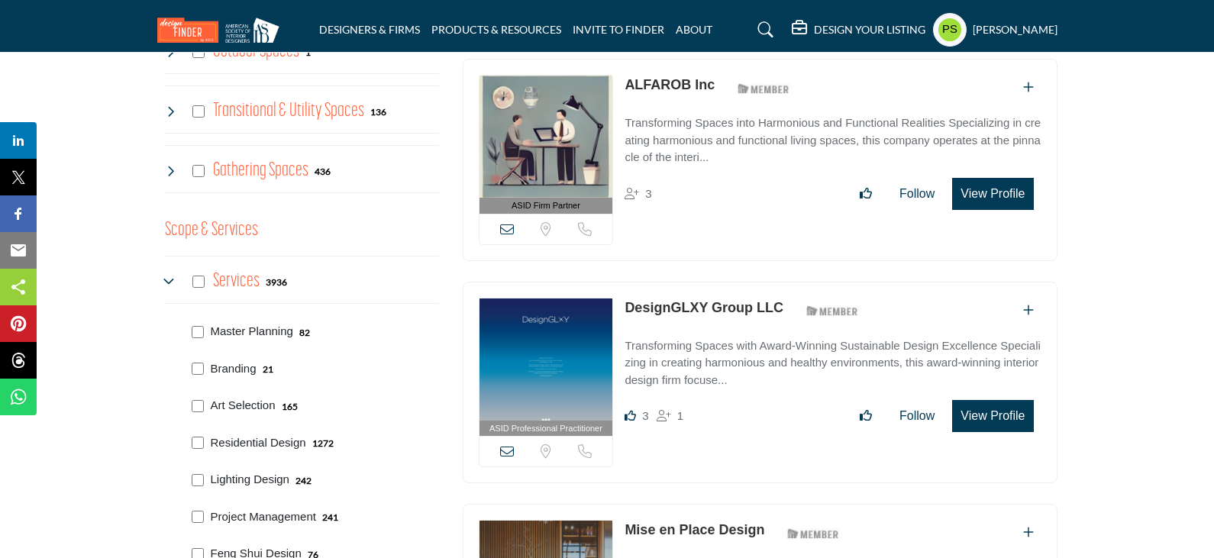
scroll to position [1145, 0]
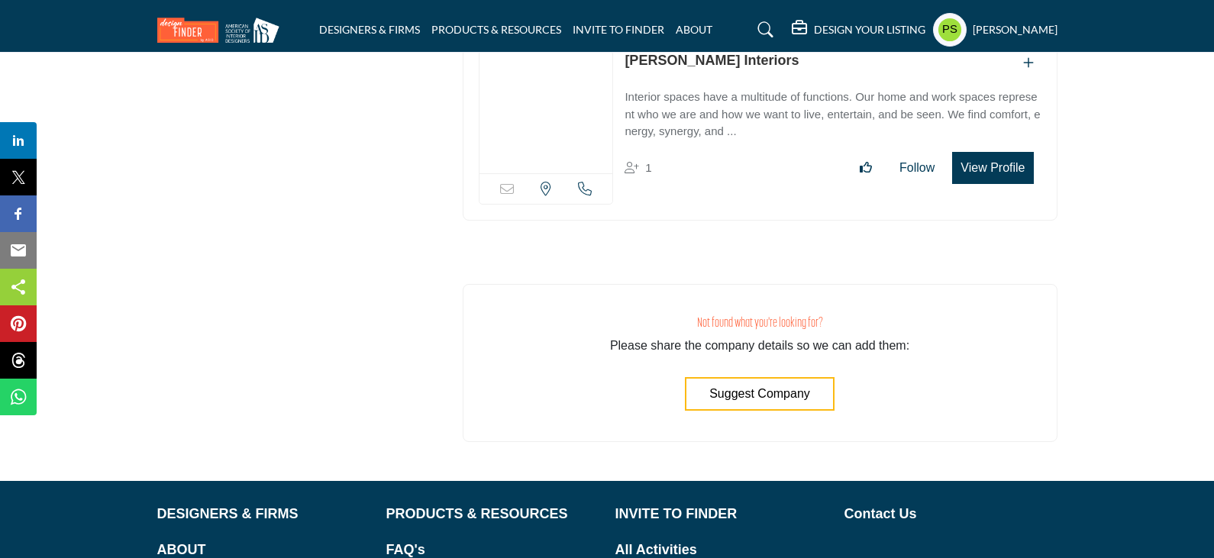
scroll to position [32196, 0]
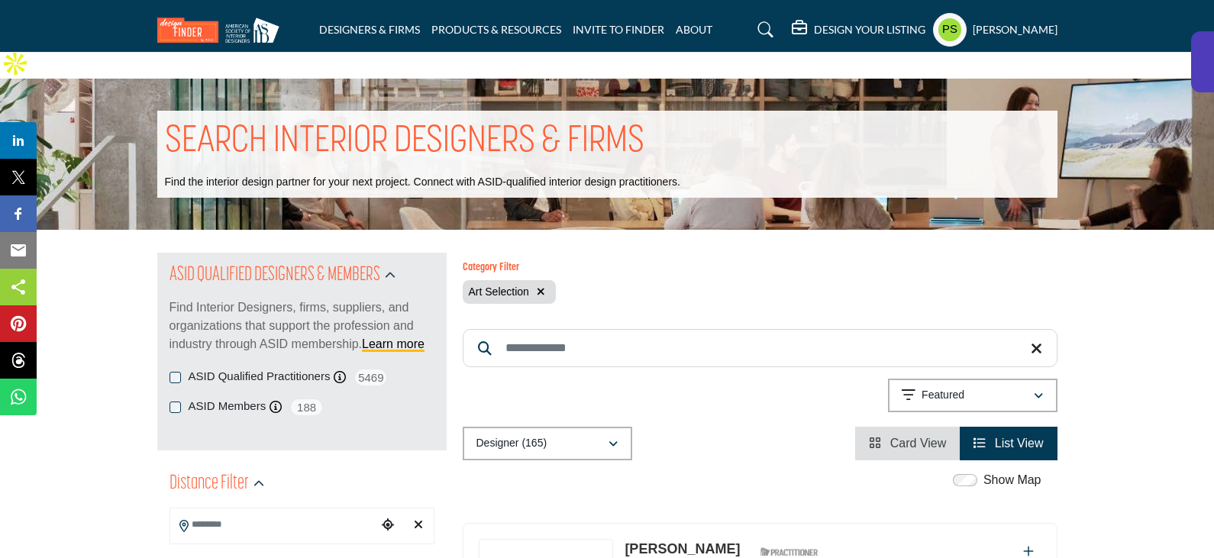
scroll to position [305, 0]
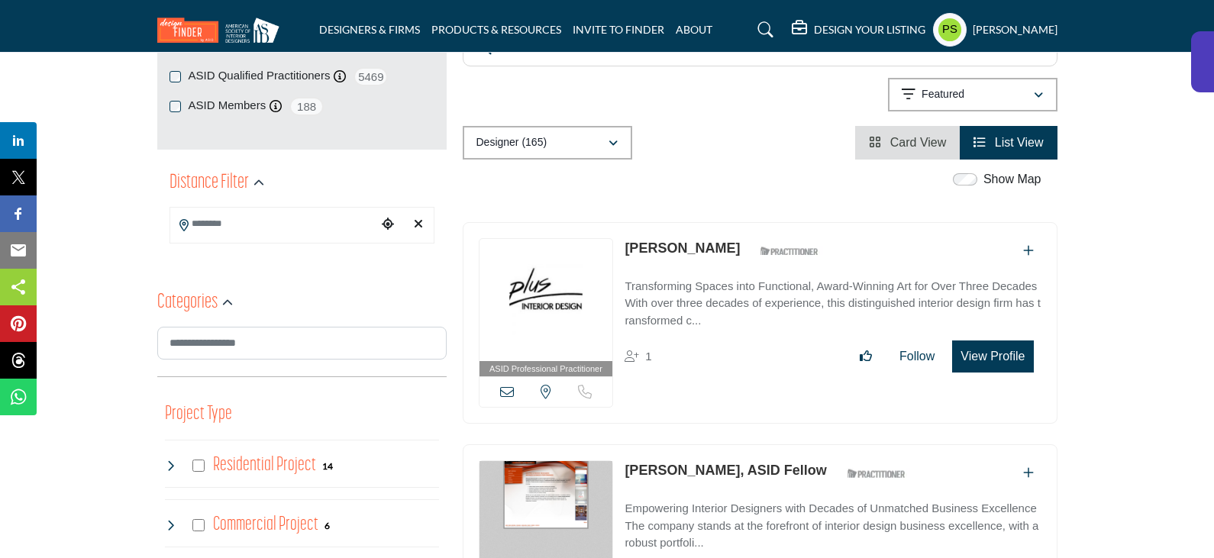
click at [1023, 244] on icon "Add To List" at bounding box center [1028, 250] width 11 height 12
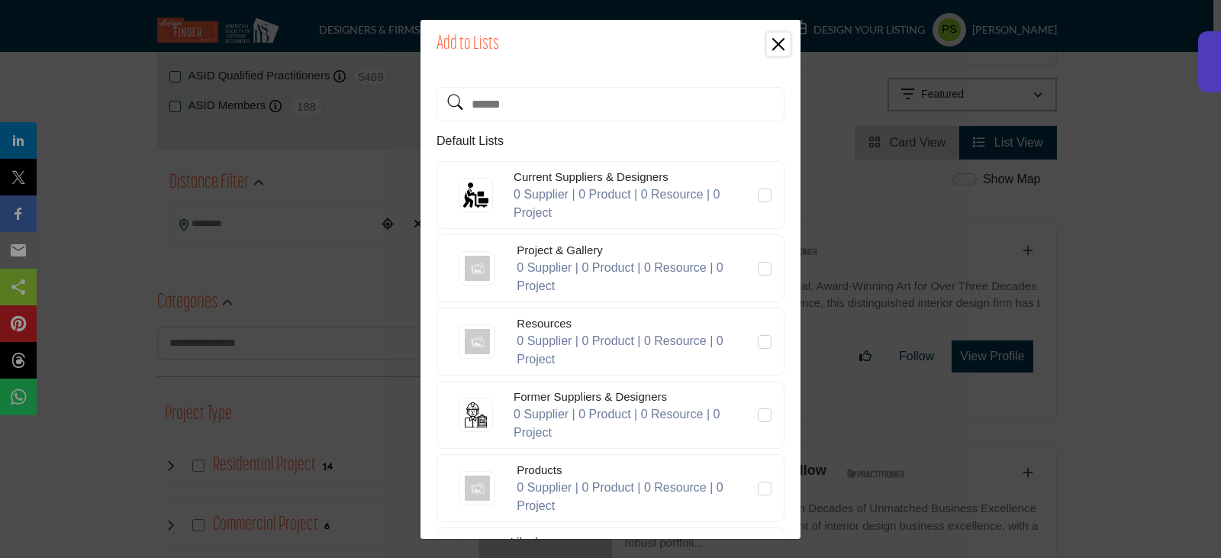
click at [770, 51] on button "Close" at bounding box center [778, 44] width 23 height 23
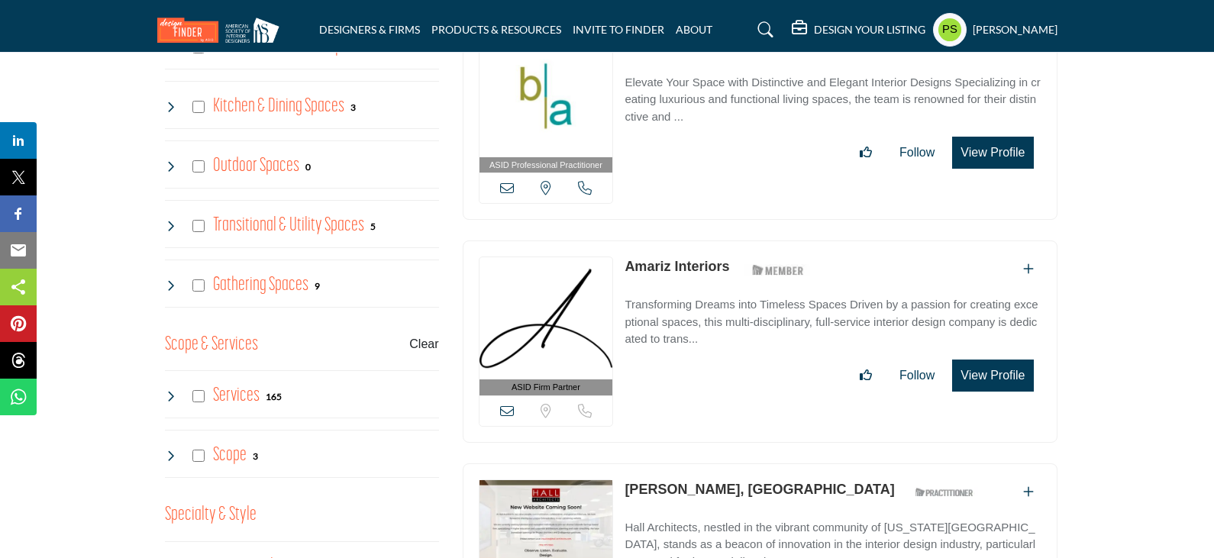
scroll to position [916, 0]
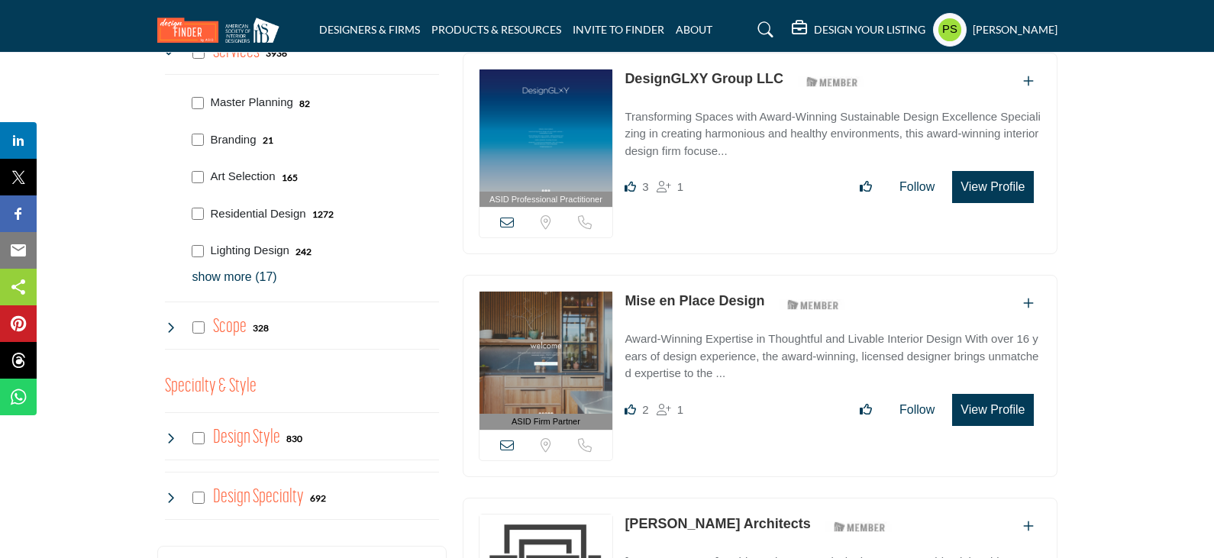
scroll to position [1069, 0]
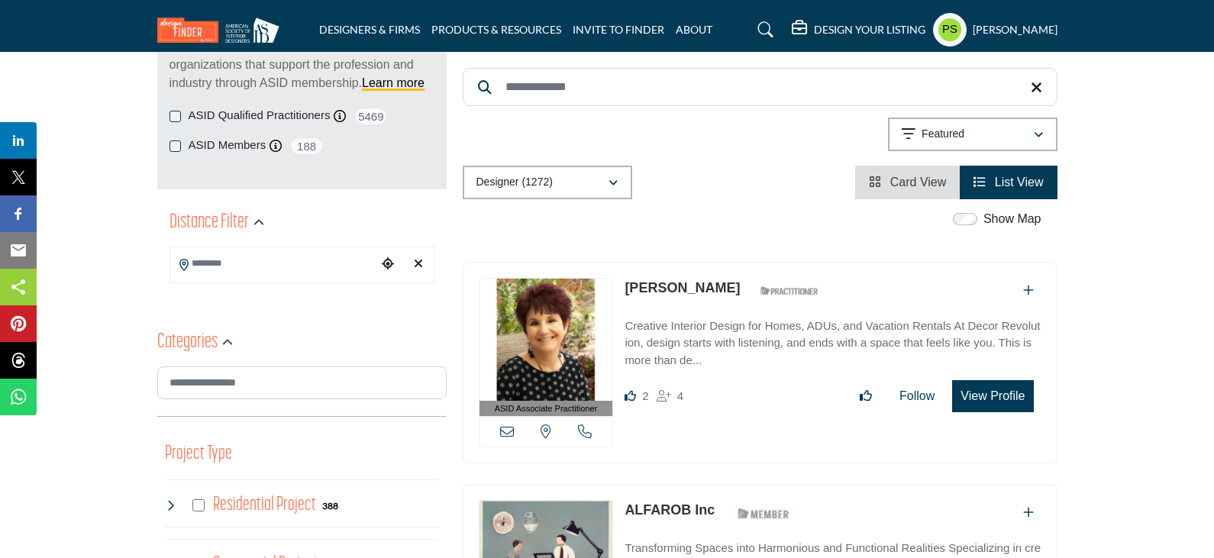
scroll to position [229, 0]
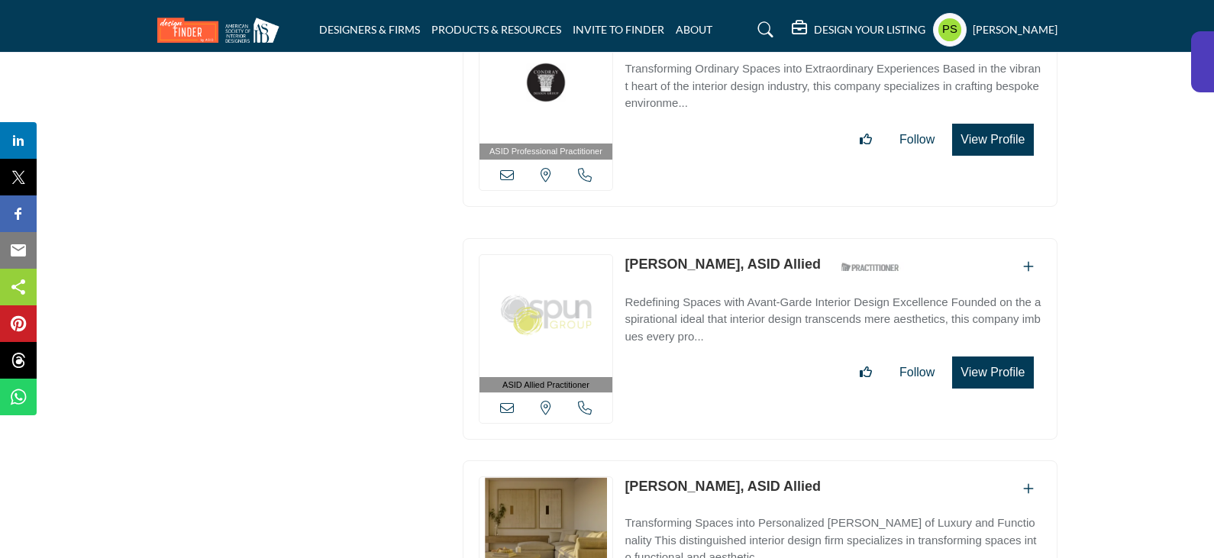
scroll to position [32146, 0]
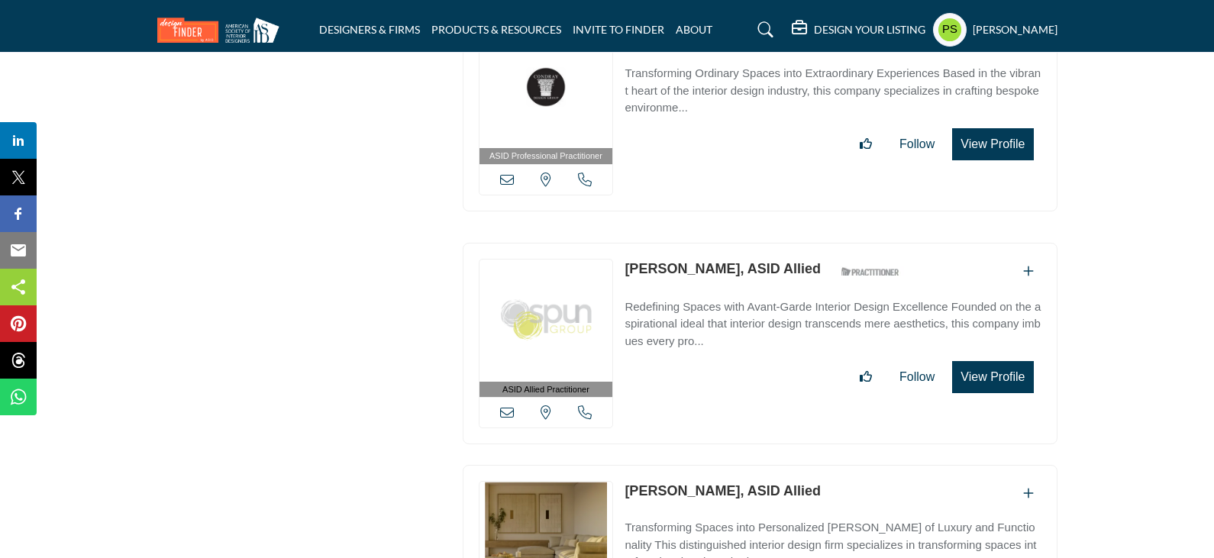
scroll to position [32142, 0]
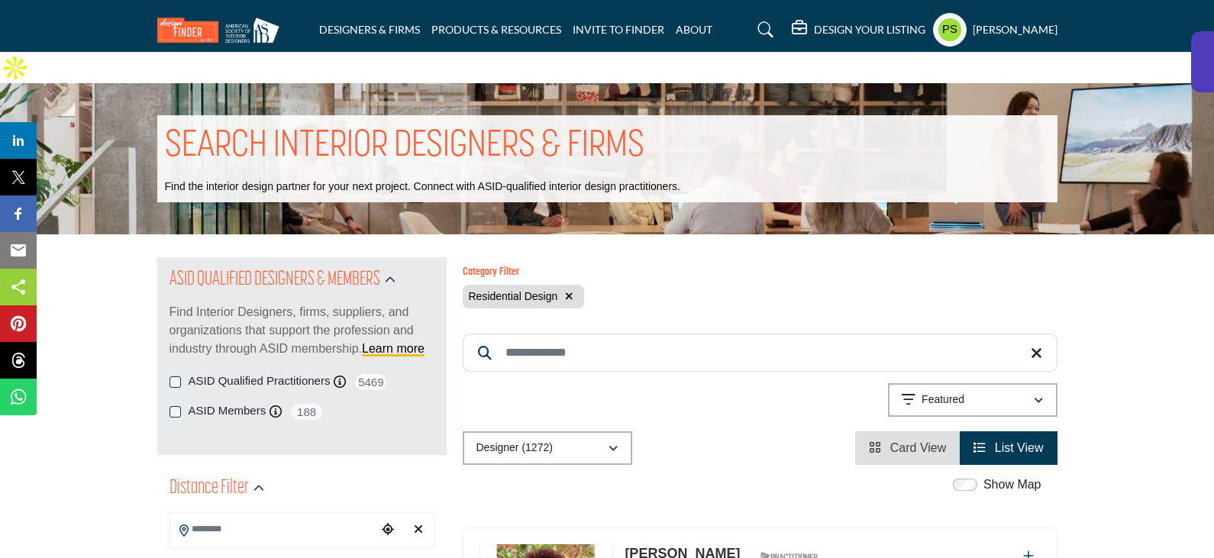
click at [564, 288] on button "button" at bounding box center [569, 297] width 18 height 18
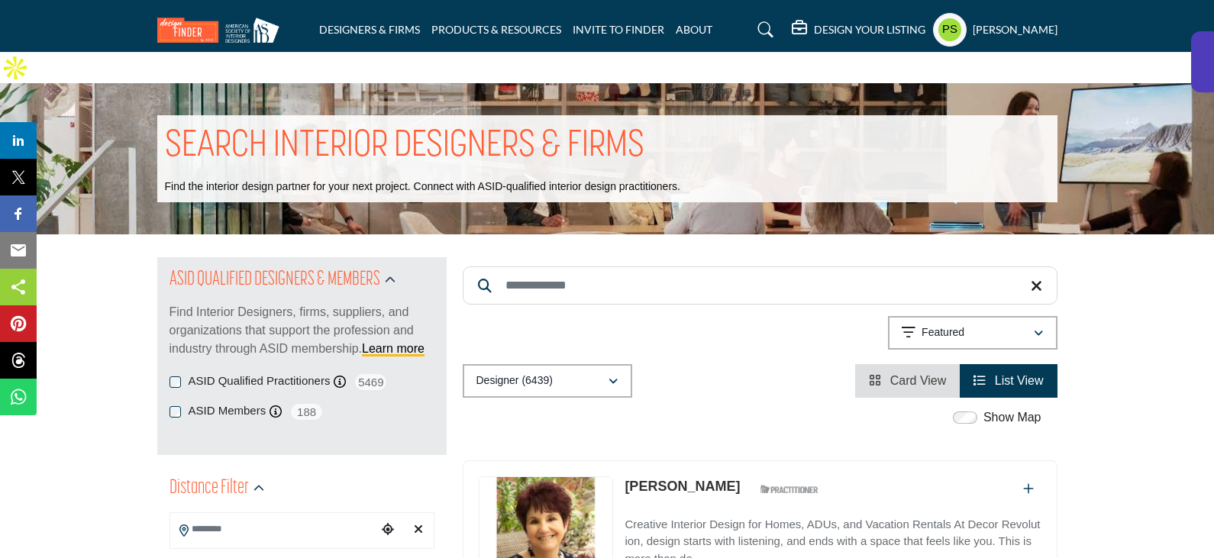
click at [567, 266] on input "Search Keyword" at bounding box center [760, 285] width 595 height 38
paste input "**********"
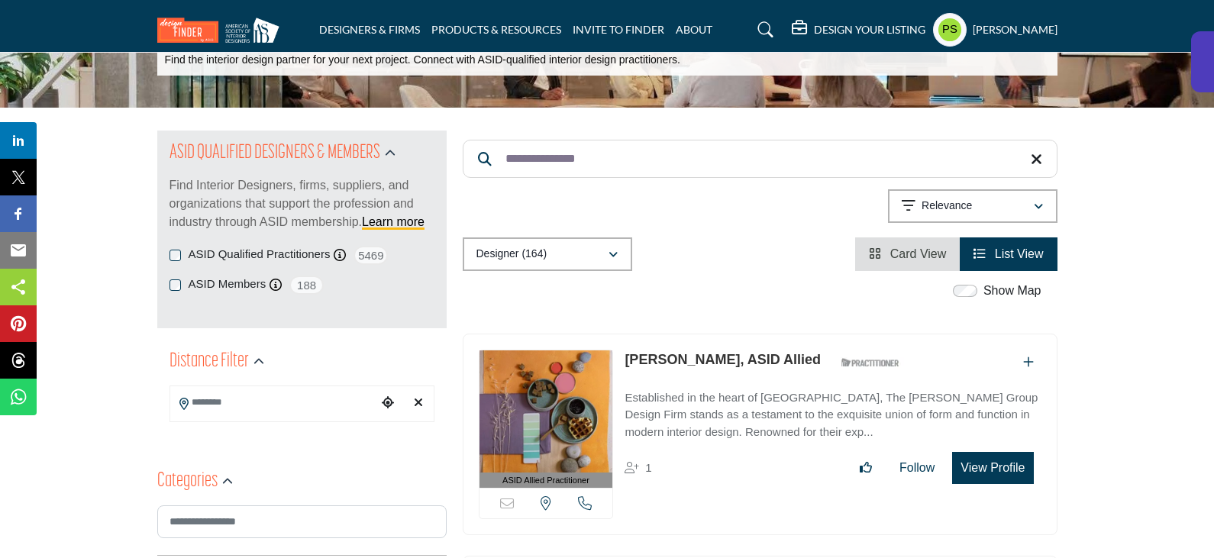
scroll to position [229, 0]
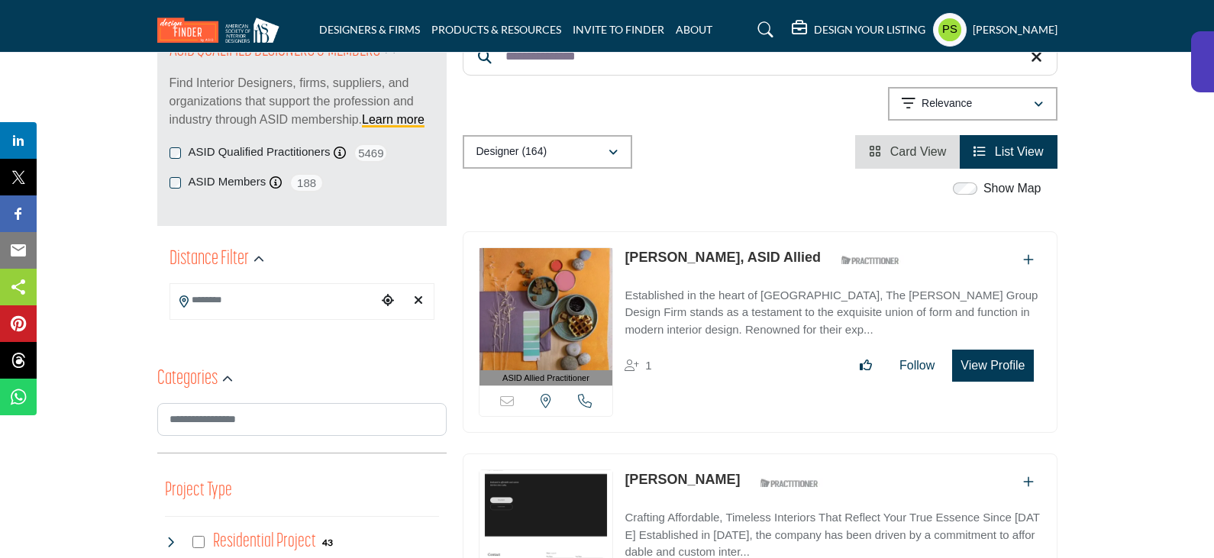
type input "**********"
click at [662, 250] on link "Marianne Newall, ASID Allied" at bounding box center [722, 257] width 196 height 15
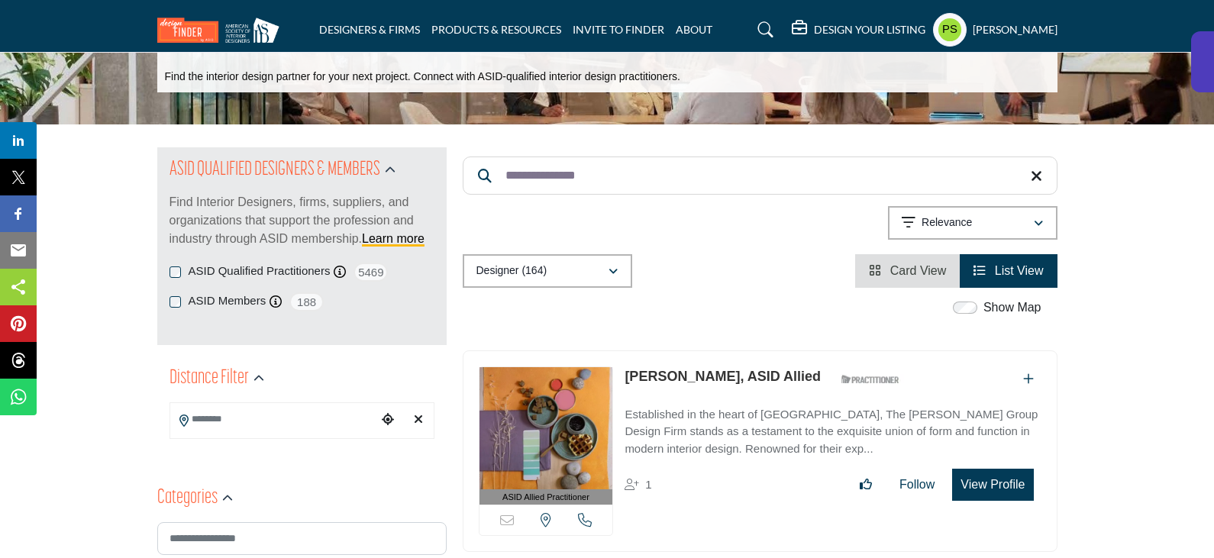
scroll to position [0, 0]
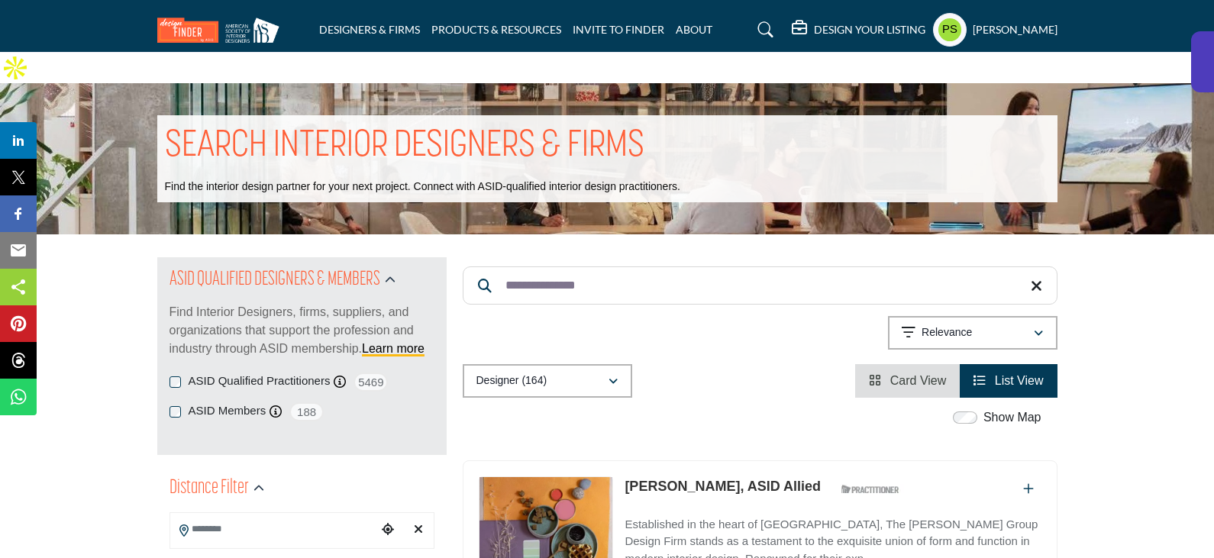
click at [1032, 279] on icon at bounding box center [1035, 286] width 11 height 15
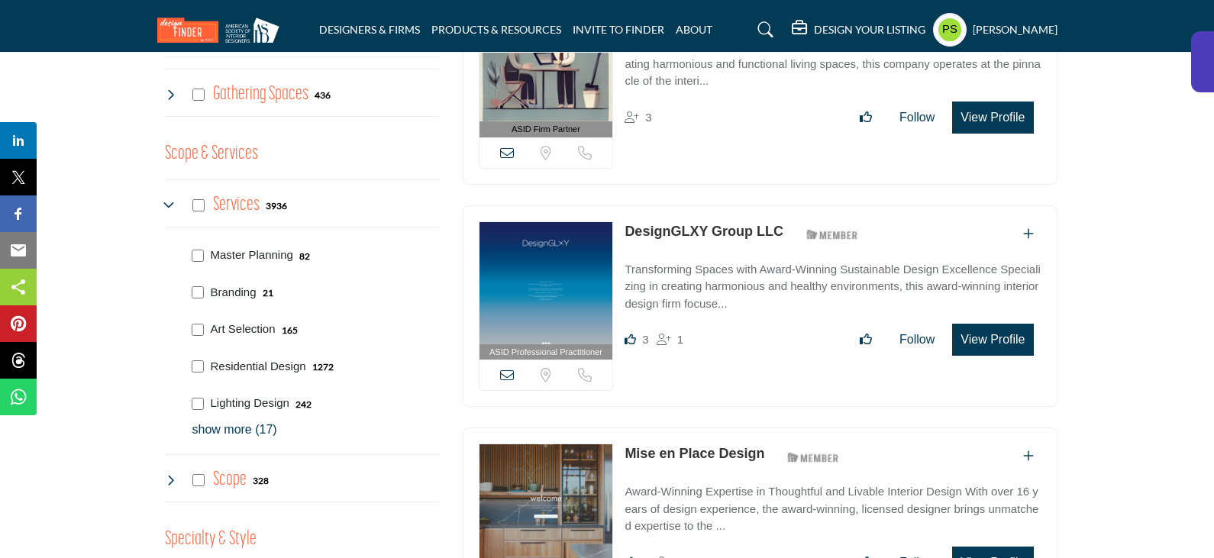
scroll to position [1221, 0]
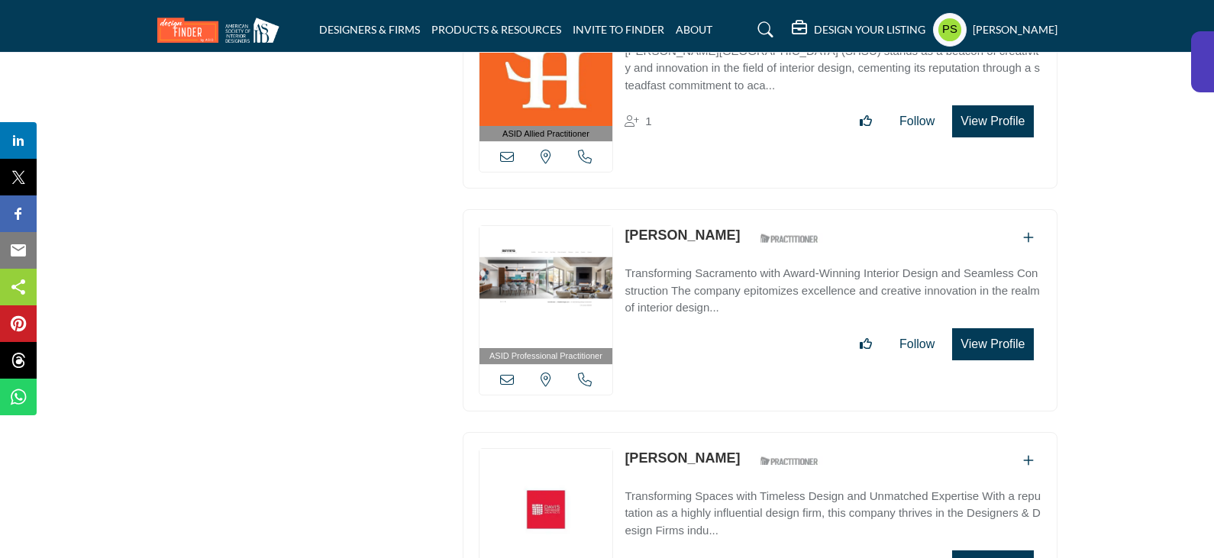
scroll to position [9703, 0]
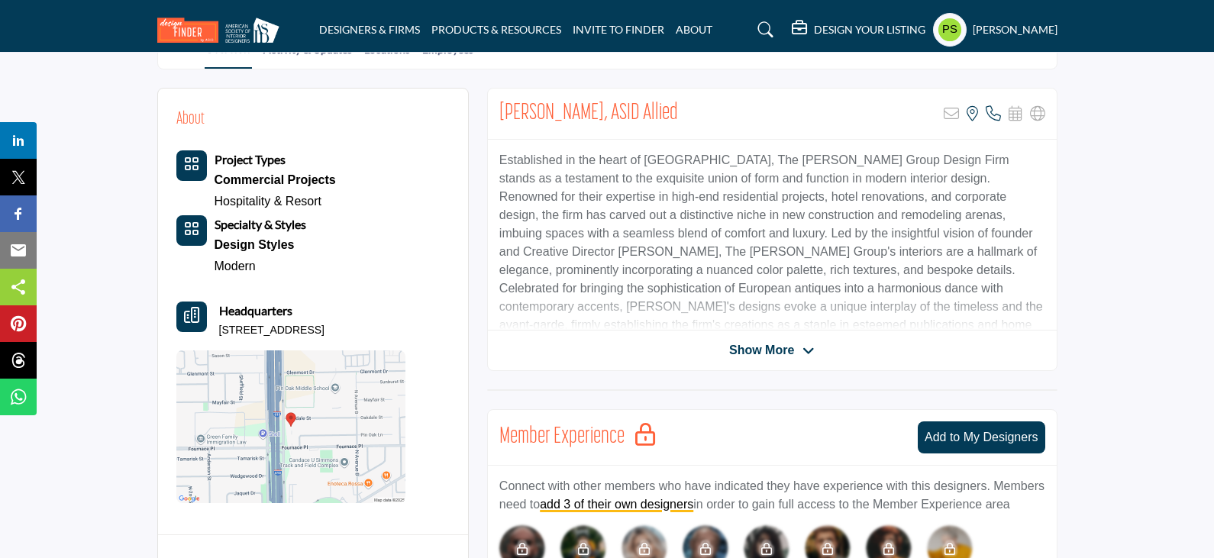
scroll to position [382, 0]
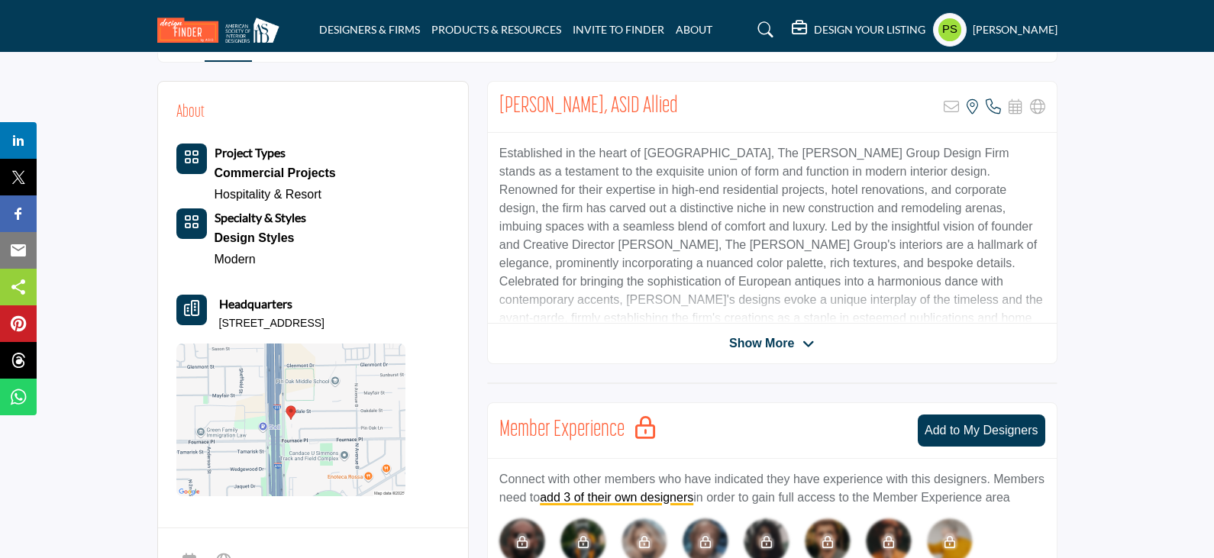
drag, startPoint x: 493, startPoint y: 70, endPoint x: 695, endPoint y: 82, distance: 202.6
click at [695, 82] on div "[PERSON_NAME], ASID Allied Sorry, but this listing is on a subscription plan wh…" at bounding box center [772, 107] width 569 height 51
copy h2 "[PERSON_NAME], ASID Allied"
drag, startPoint x: 220, startPoint y: 293, endPoint x: 453, endPoint y: 289, distance: 232.8
click at [453, 289] on div "About Project Types Commercial Projects Hospitality & Resort Specialty & Styles…" at bounding box center [313, 300] width 310 height 436
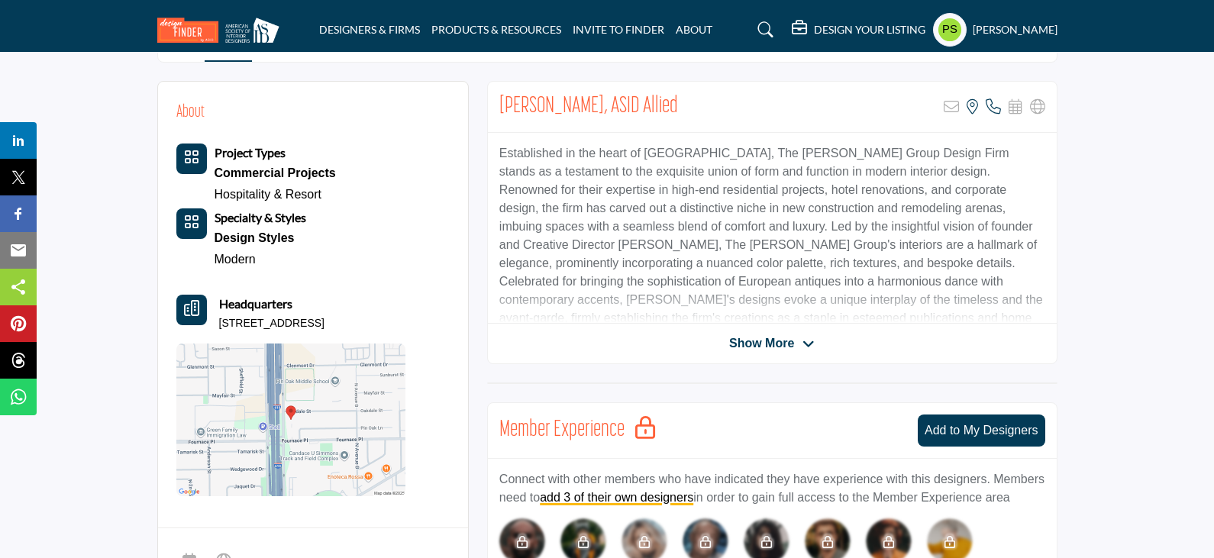
copy p "[STREET_ADDRESS]"
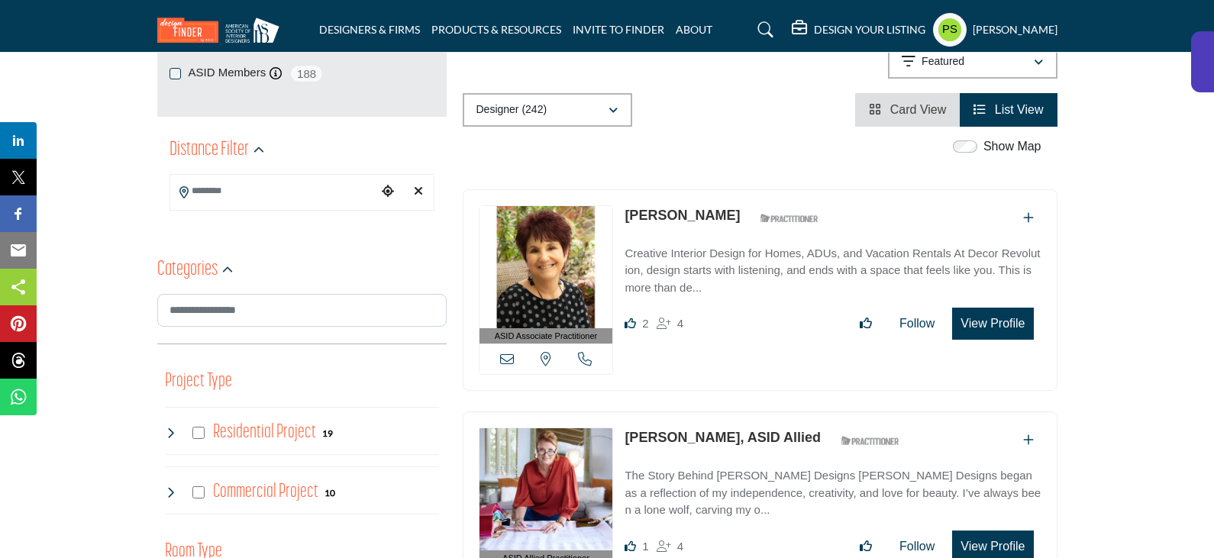
scroll to position [305, 0]
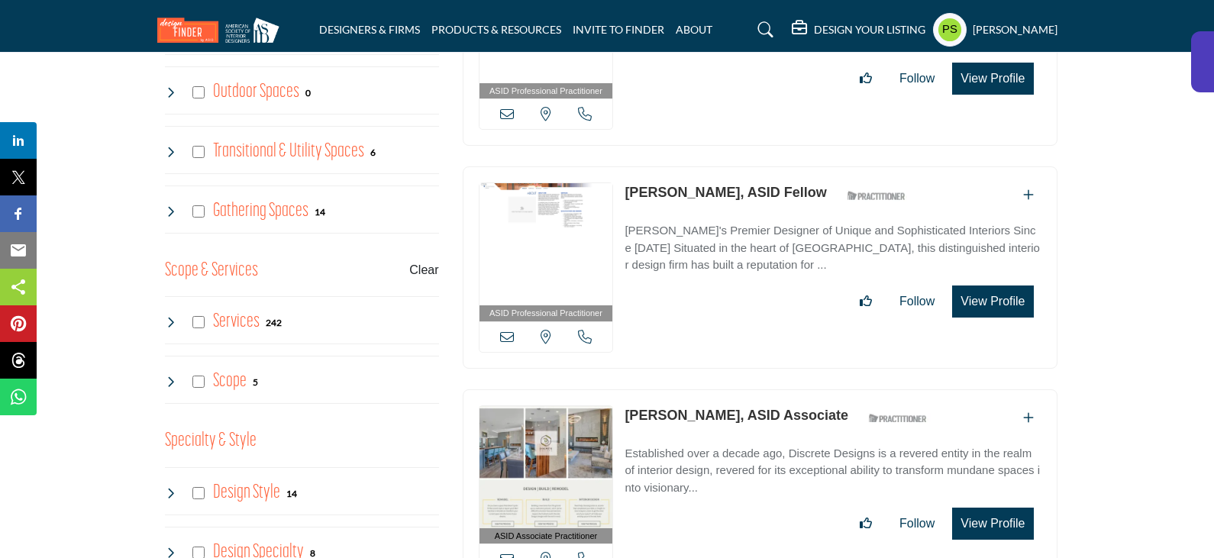
scroll to position [992, 0]
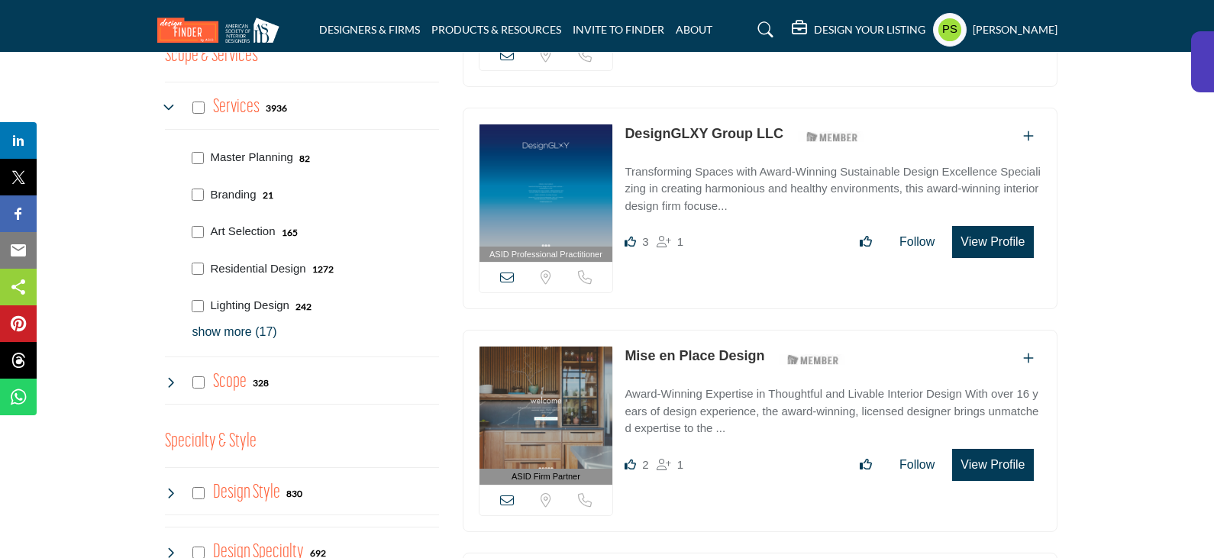
scroll to position [1221, 0]
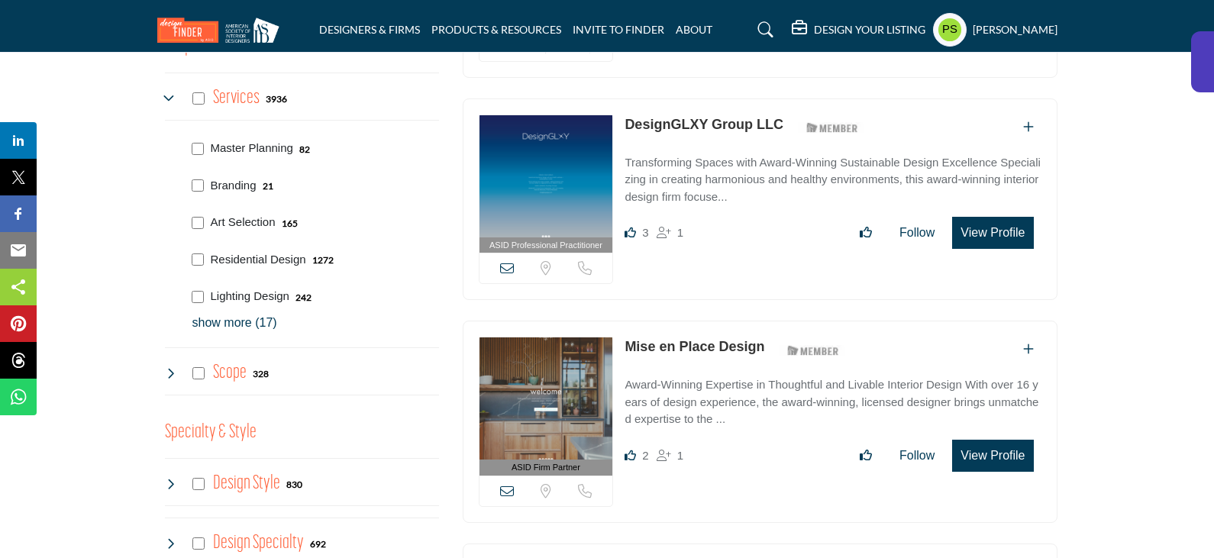
click at [246, 320] on p "show more (17)" at bounding box center [315, 323] width 247 height 18
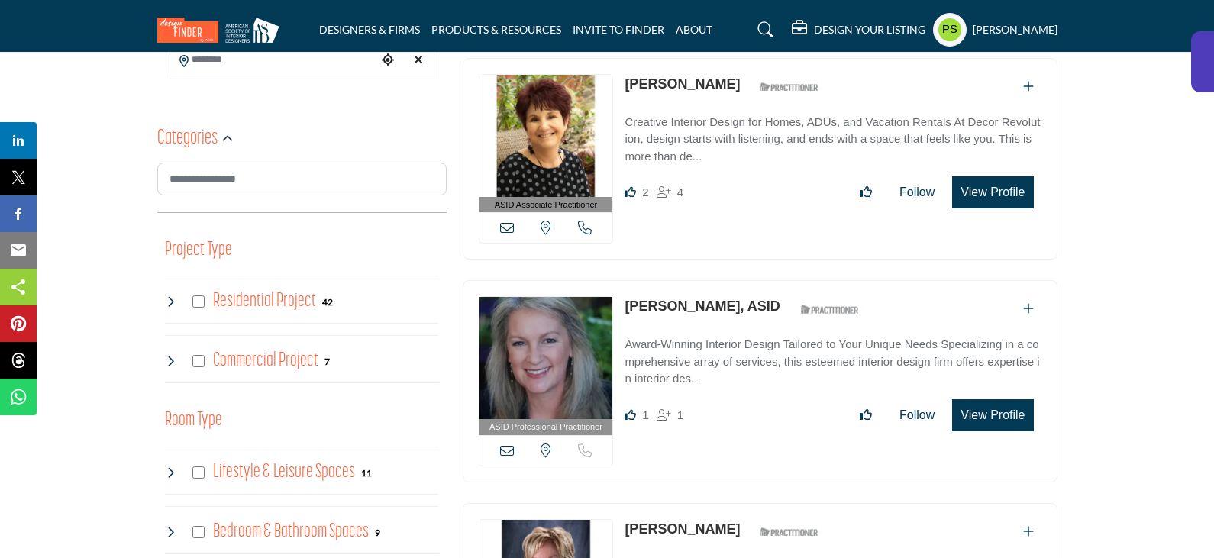
scroll to position [458, 0]
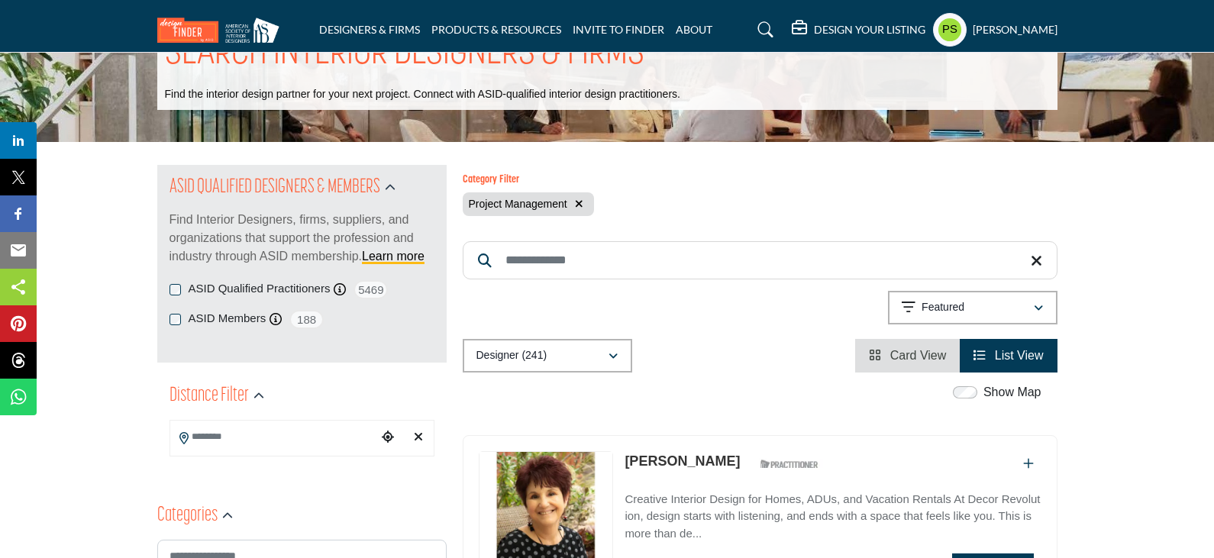
scroll to position [153, 0]
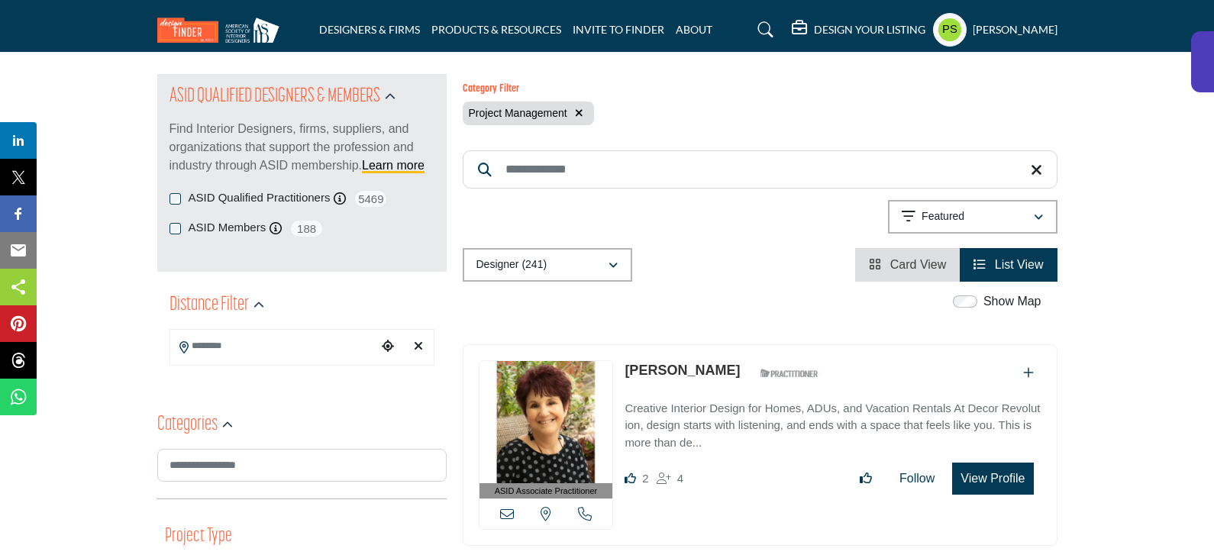
drag, startPoint x: 0, startPoint y: 0, endPoint x: 579, endPoint y: 111, distance: 589.9
click at [579, 111] on icon "button" at bounding box center [579, 113] width 8 height 11
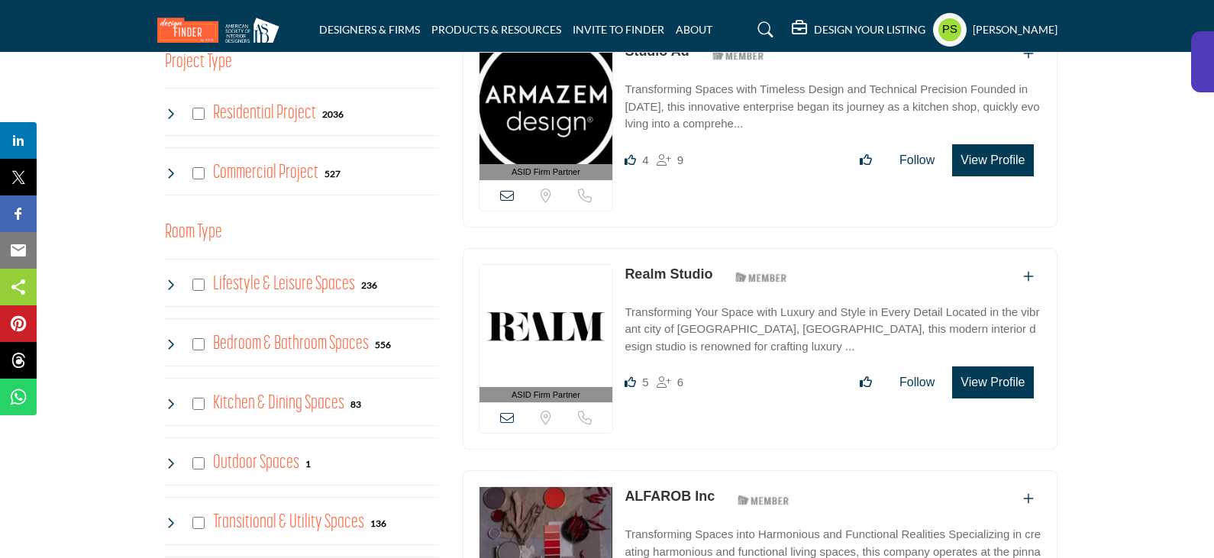
scroll to position [687, 0]
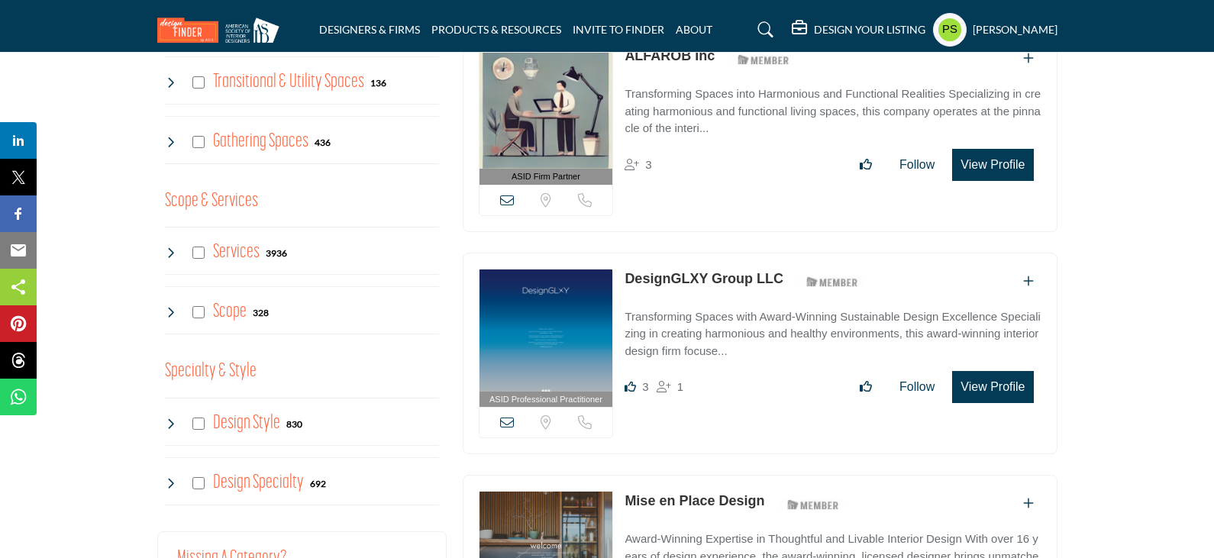
scroll to position [1069, 0]
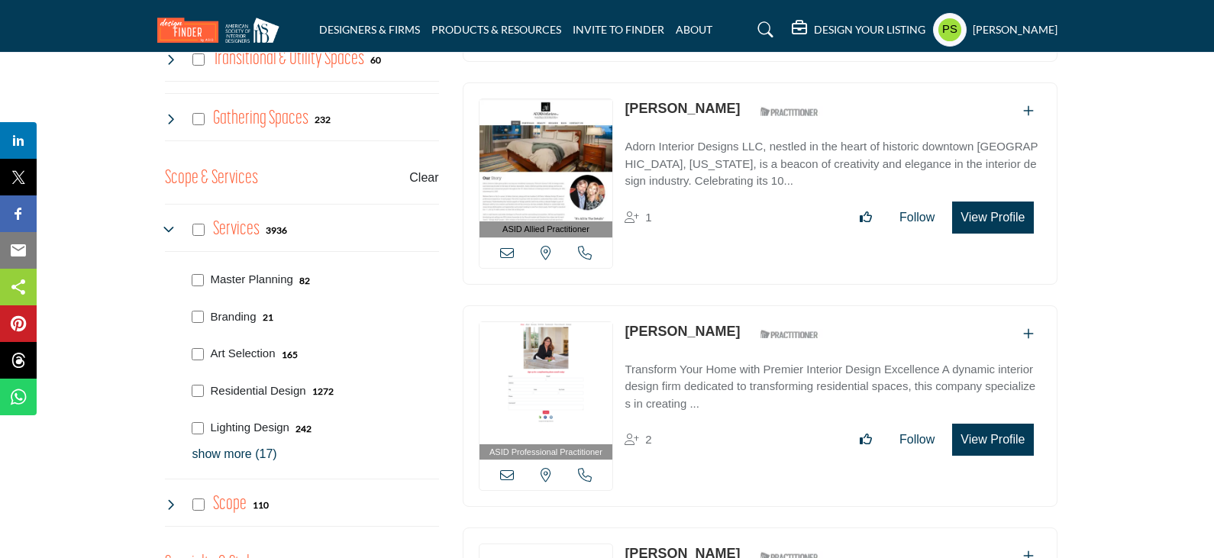
scroll to position [1145, 0]
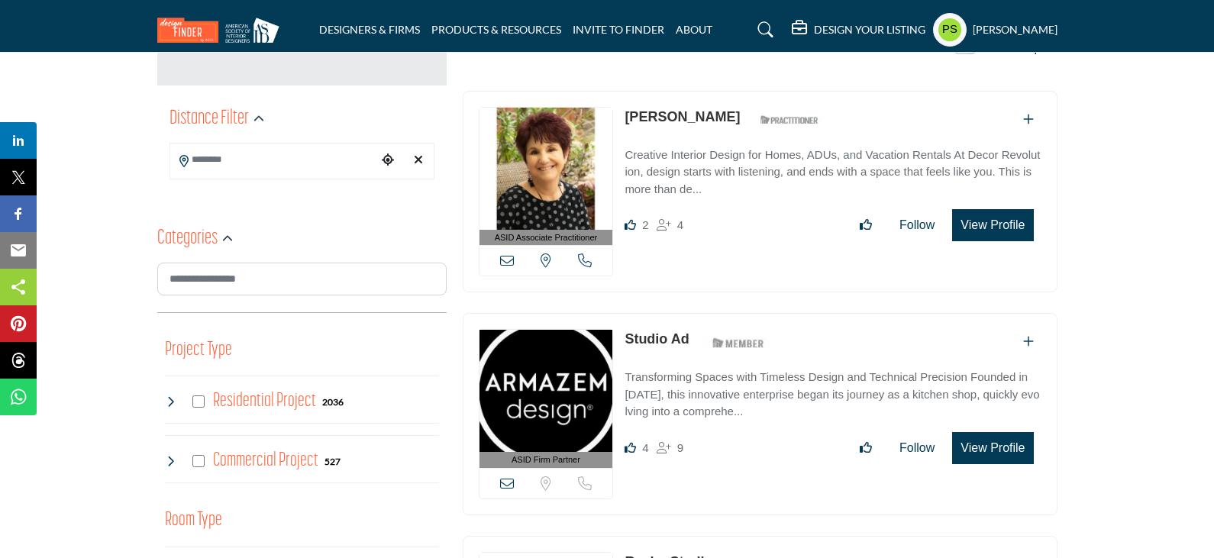
scroll to position [916, 0]
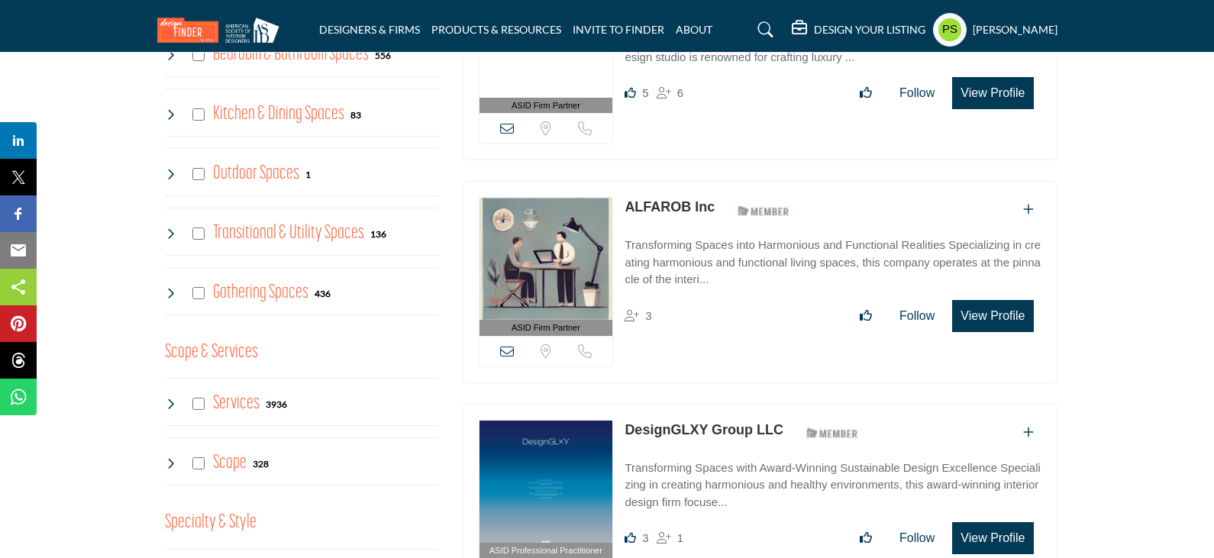
click at [169, 401] on icon at bounding box center [171, 404] width 12 height 12
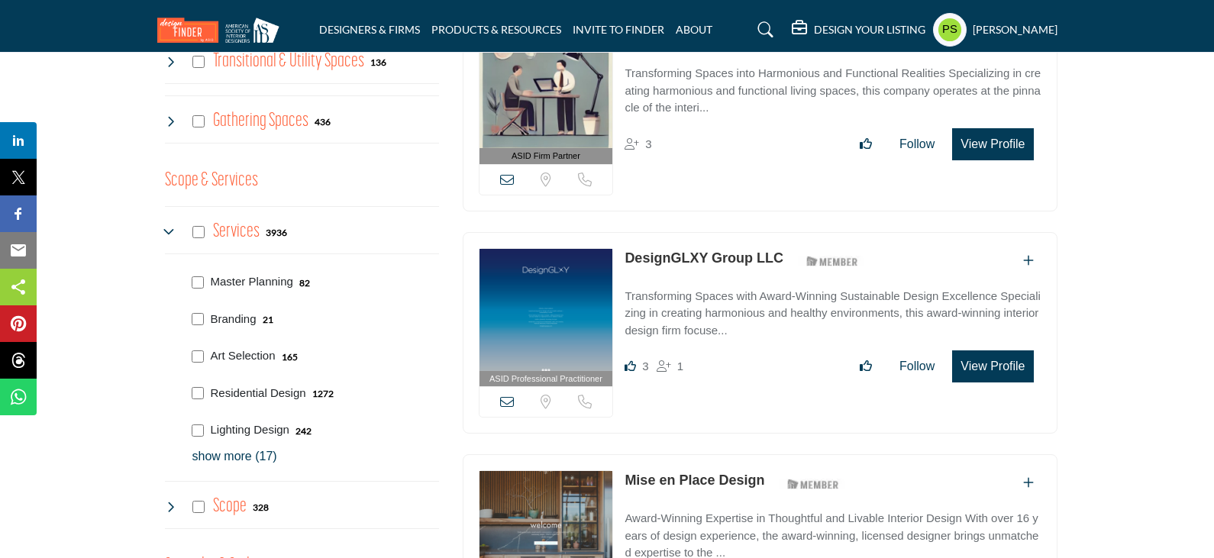
scroll to position [1221, 0]
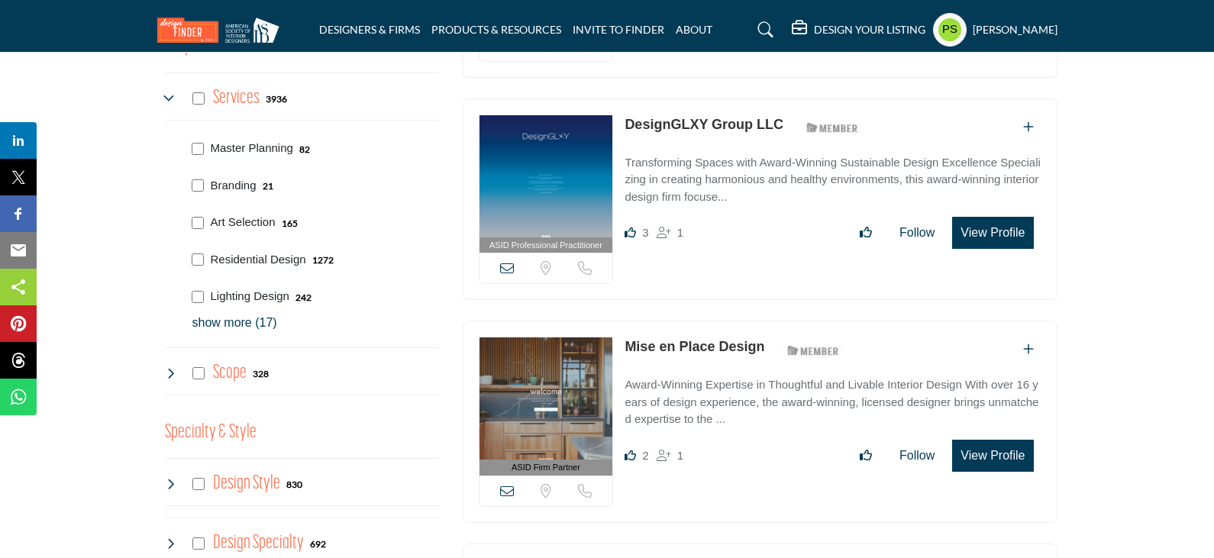
click at [244, 318] on p "show more (17)" at bounding box center [315, 323] width 247 height 18
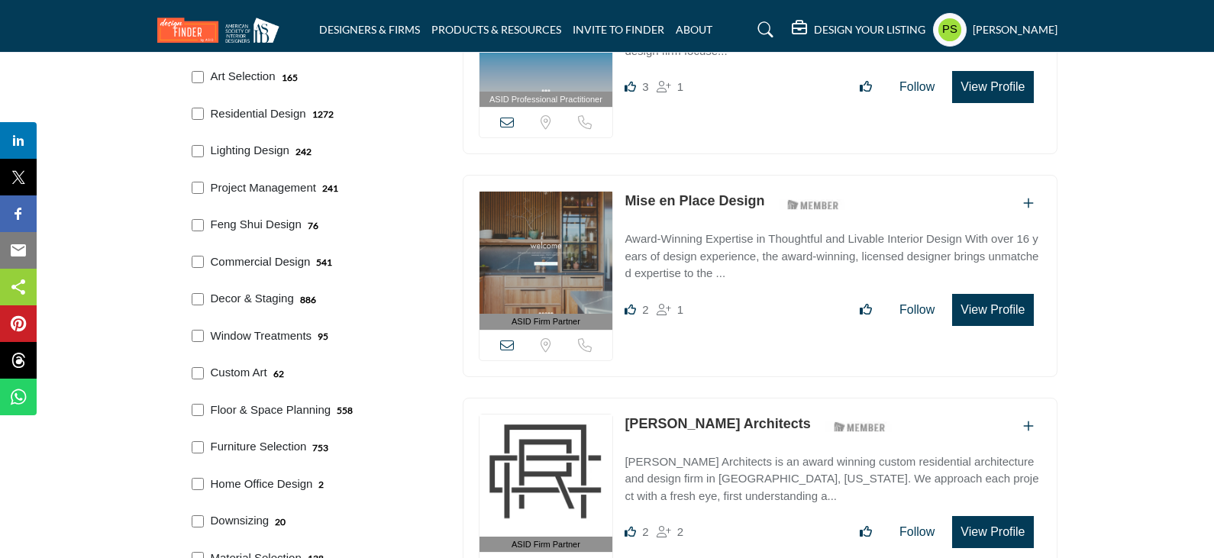
scroll to position [1374, 0]
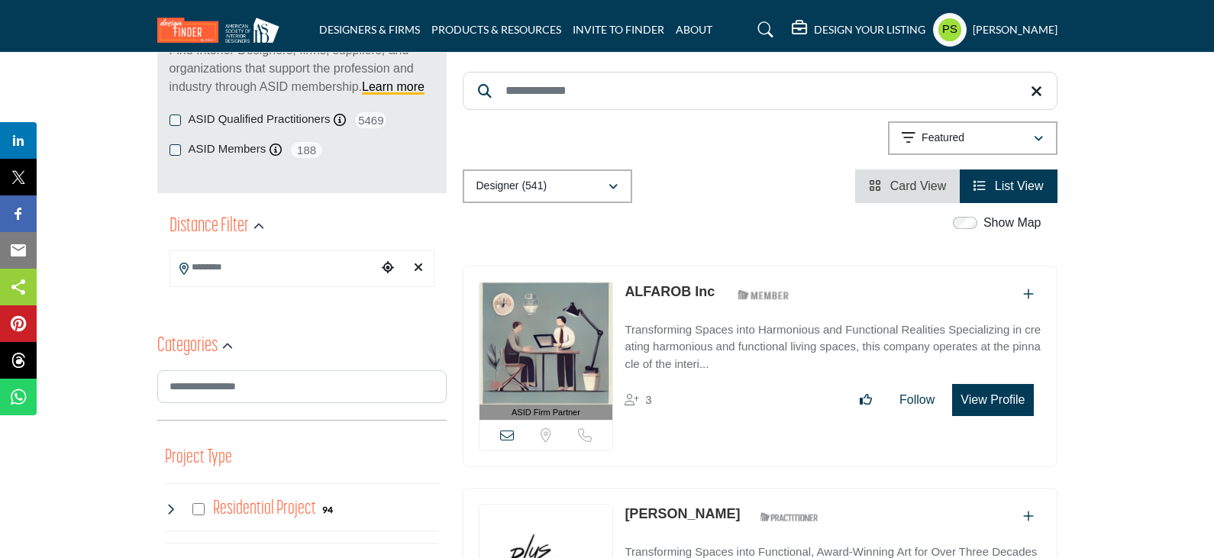
scroll to position [229, 0]
